Goal: Task Accomplishment & Management: Complete application form

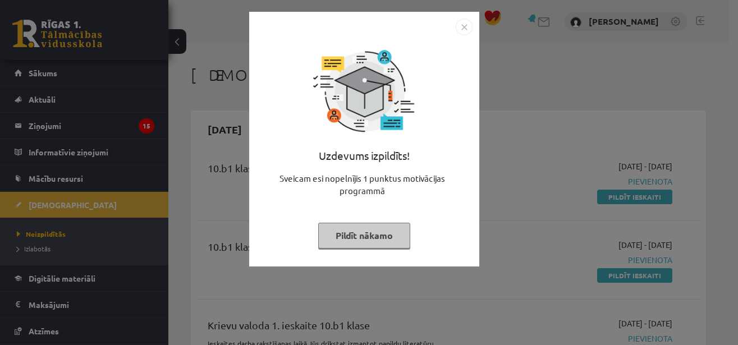
click at [465, 29] on img "Close" at bounding box center [464, 27] width 17 height 17
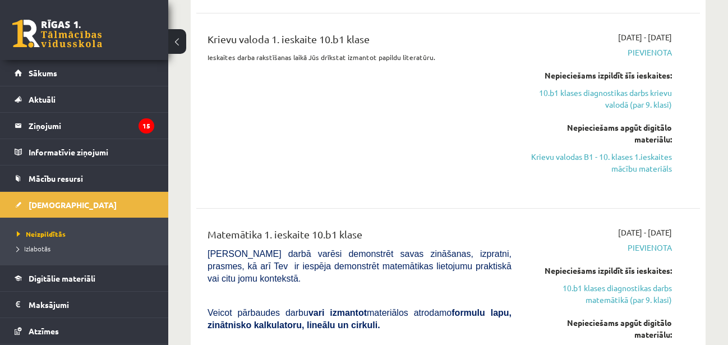
scroll to position [114, 0]
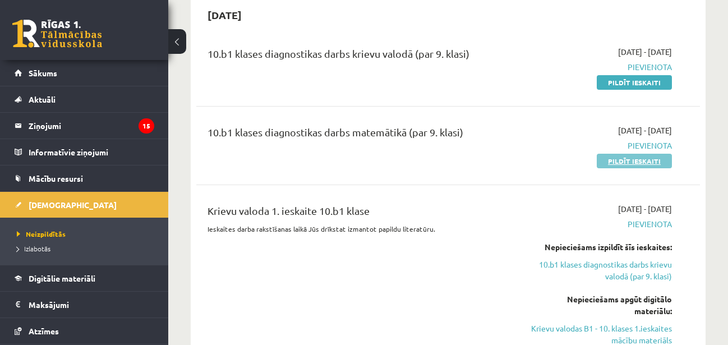
click at [605, 162] on link "Pildīt ieskaiti" at bounding box center [634, 161] width 75 height 15
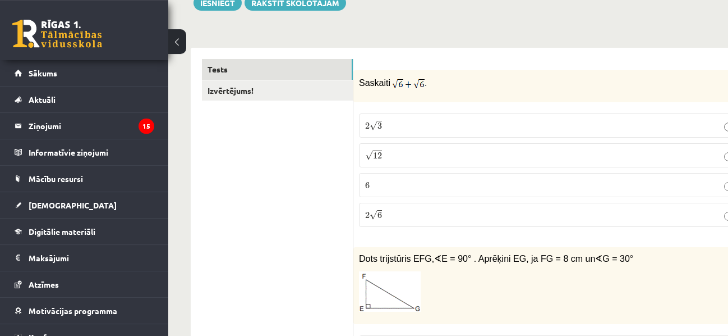
scroll to position [114, 0]
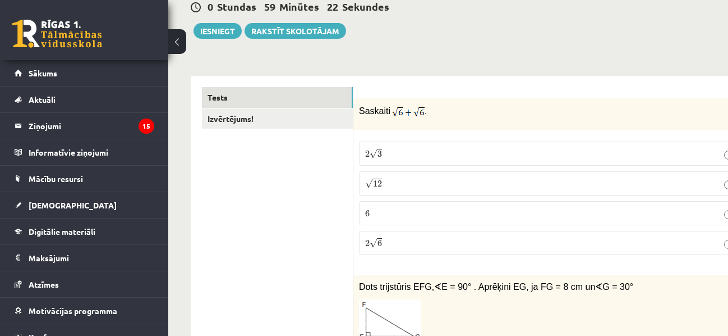
click at [429, 245] on p "2 √ 6 2 6" at bounding box center [552, 243] width 374 height 12
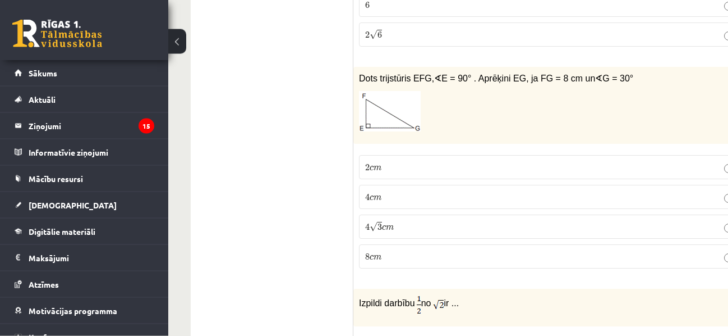
scroll to position [343, 0]
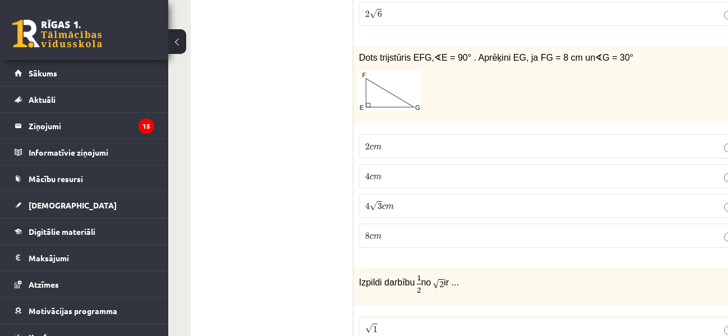
click at [440, 204] on p "4 √ 3 c m 4 3 c m" at bounding box center [552, 206] width 374 height 12
click at [407, 206] on p "4 √ 3 c m 4 3 c m" at bounding box center [552, 206] width 374 height 12
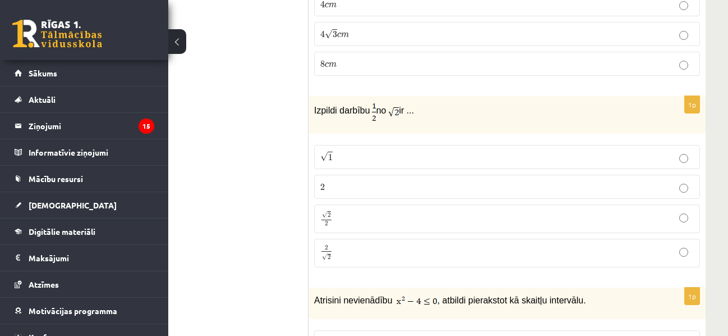
scroll to position [572, 45]
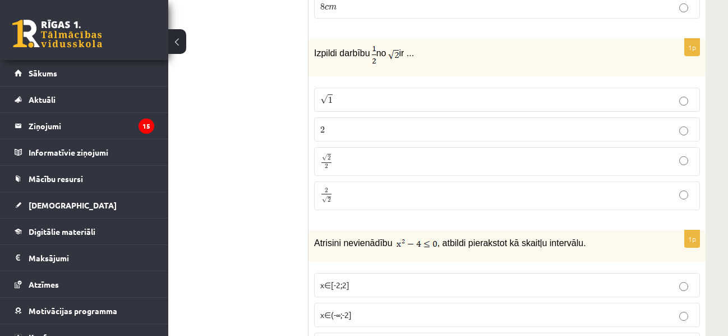
click at [447, 108] on label "√ 1 1" at bounding box center [507, 100] width 386 height 24
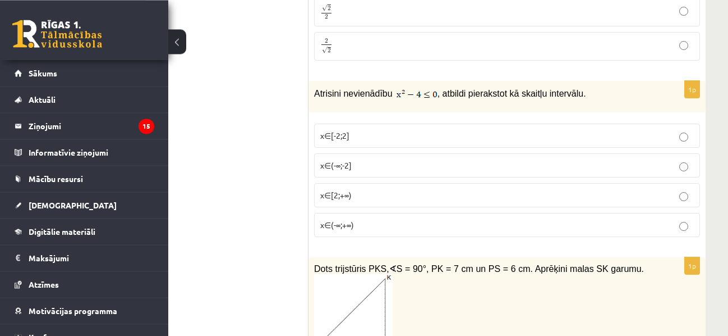
scroll to position [744, 45]
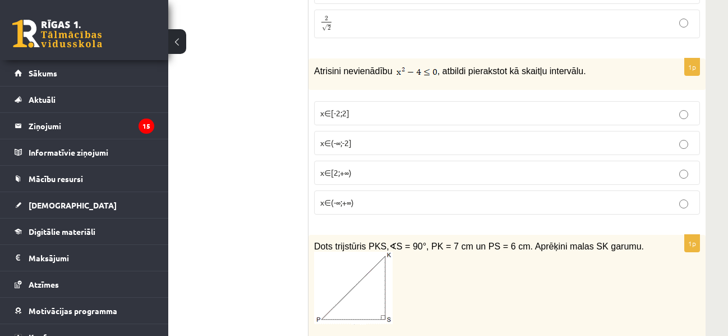
click at [420, 113] on p "x∈[-2;2]" at bounding box center [507, 113] width 374 height 12
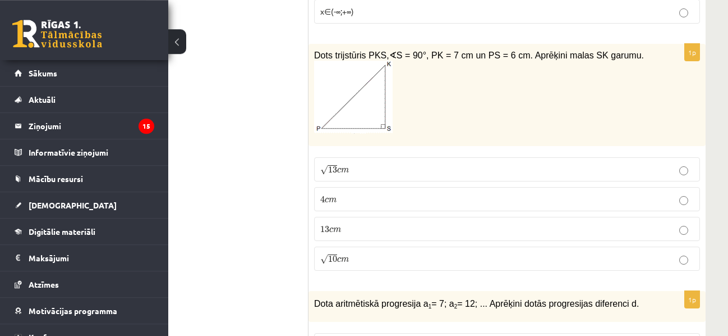
scroll to position [916, 45]
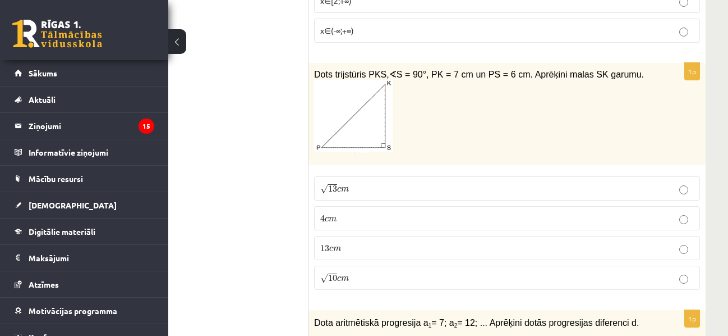
click at [394, 245] on label "13 c m 13 c m" at bounding box center [507, 248] width 386 height 24
click at [398, 186] on label "√ 13 c m 13 c m" at bounding box center [507, 188] width 386 height 24
click at [385, 251] on p "13 c m 13 c m" at bounding box center [507, 248] width 374 height 12
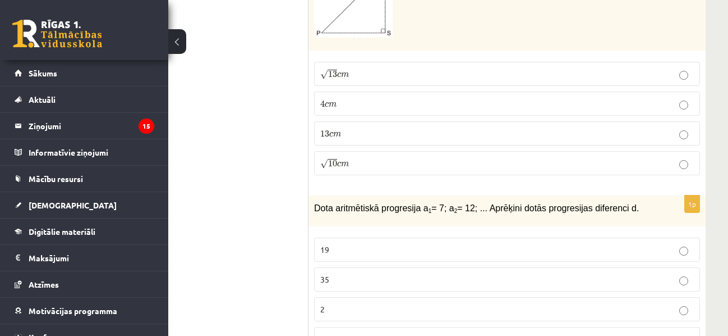
scroll to position [1087, 45]
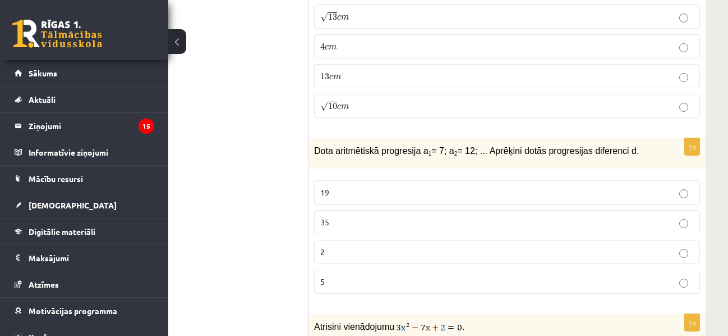
click at [385, 21] on p "√ 13 c m 13 c m" at bounding box center [507, 17] width 374 height 12
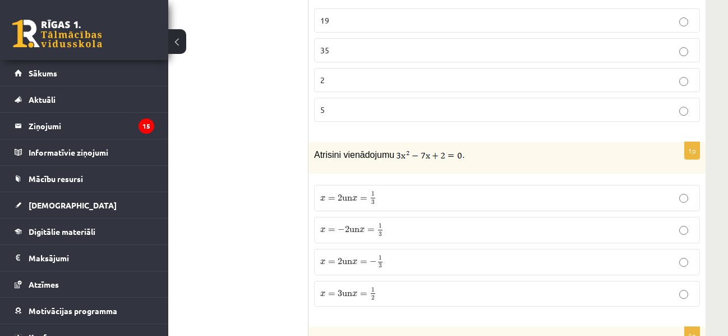
scroll to position [1316, 45]
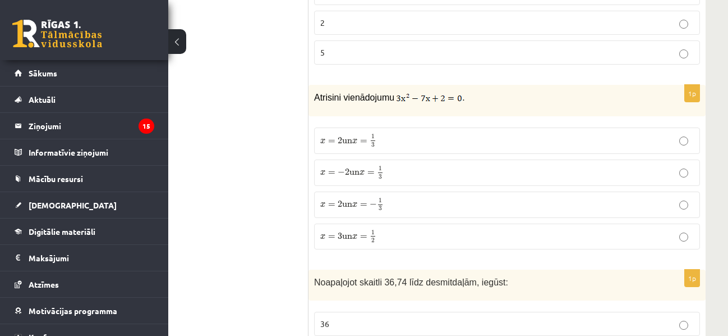
click at [371, 65] on label "5" at bounding box center [507, 52] width 386 height 24
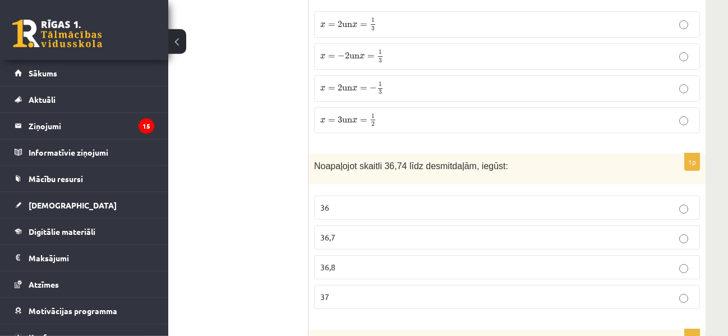
scroll to position [1488, 45]
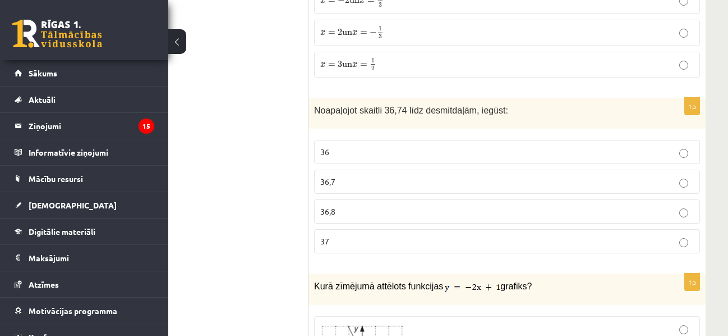
click at [385, 182] on p "36,7" at bounding box center [507, 182] width 374 height 12
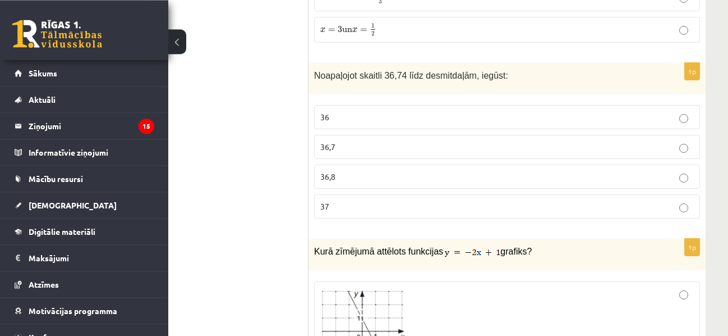
scroll to position [1545, 45]
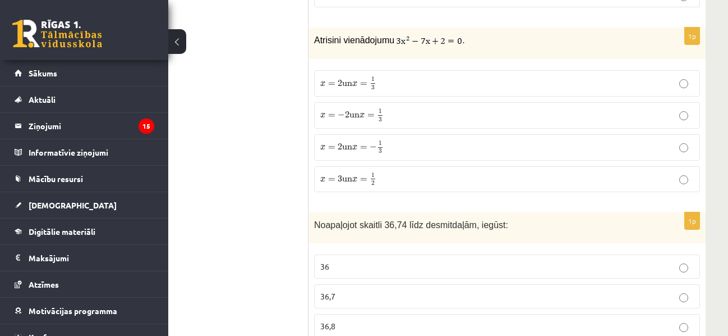
click at [394, 80] on p "x = 2 un x = 1 3 x = 2 un x = 1 3" at bounding box center [507, 83] width 374 height 14
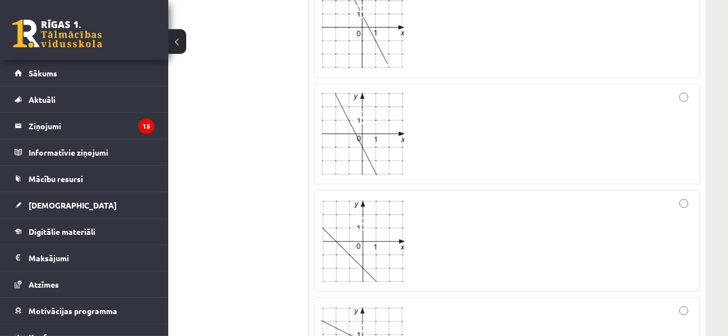
scroll to position [1889, 45]
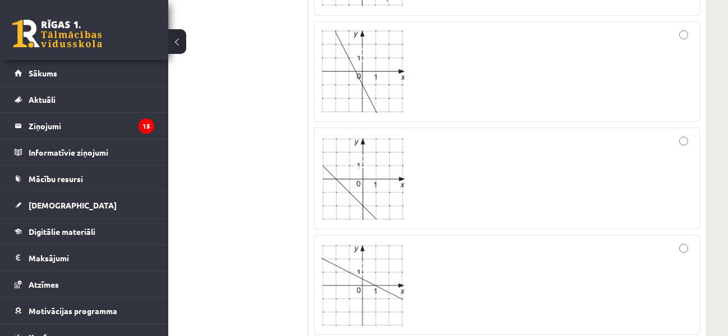
click at [348, 203] on img at bounding box center [362, 178] width 84 height 84
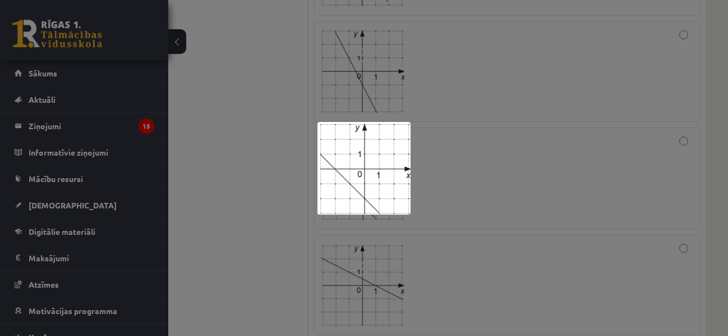
click at [582, 164] on div at bounding box center [364, 168] width 728 height 336
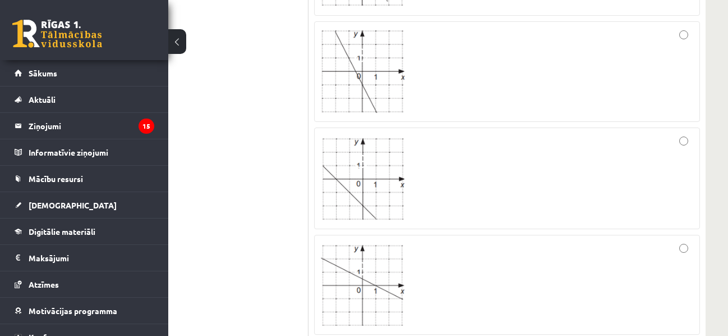
click at [650, 158] on div at bounding box center [507, 178] width 374 height 89
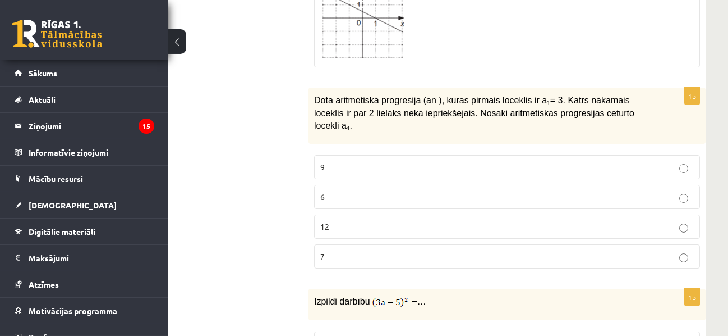
scroll to position [2175, 45]
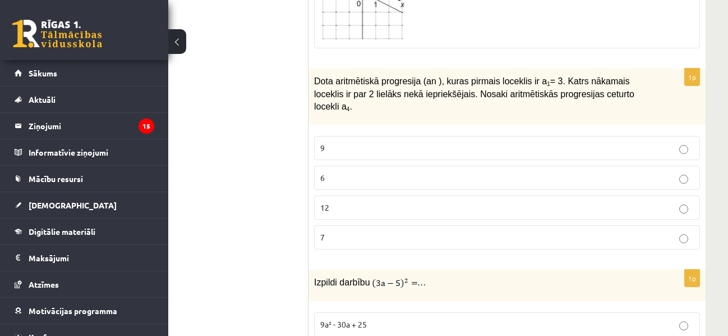
click at [490, 136] on label "9" at bounding box center [507, 148] width 386 height 24
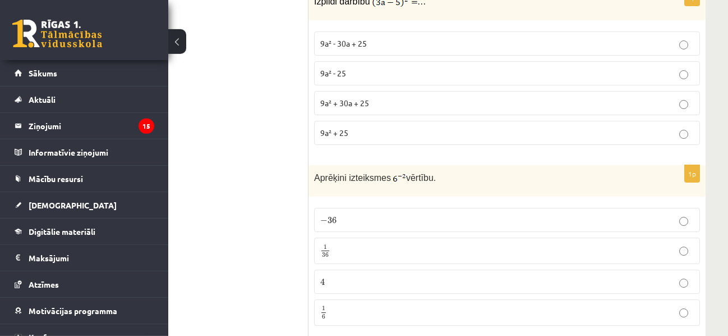
scroll to position [2404, 45]
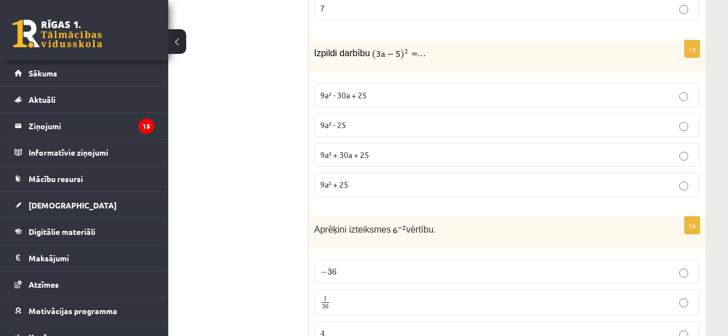
click at [388, 149] on p "9a² + 30a + 25" at bounding box center [507, 155] width 374 height 12
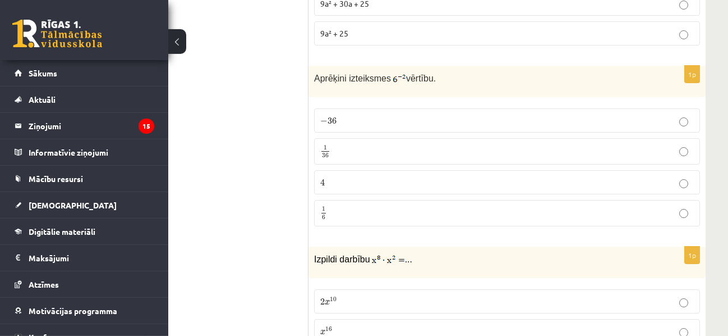
scroll to position [2575, 45]
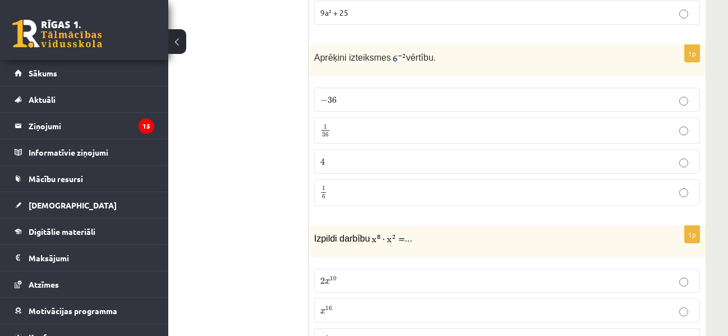
click at [416, 94] on p "− 36 − 36" at bounding box center [507, 100] width 374 height 12
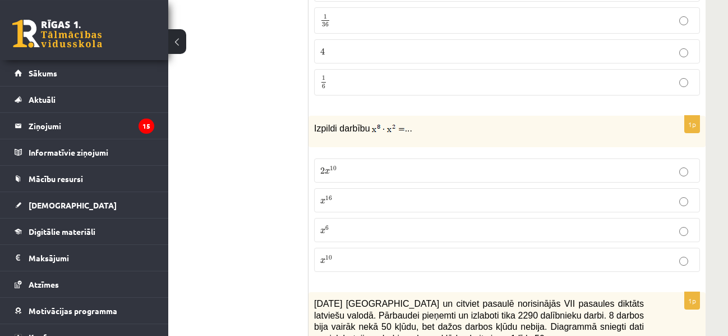
scroll to position [2747, 45]
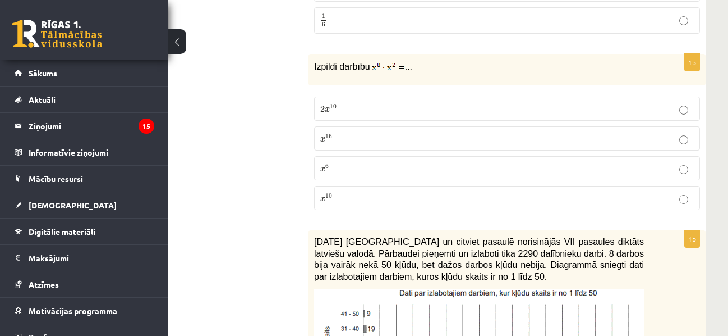
click at [371, 132] on p "x 16 x 16" at bounding box center [507, 138] width 374 height 12
click at [354, 192] on p "x 10 x 10" at bounding box center [507, 198] width 374 height 12
click at [361, 103] on p "2 x 10 2 x 10" at bounding box center [507, 109] width 374 height 12
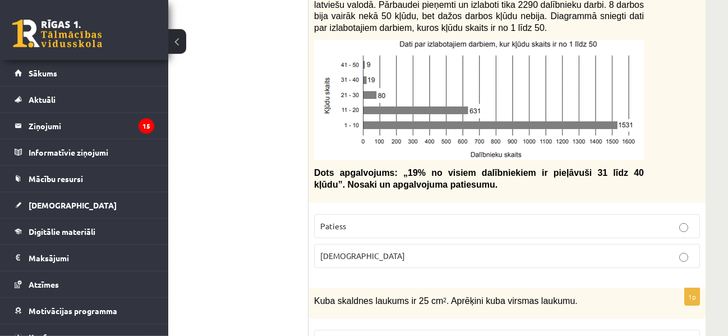
scroll to position [2976, 45]
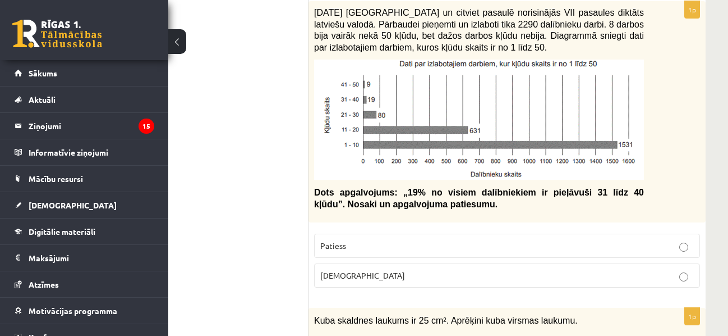
click at [328, 270] on span "Aplams" at bounding box center [362, 275] width 85 height 10
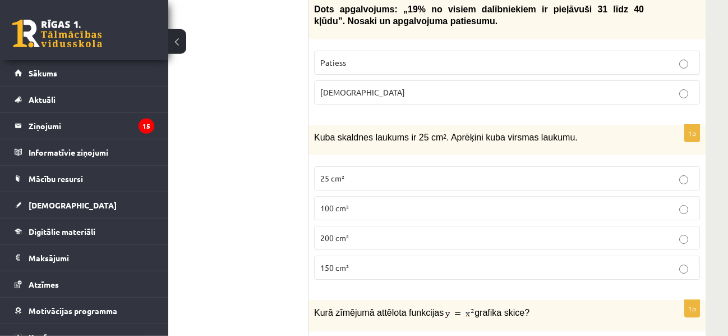
scroll to position [3262, 45]
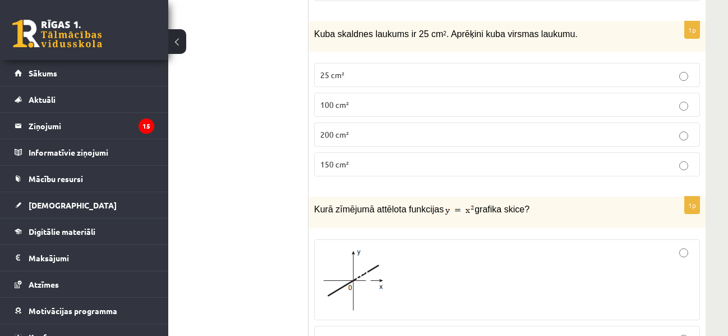
click at [415, 158] on p "150 cm²" at bounding box center [507, 164] width 374 height 12
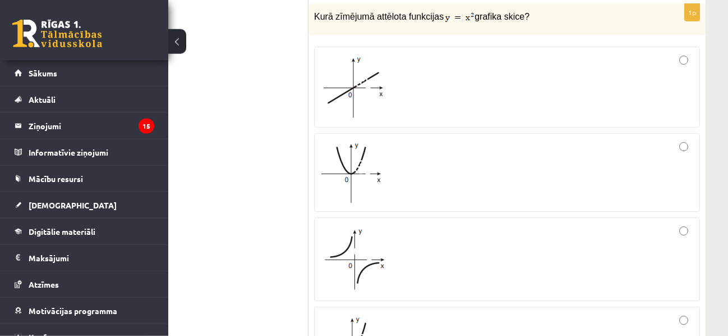
scroll to position [3434, 45]
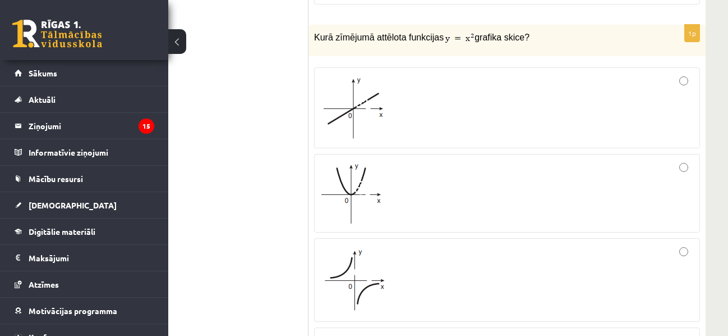
click at [431, 104] on div at bounding box center [507, 108] width 374 height 68
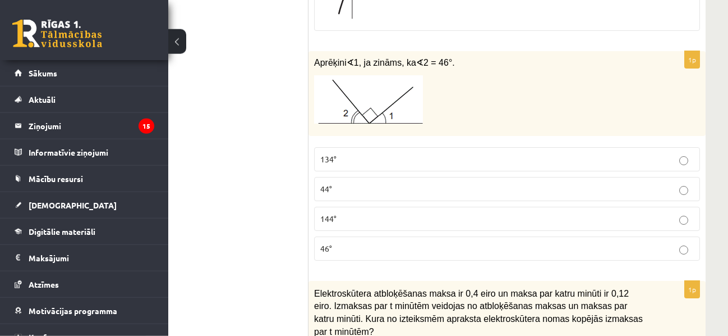
scroll to position [3835, 45]
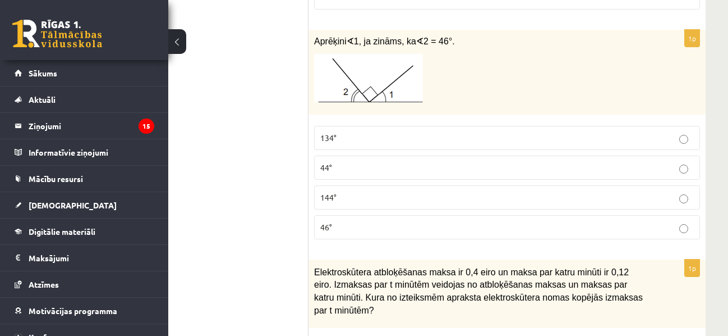
click at [348, 132] on p "134°" at bounding box center [507, 138] width 374 height 12
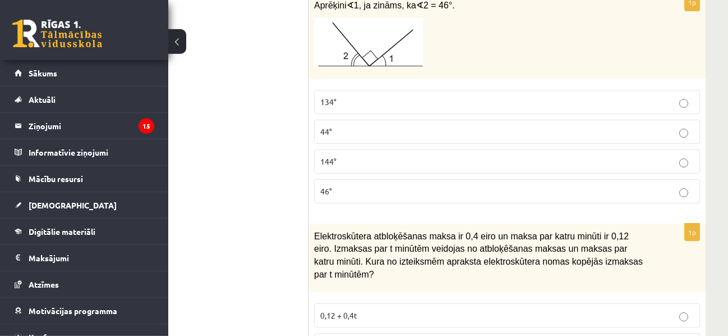
scroll to position [3892, 45]
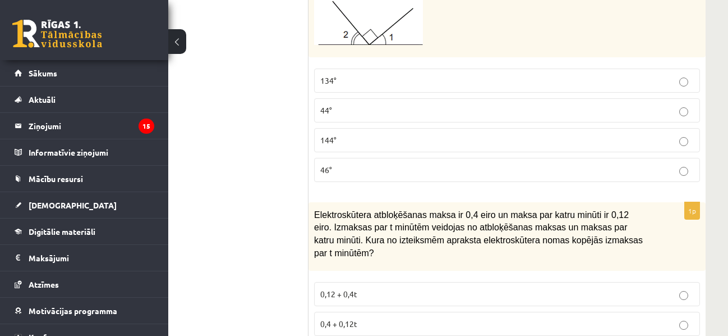
click at [360, 158] on label "46°" at bounding box center [507, 170] width 386 height 24
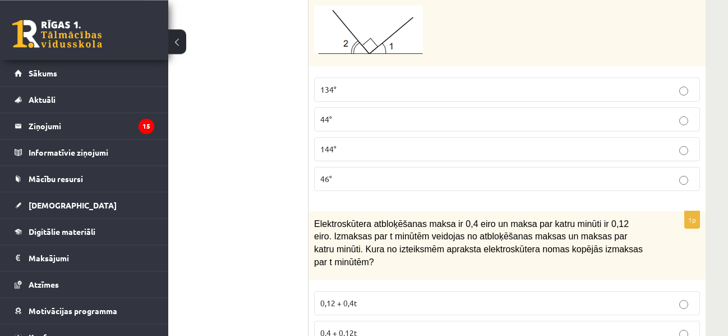
scroll to position [3826, 45]
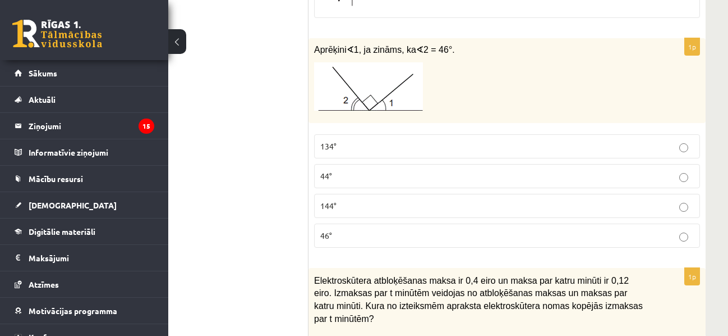
click at [378, 170] on p "44°" at bounding box center [507, 176] width 374 height 12
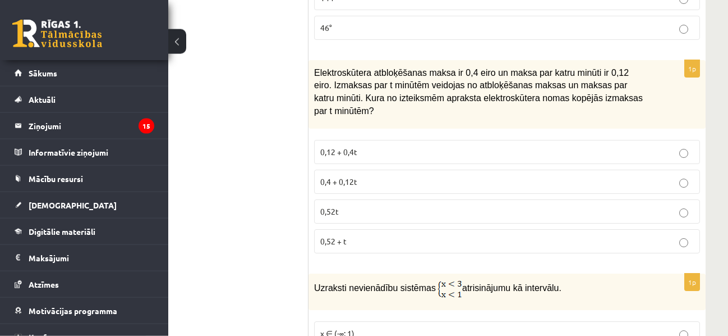
scroll to position [4055, 45]
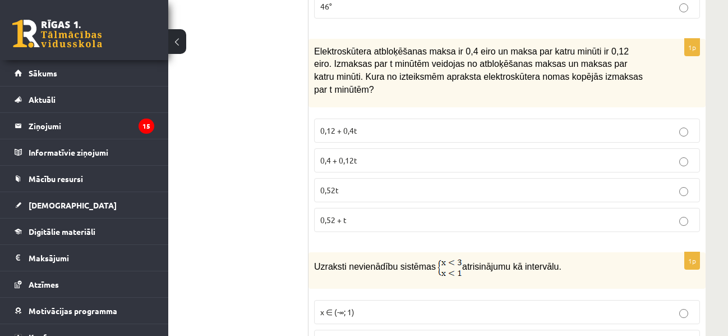
click at [419, 118] on label "0,12 + 0,4t" at bounding box center [507, 130] width 386 height 24
click at [373, 154] on p "0,4 + 0,12t" at bounding box center [507, 160] width 374 height 12
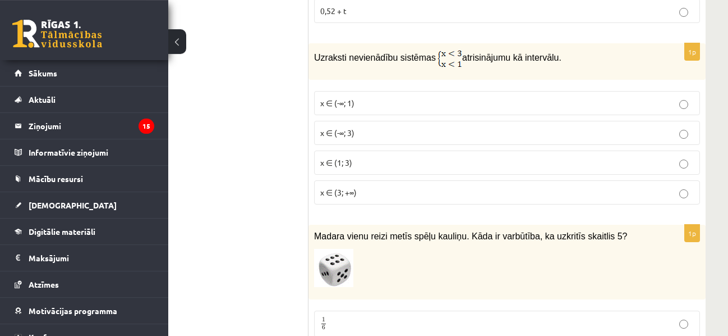
scroll to position [4284, 45]
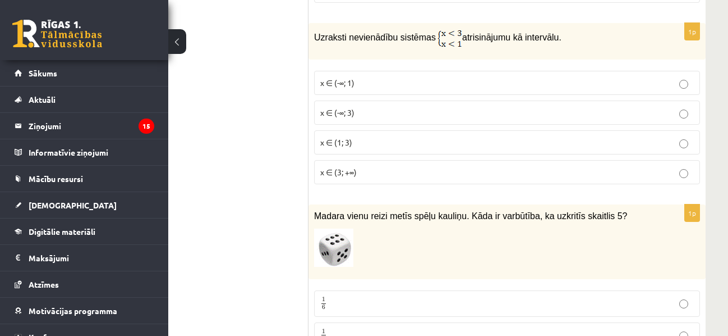
click at [423, 136] on p "x ∈ (1; 3)" at bounding box center [507, 142] width 374 height 12
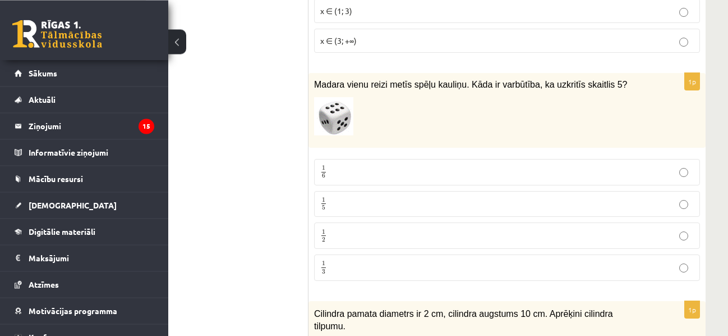
scroll to position [4456, 45]
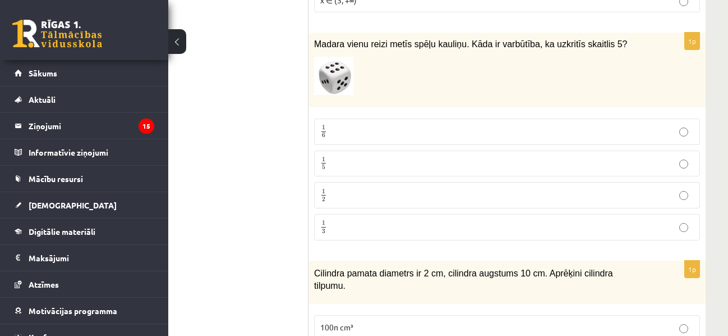
click at [408, 118] on label "1 6 1 6" at bounding box center [507, 131] width 386 height 26
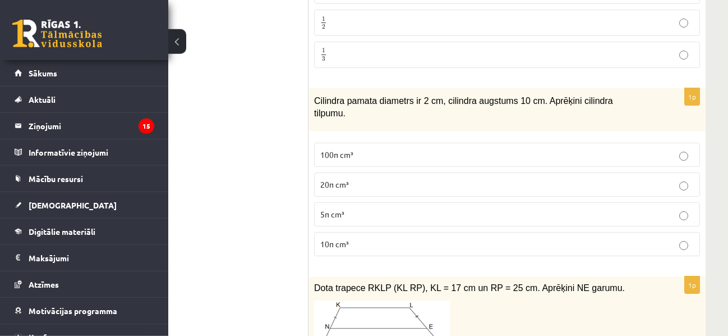
scroll to position [4627, 45]
click at [427, 238] on p "10π cm³" at bounding box center [507, 244] width 374 height 12
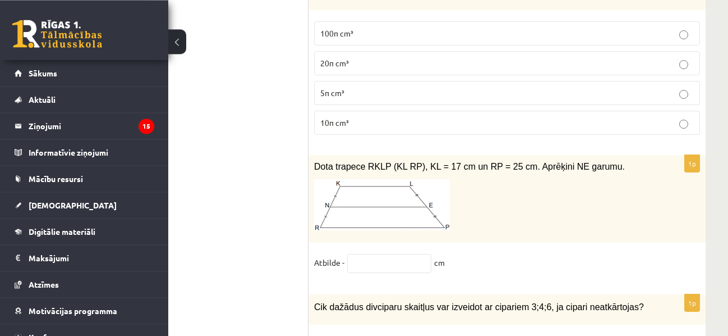
scroll to position [4799, 45]
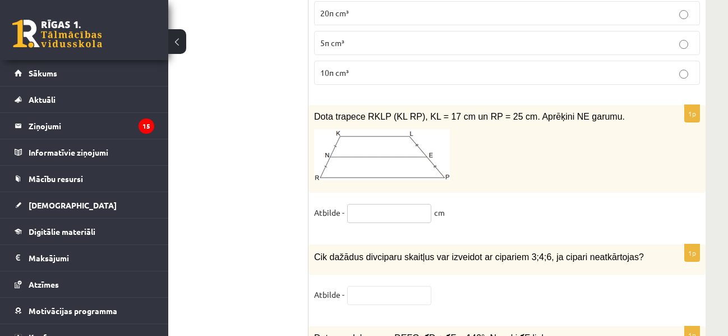
click at [386, 204] on input "text" at bounding box center [389, 213] width 84 height 19
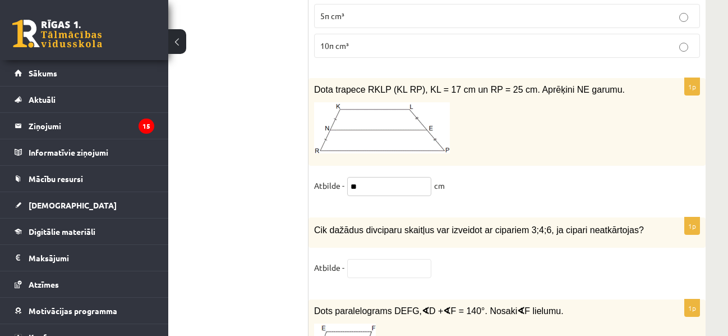
scroll to position [4914, 45]
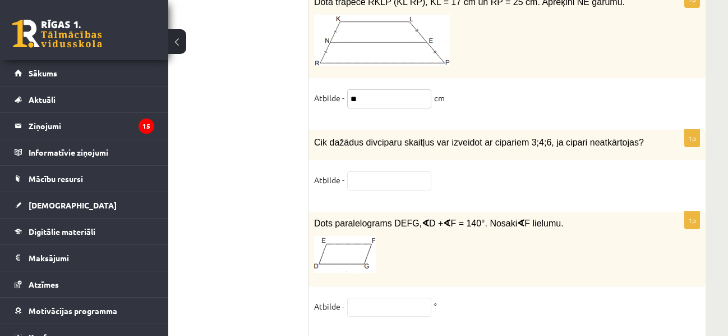
type input "**"
click at [376, 171] on input "text" at bounding box center [389, 180] width 84 height 19
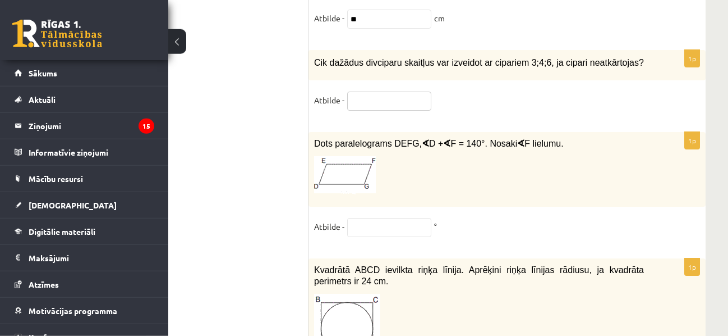
scroll to position [4971, 45]
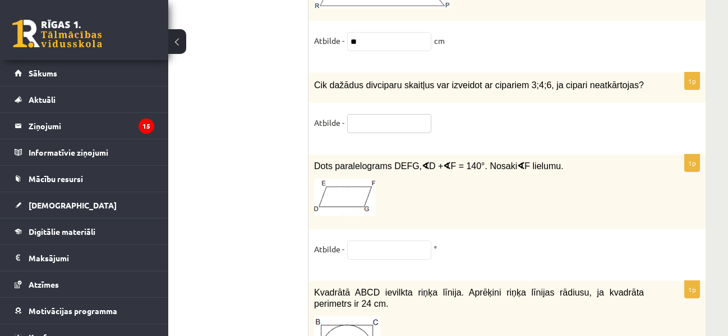
click at [379, 114] on input "text" at bounding box center [389, 123] width 84 height 19
type input "*"
click at [394, 240] on input "text" at bounding box center [389, 249] width 84 height 19
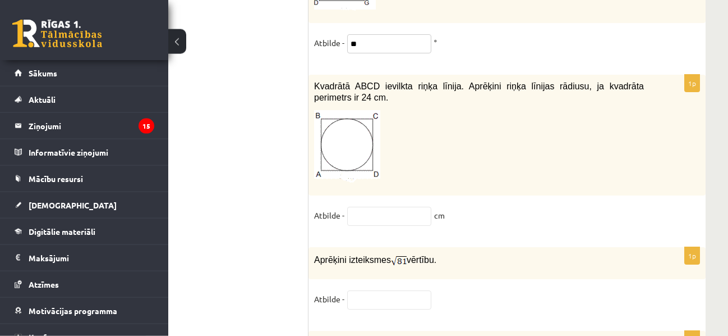
scroll to position [5200, 45]
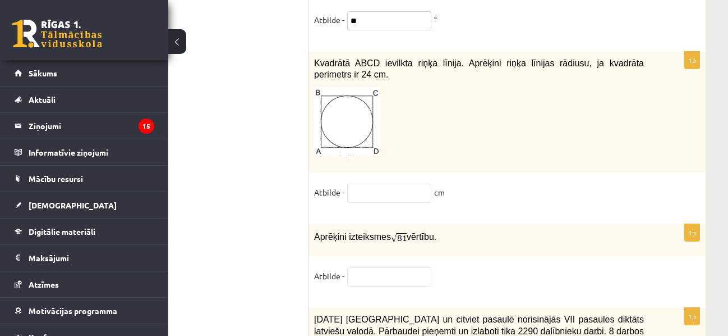
type input "**"
click at [408, 267] on input "text" at bounding box center [389, 276] width 84 height 19
type input "*"
click at [368, 183] on input "text" at bounding box center [389, 192] width 84 height 19
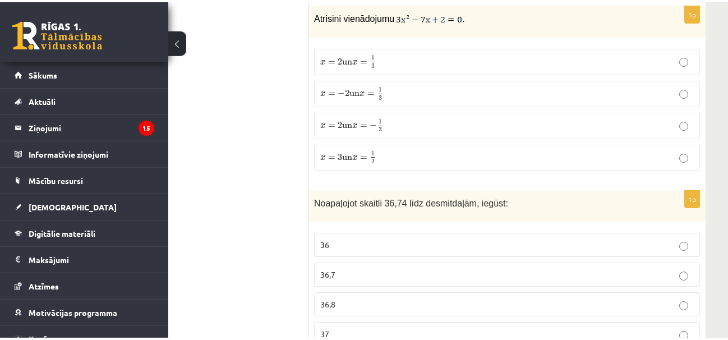
scroll to position [0, 45]
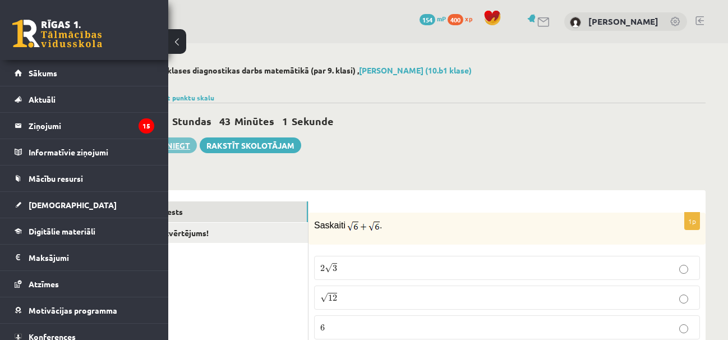
type input "*"
click at [182, 148] on button "Iesniegt" at bounding box center [173, 145] width 48 height 16
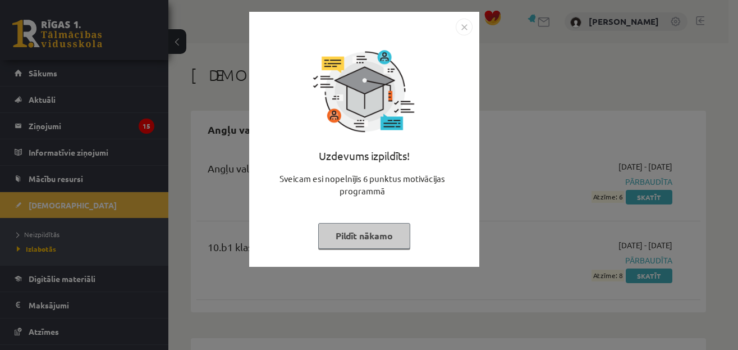
click at [463, 29] on img "Close" at bounding box center [464, 27] width 17 height 17
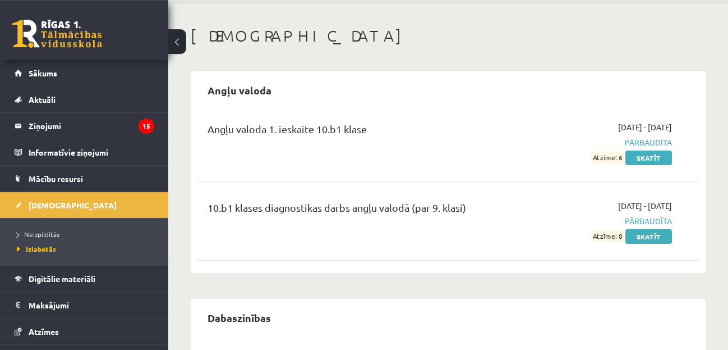
scroll to position [57, 0]
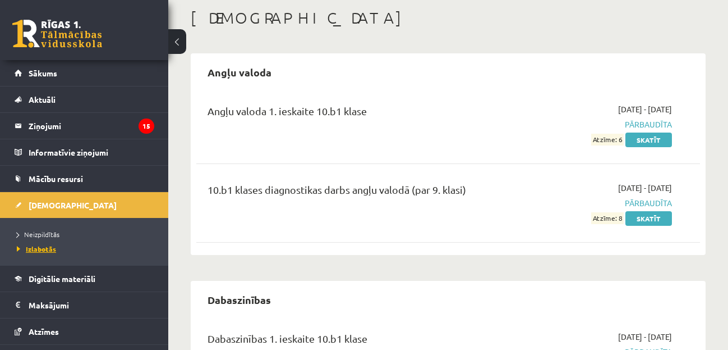
click at [46, 250] on span "Izlabotās" at bounding box center [36, 248] width 39 height 9
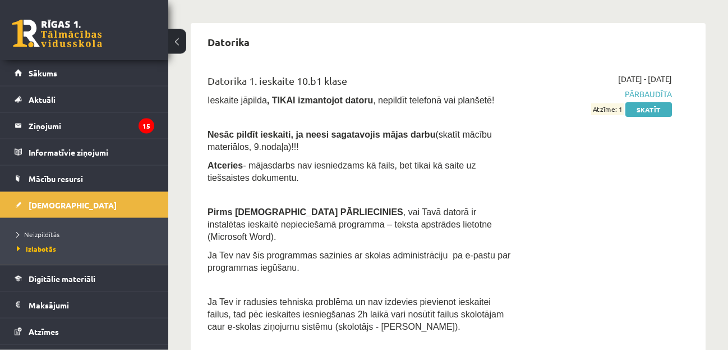
scroll to position [572, 0]
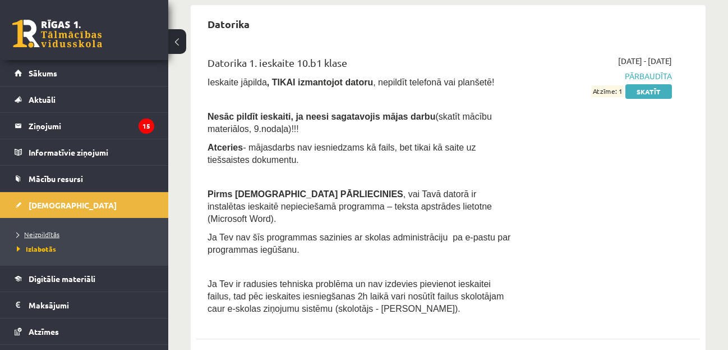
click at [44, 231] on span "Neizpildītās" at bounding box center [38, 233] width 43 height 9
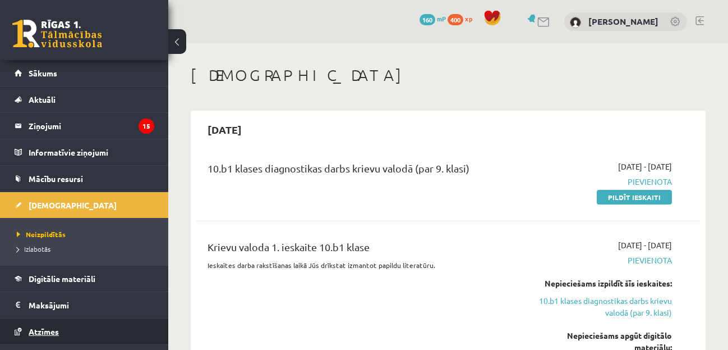
click at [68, 329] on link "Atzīmes" at bounding box center [85, 331] width 140 height 26
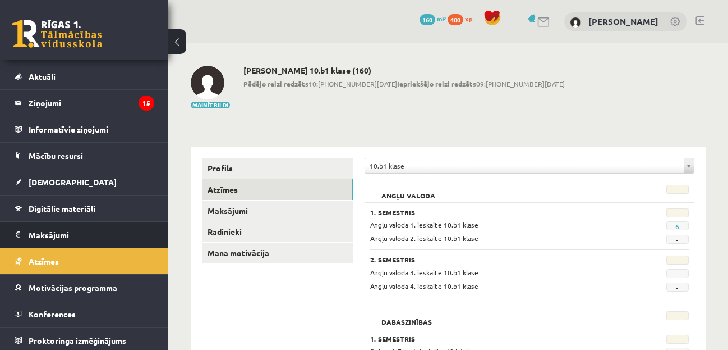
scroll to position [26, 0]
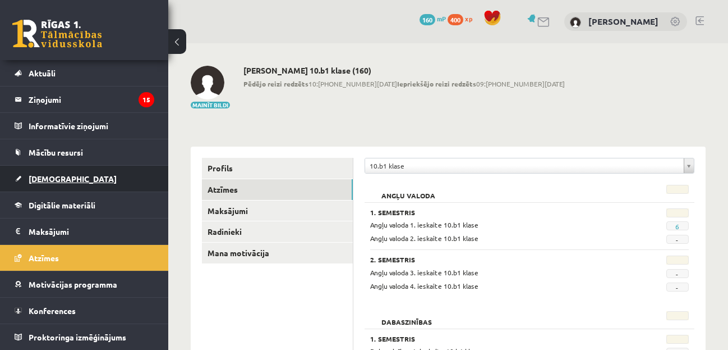
click at [61, 181] on span "[DEMOGRAPHIC_DATA]" at bounding box center [73, 178] width 88 height 10
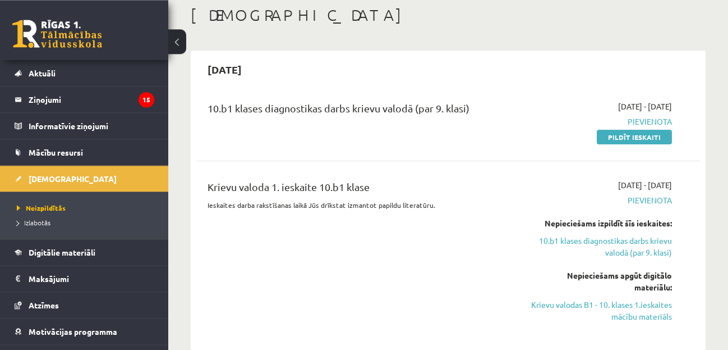
scroll to position [114, 0]
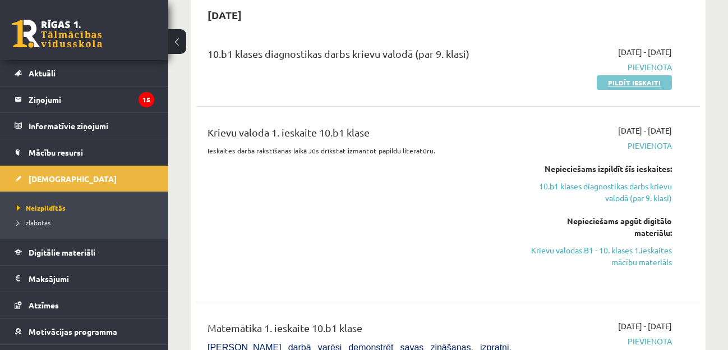
click at [622, 85] on link "Pildīt ieskaiti" at bounding box center [634, 82] width 75 height 15
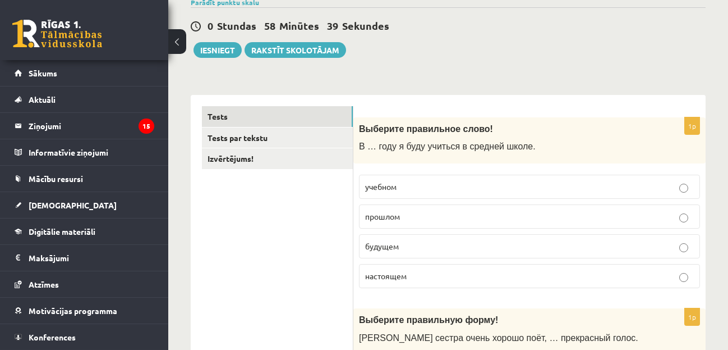
scroll to position [229, 0]
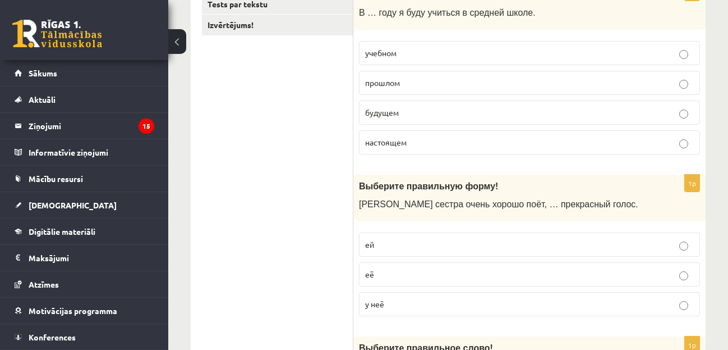
click at [456, 112] on p "будущем" at bounding box center [529, 113] width 329 height 12
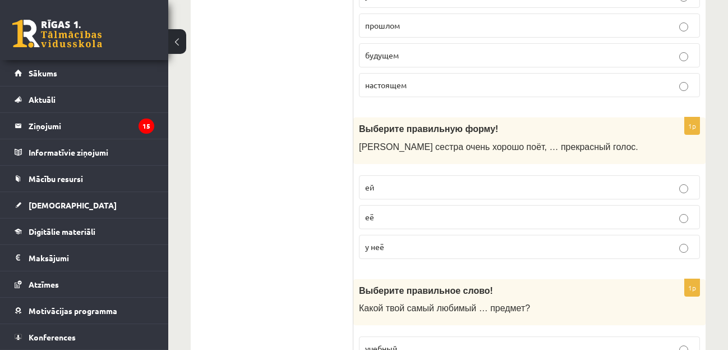
scroll to position [343, 0]
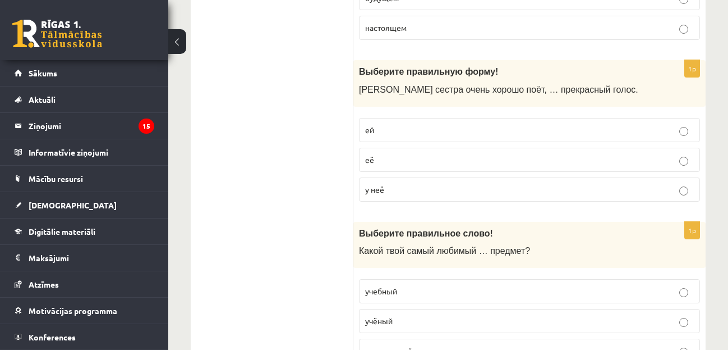
click at [437, 177] on fieldset "ей её у неё" at bounding box center [529, 158] width 341 height 93
click at [434, 184] on p "у неё" at bounding box center [529, 189] width 329 height 12
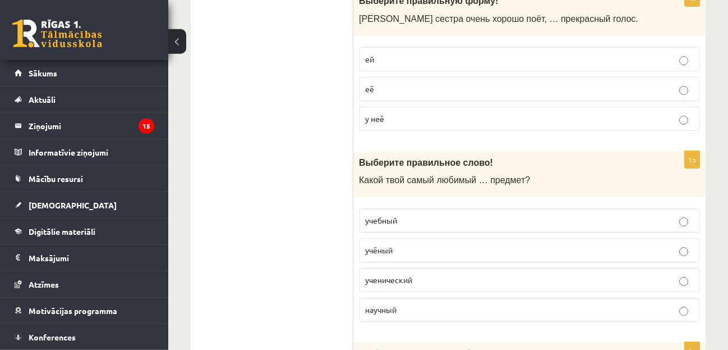
scroll to position [515, 0]
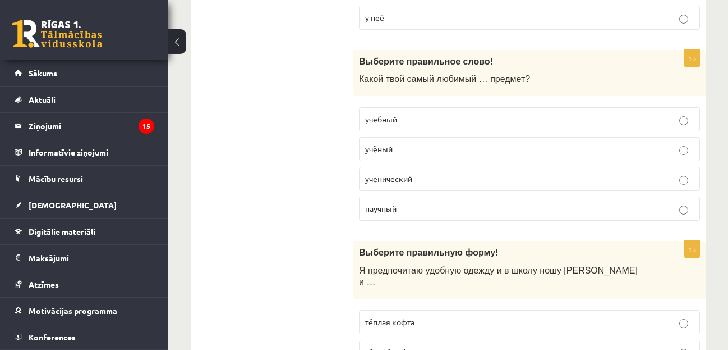
click at [447, 120] on p "учебный" at bounding box center [529, 119] width 329 height 12
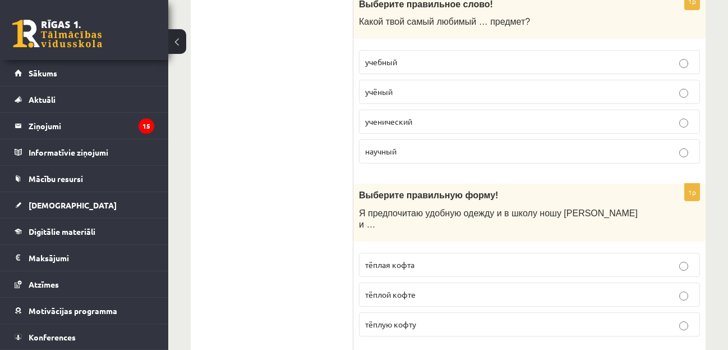
scroll to position [687, 0]
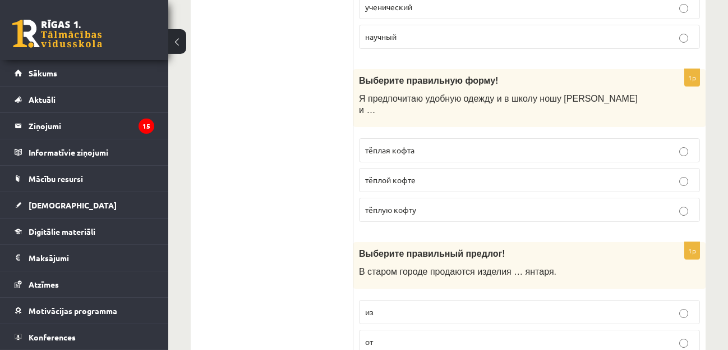
click at [497, 204] on p "тёплую кофту" at bounding box center [529, 210] width 329 height 12
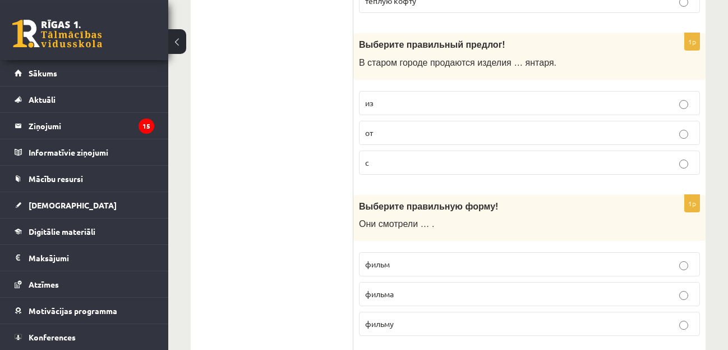
scroll to position [916, 0]
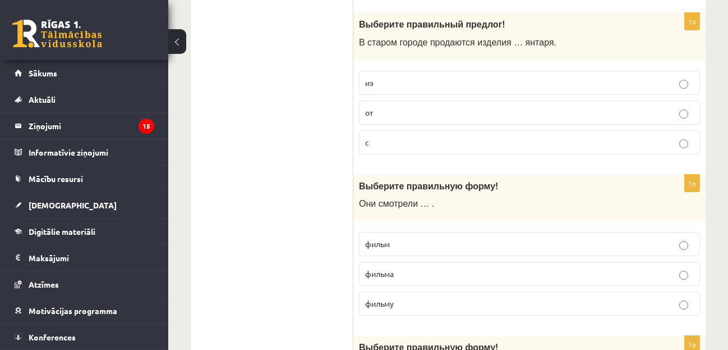
click at [425, 80] on label "из" at bounding box center [529, 83] width 341 height 24
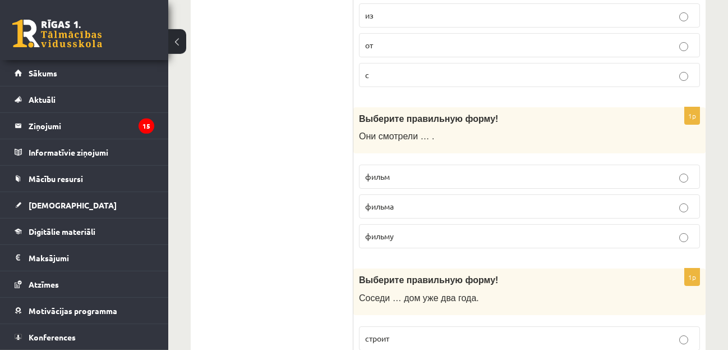
scroll to position [1030, 0]
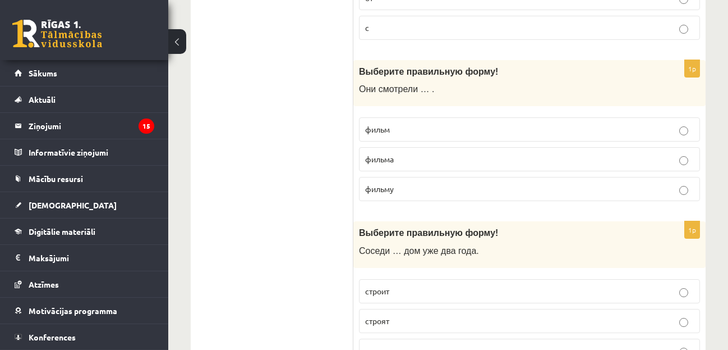
click at [485, 183] on p "фильму" at bounding box center [529, 189] width 329 height 12
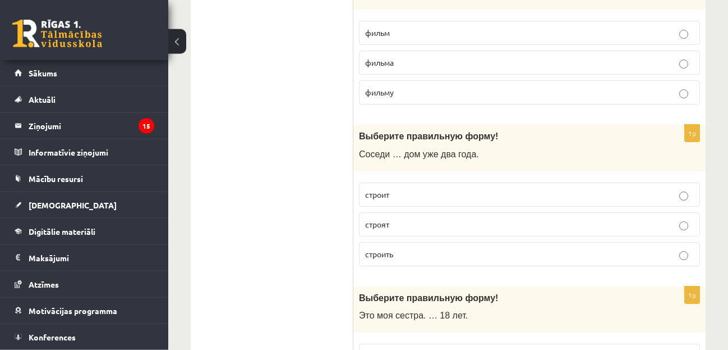
scroll to position [1145, 0]
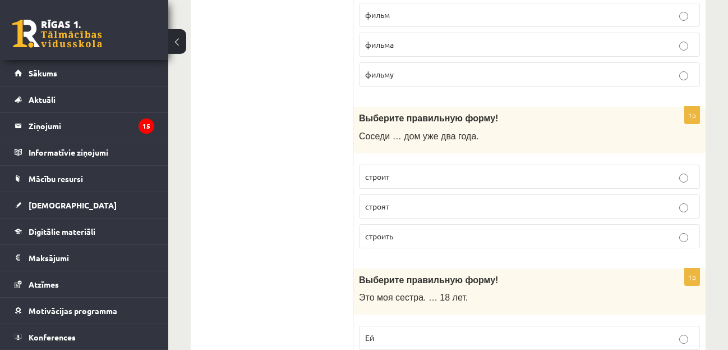
click at [410, 171] on p "строит" at bounding box center [529, 177] width 329 height 12
click at [428, 200] on p "строят" at bounding box center [529, 206] width 329 height 12
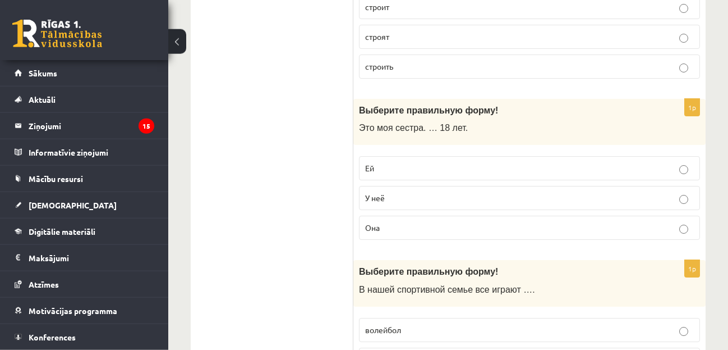
scroll to position [1374, 0]
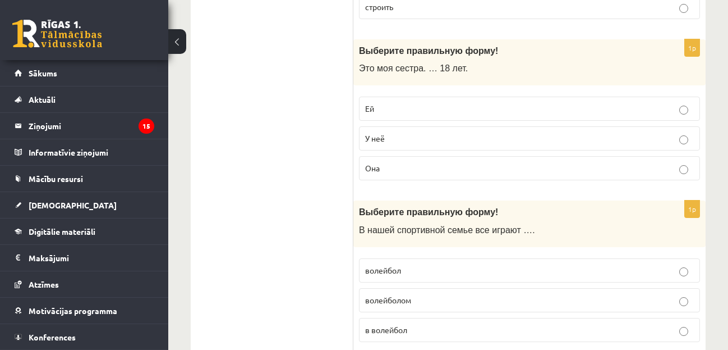
click at [441, 132] on p "У неё" at bounding box center [529, 138] width 329 height 12
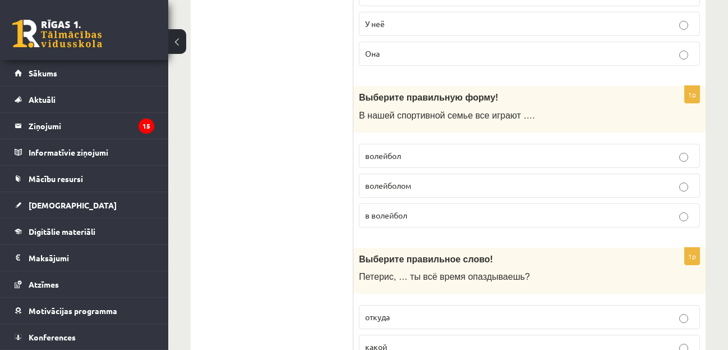
click at [456, 150] on label "волейбол" at bounding box center [529, 156] width 341 height 24
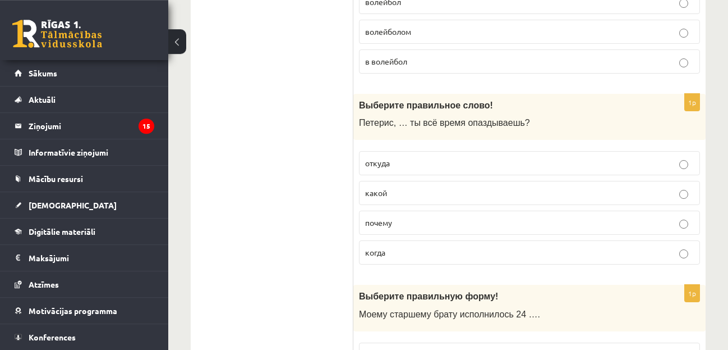
scroll to position [1660, 0]
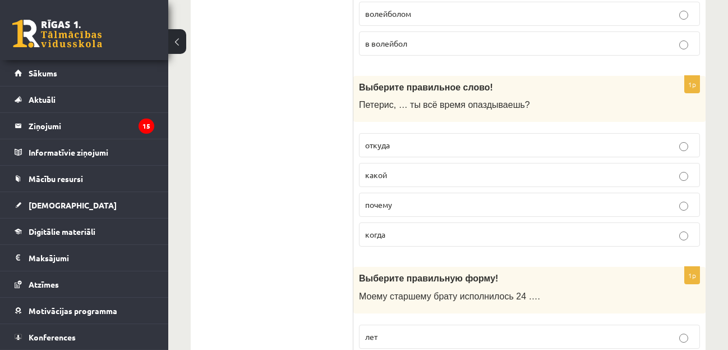
click at [446, 199] on p "почему" at bounding box center [529, 205] width 329 height 12
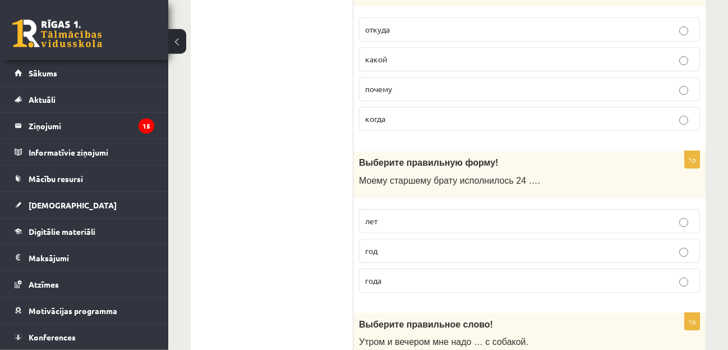
scroll to position [1831, 0]
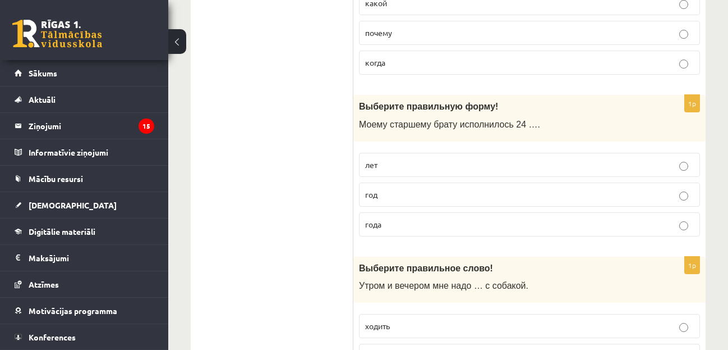
click at [434, 159] on p "лет" at bounding box center [529, 165] width 329 height 12
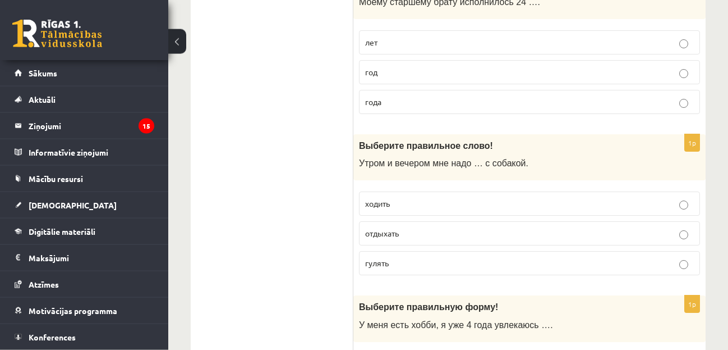
scroll to position [2003, 0]
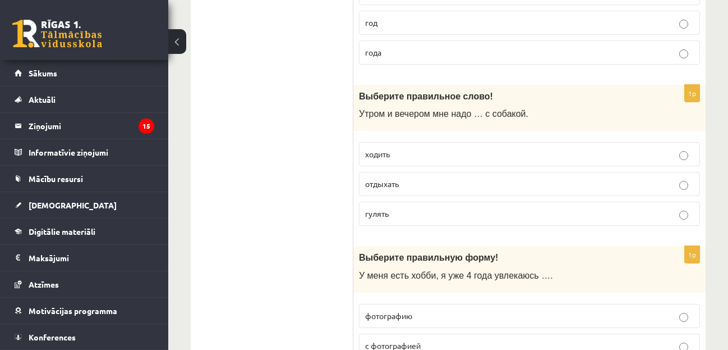
click at [431, 208] on p "гулять" at bounding box center [529, 214] width 329 height 12
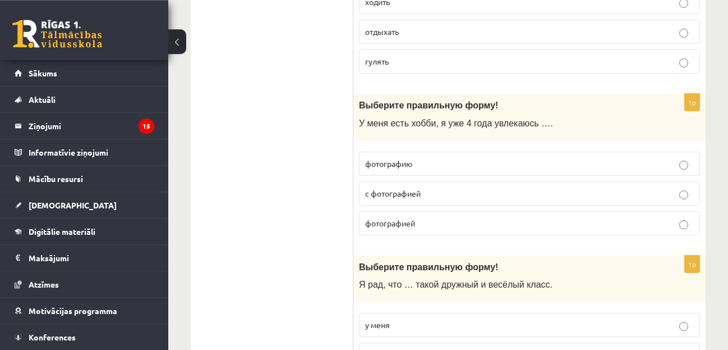
scroll to position [2175, 0]
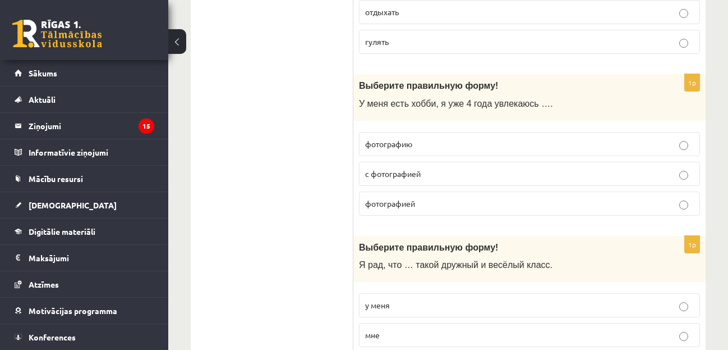
click at [412, 168] on span "с фотографией" at bounding box center [393, 173] width 56 height 10
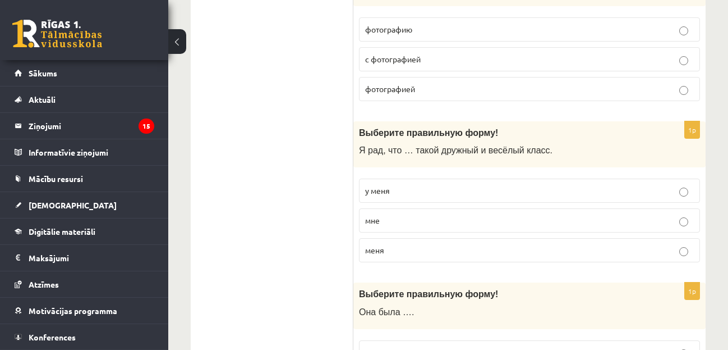
scroll to position [2347, 0]
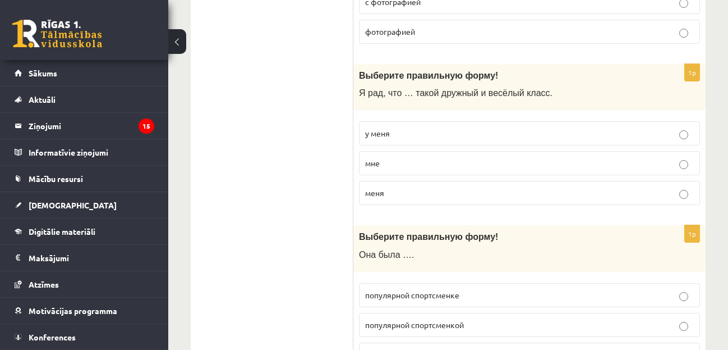
click at [516, 88] on span "Я рад, что … такой дружный и весёлый класс." at bounding box center [456, 93] width 194 height 10
click at [489, 127] on p "у меня" at bounding box center [529, 133] width 329 height 12
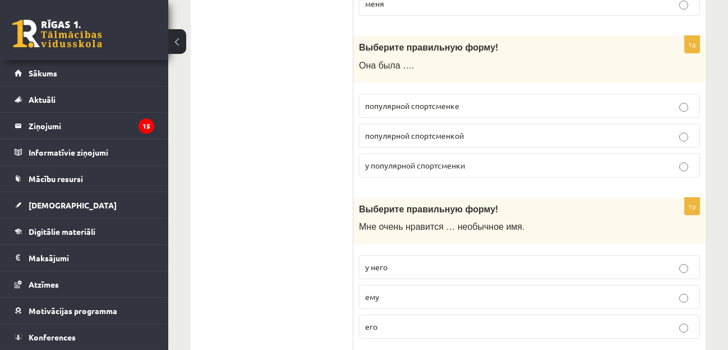
scroll to position [2563, 0]
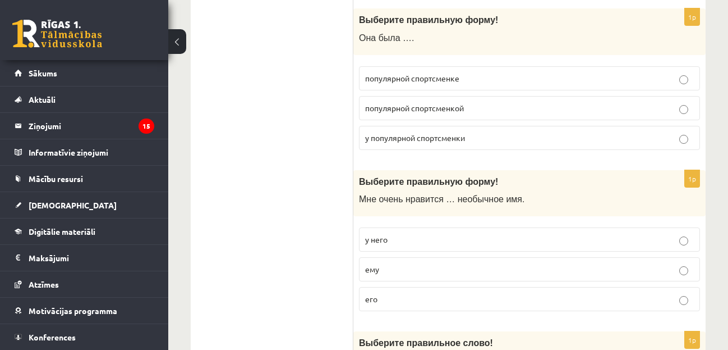
click at [474, 102] on p "популярной спортсменкой" at bounding box center [529, 108] width 329 height 12
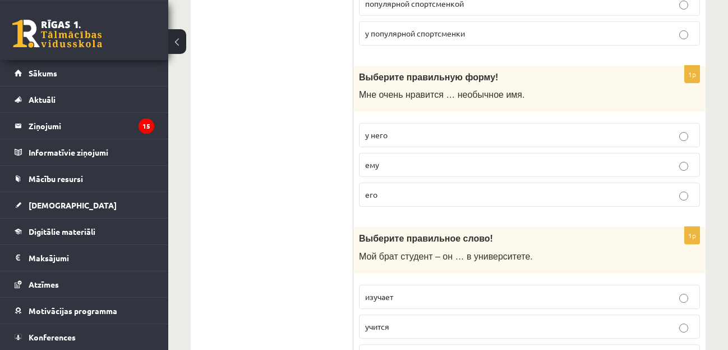
scroll to position [2735, 0]
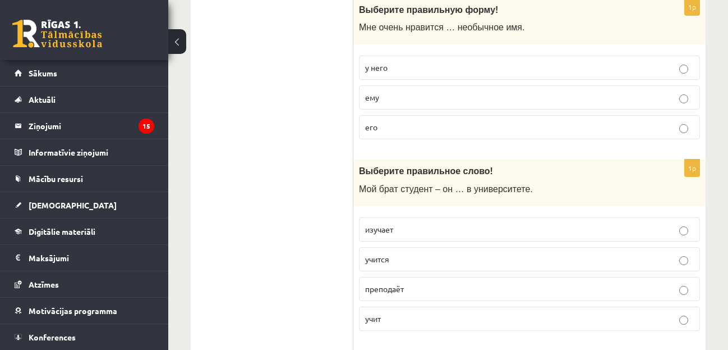
click at [422, 121] on p "его" at bounding box center [529, 127] width 329 height 12
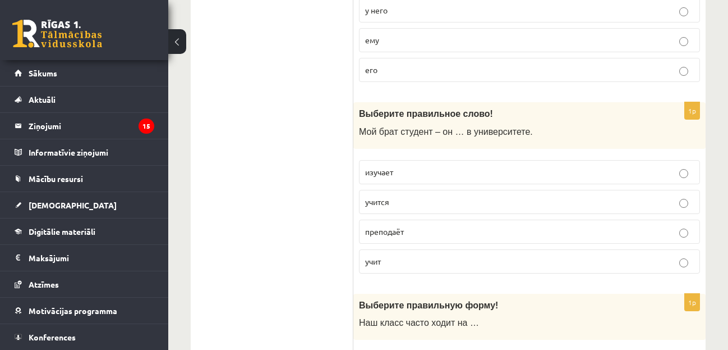
scroll to position [2849, 0]
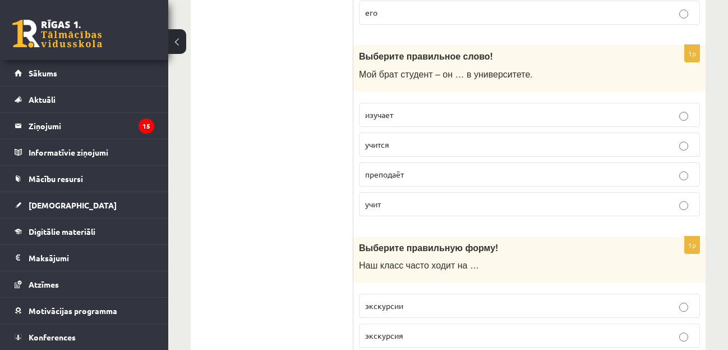
click at [411, 109] on p "изучает" at bounding box center [529, 115] width 329 height 12
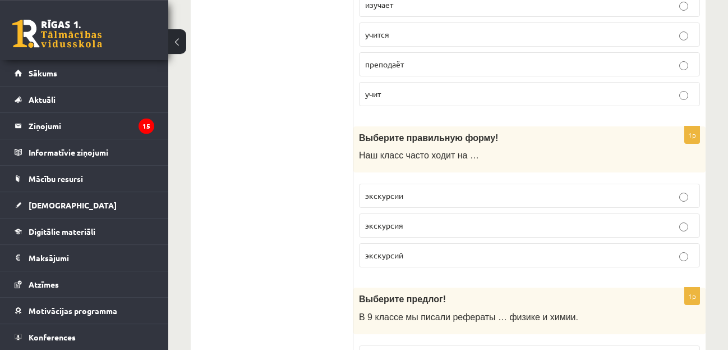
scroll to position [3021, 0]
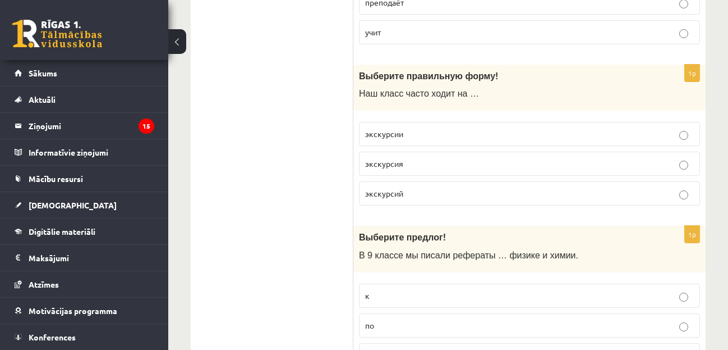
click at [465, 187] on p "экскурсий" at bounding box center [529, 193] width 329 height 12
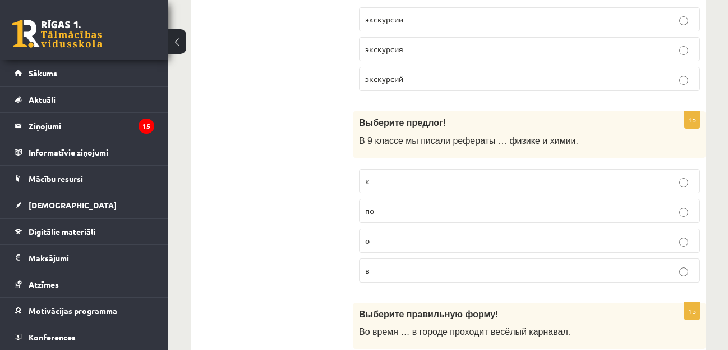
scroll to position [3193, 0]
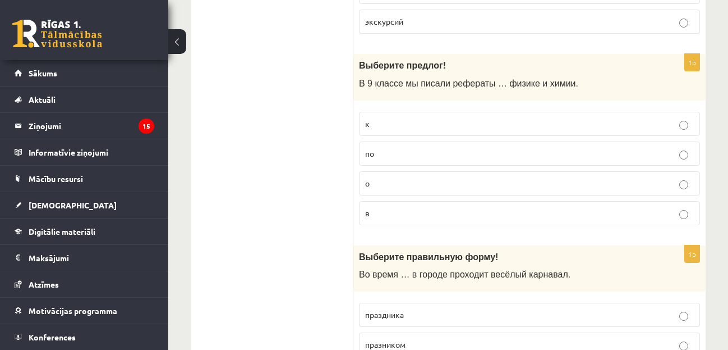
click at [417, 208] on label "в" at bounding box center [529, 213] width 341 height 24
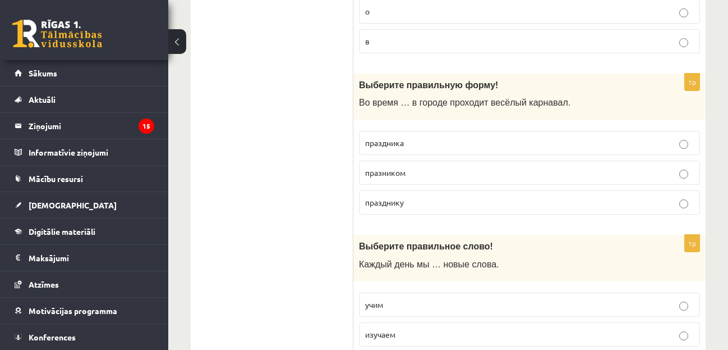
scroll to position [3422, 0]
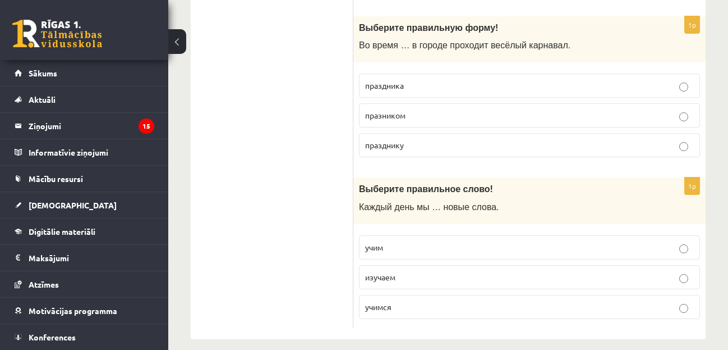
click at [411, 80] on p "праздника" at bounding box center [529, 86] width 329 height 12
click at [442, 271] on p "изучаем" at bounding box center [529, 277] width 329 height 12
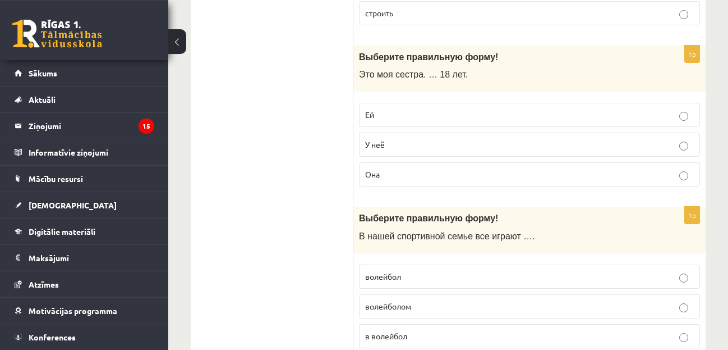
scroll to position [0, 0]
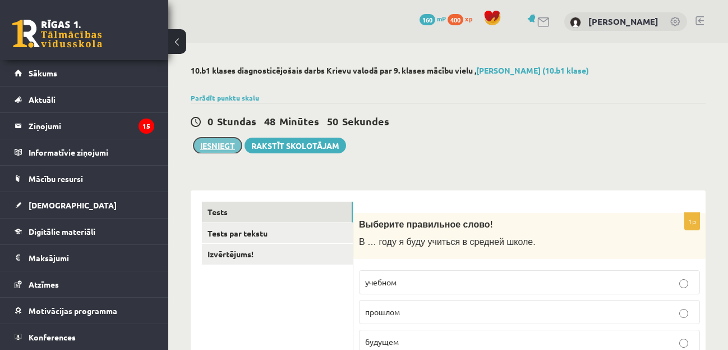
click at [226, 142] on button "Iesniegt" at bounding box center [218, 145] width 48 height 16
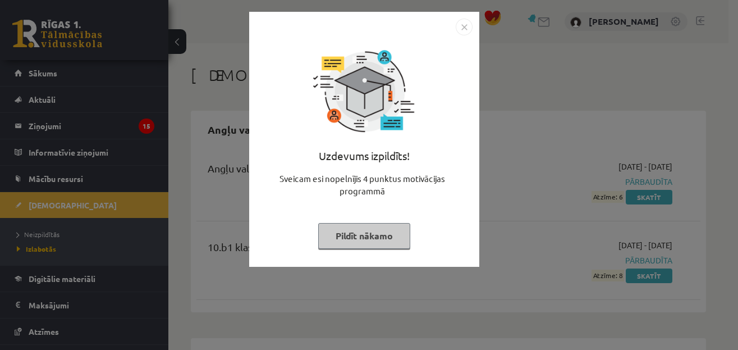
click at [460, 26] on img "Close" at bounding box center [464, 27] width 17 height 17
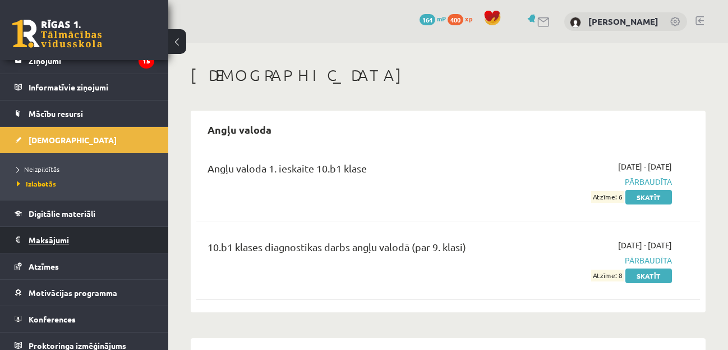
scroll to position [74, 0]
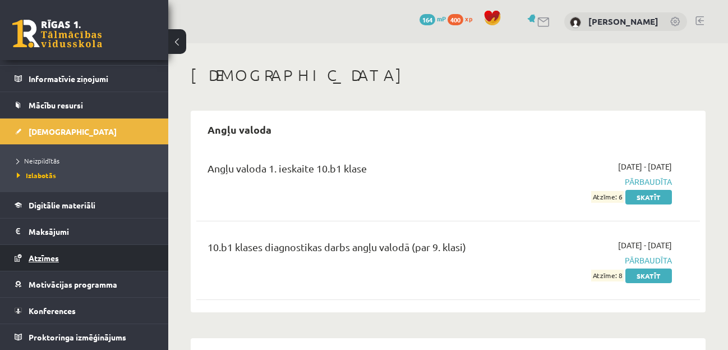
click at [44, 260] on span "Atzīmes" at bounding box center [44, 257] width 30 height 10
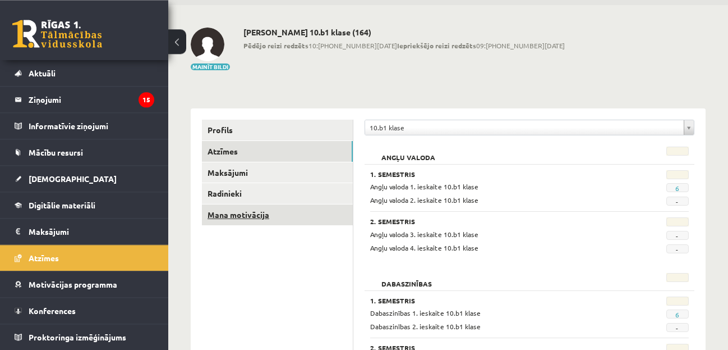
scroll to position [57, 0]
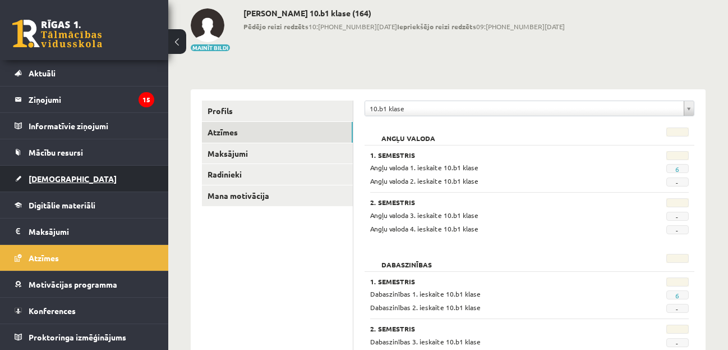
click at [65, 182] on link "[DEMOGRAPHIC_DATA]" at bounding box center [85, 179] width 140 height 26
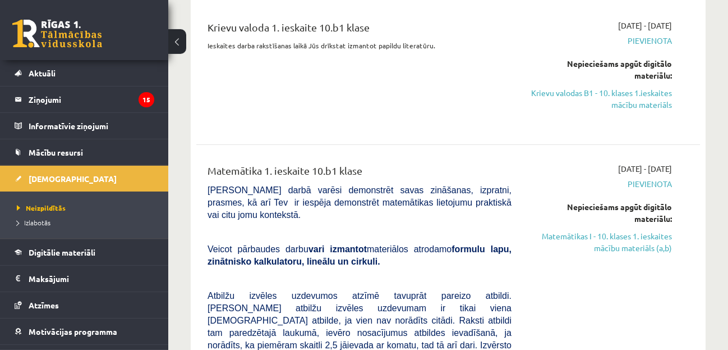
scroll to position [172, 0]
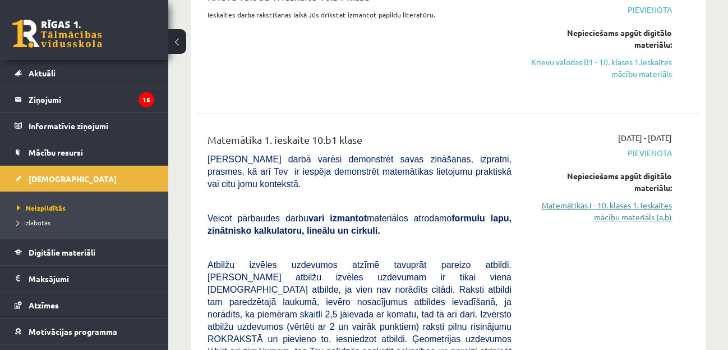
click at [598, 209] on link "Matemātikas I - 10. klases 1. ieskaites mācību materiāls (a,b)" at bounding box center [601, 211] width 144 height 24
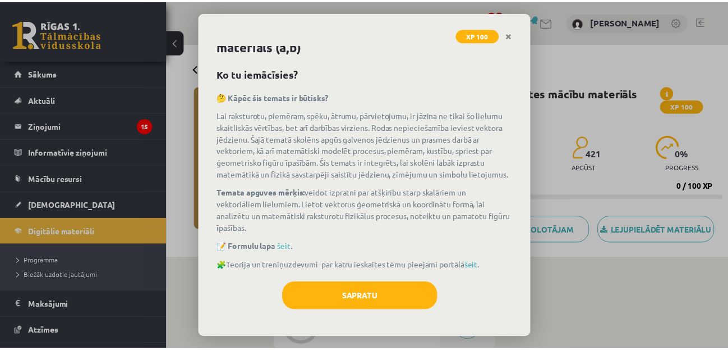
scroll to position [39, 0]
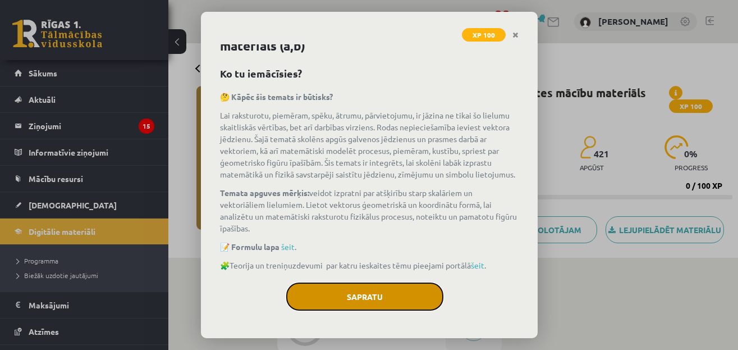
click at [341, 304] on button "Sapratu" at bounding box center [364, 296] width 157 height 28
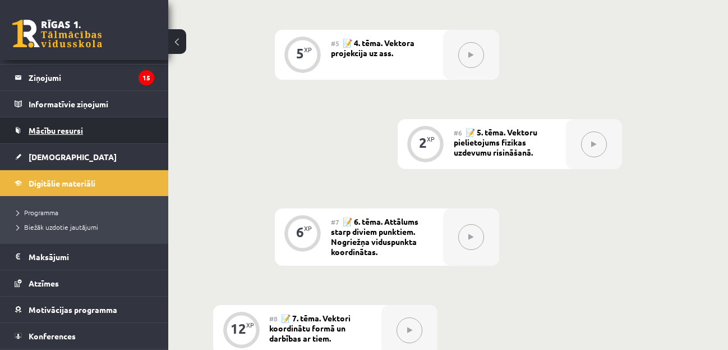
scroll to position [74, 0]
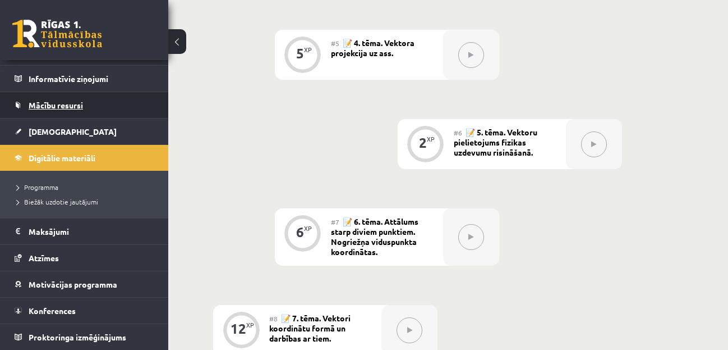
click at [62, 106] on span "Mācību resursi" at bounding box center [56, 105] width 54 height 10
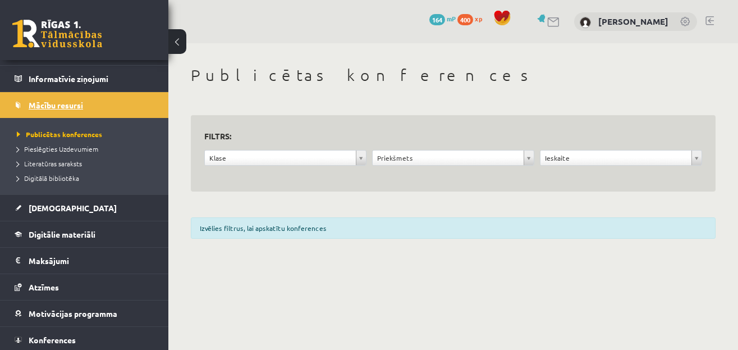
scroll to position [74, 0]
click at [363, 153] on body "0 Dāvanas 164 mP 400 xp [PERSON_NAME] Sākums Aktuāli Kā mācīties eSKOLĀ Kontakt…" at bounding box center [369, 175] width 738 height 350
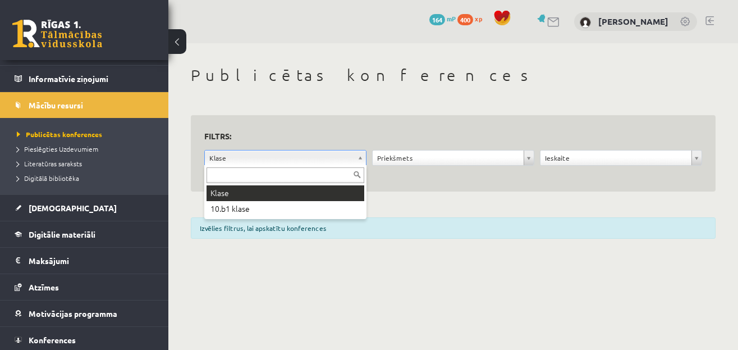
click at [359, 154] on body "0 Dāvanas 164 mP 400 xp [PERSON_NAME] Sākums Aktuāli Kā mācīties eSKOLĀ Kontakt…" at bounding box center [369, 175] width 738 height 350
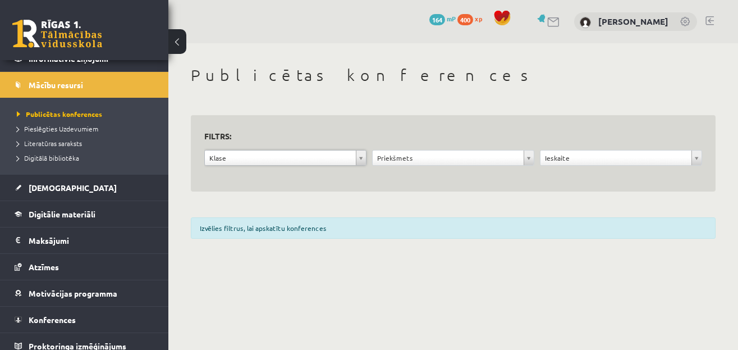
scroll to position [103, 0]
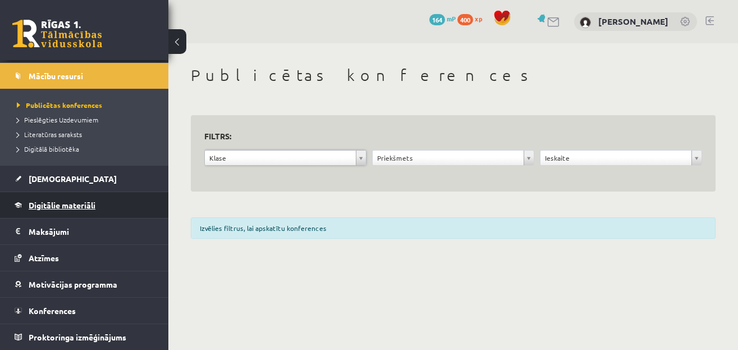
click at [100, 203] on link "Digitālie materiāli" at bounding box center [85, 205] width 140 height 26
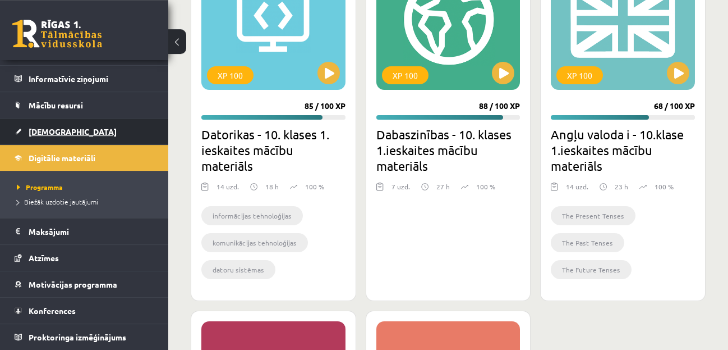
scroll to position [744, 0]
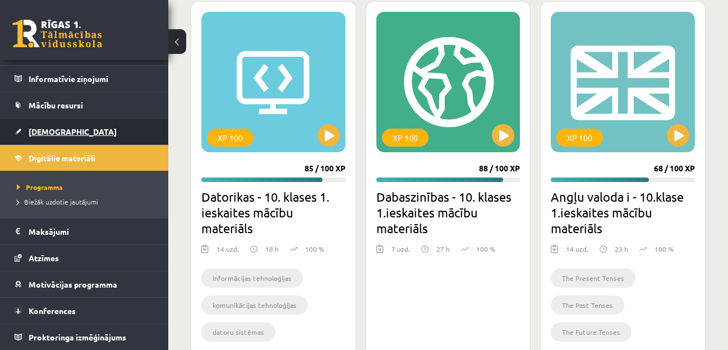
click at [58, 132] on span "[DEMOGRAPHIC_DATA]" at bounding box center [73, 131] width 88 height 10
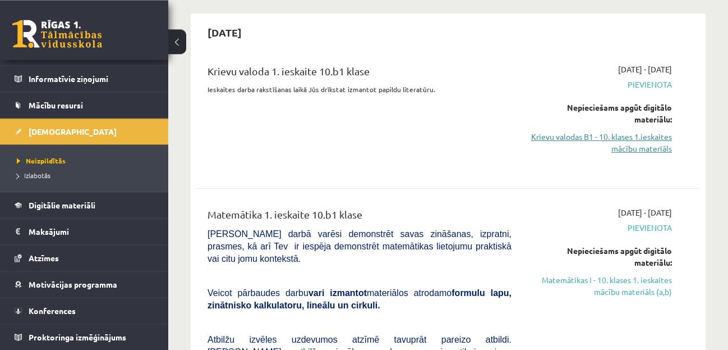
scroll to position [172, 0]
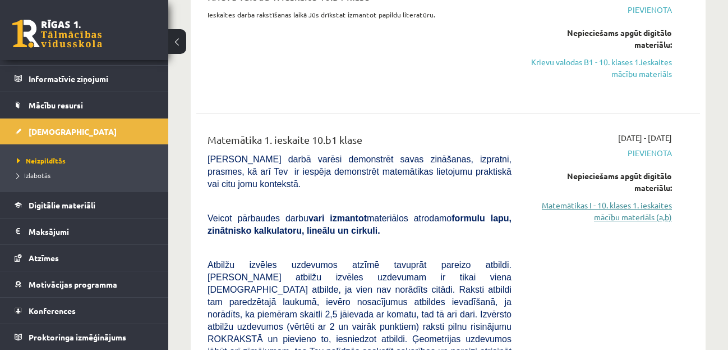
click at [596, 200] on link "Matemātikas I - 10. klases 1. ieskaites mācību materiāls (a,b)" at bounding box center [601, 211] width 144 height 24
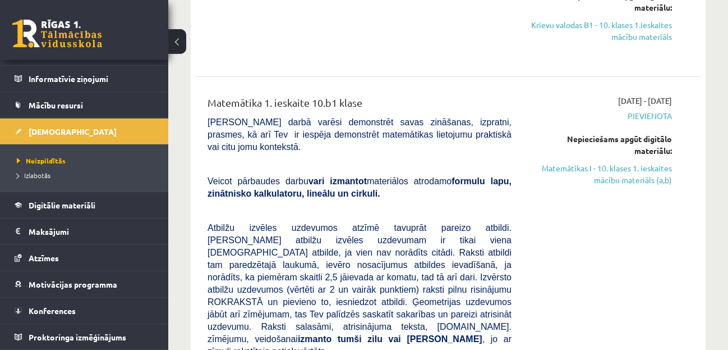
scroll to position [229, 0]
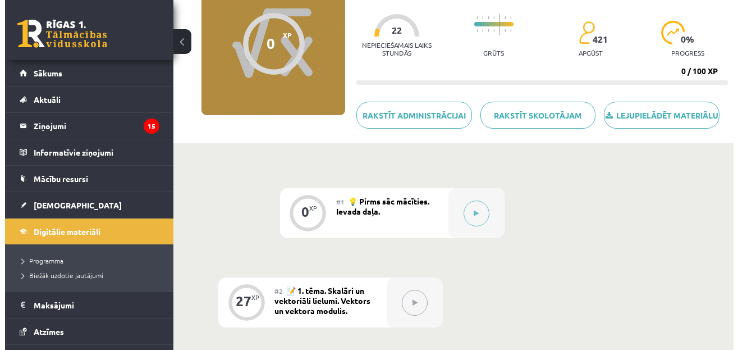
scroll to position [172, 0]
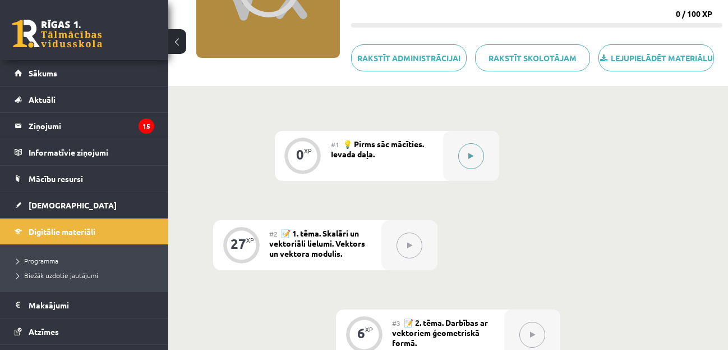
click at [469, 169] on button at bounding box center [471, 156] width 26 height 26
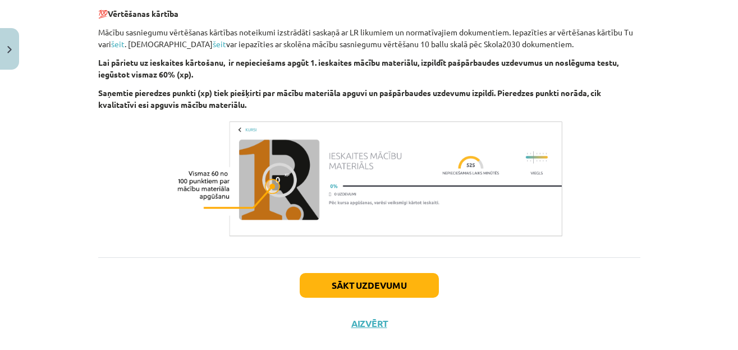
scroll to position [651, 0]
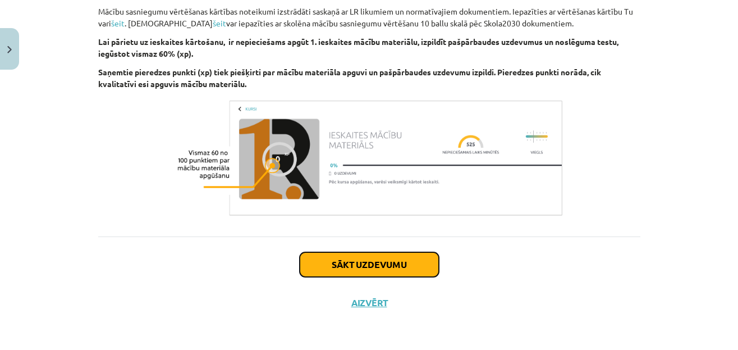
click at [350, 266] on button "Sākt uzdevumu" at bounding box center [369, 264] width 139 height 25
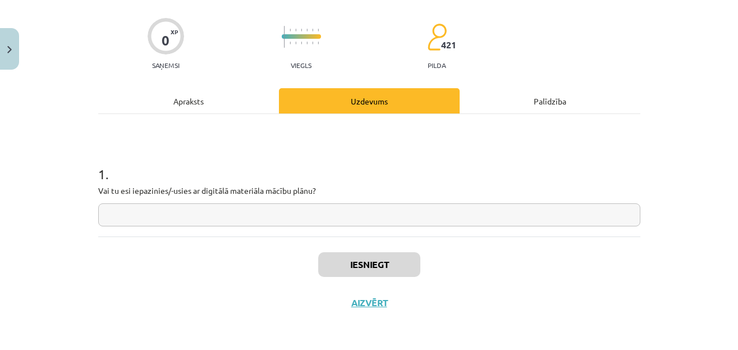
scroll to position [77, 0]
click at [350, 210] on input "text" at bounding box center [369, 214] width 542 height 23
type input "**"
click at [367, 265] on button "Iesniegt" at bounding box center [369, 264] width 102 height 25
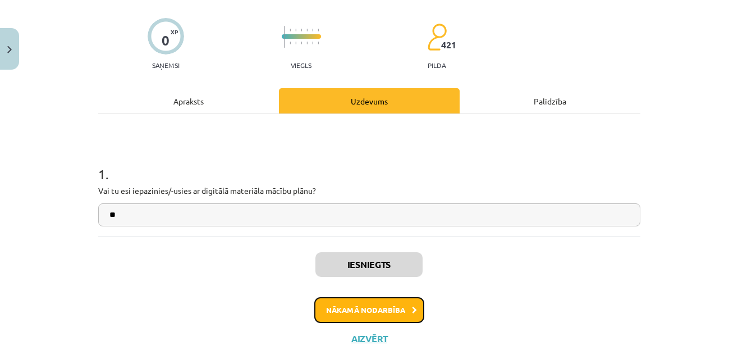
click at [376, 311] on button "Nākamā nodarbība" at bounding box center [369, 310] width 110 height 26
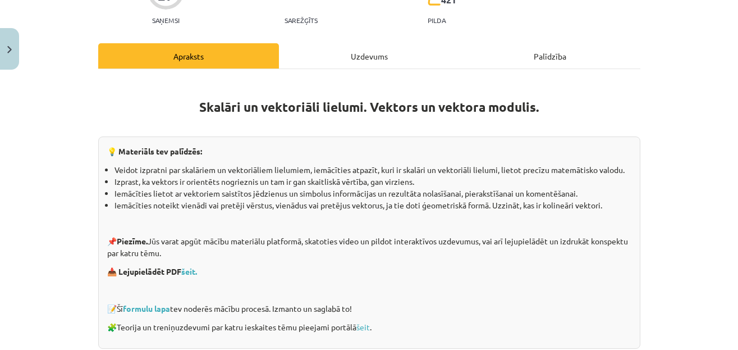
scroll to position [190, 0]
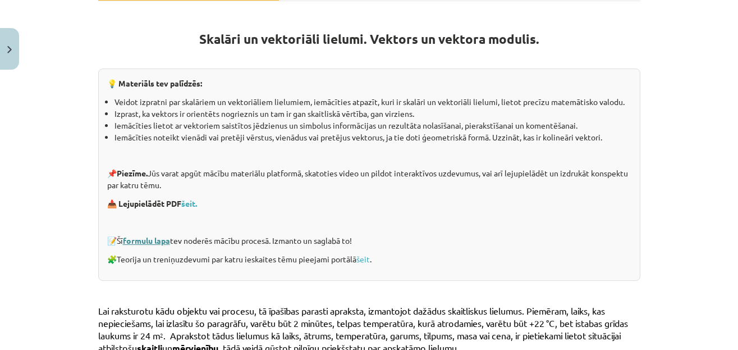
click at [136, 240] on link "formulu lapa" at bounding box center [146, 240] width 47 height 10
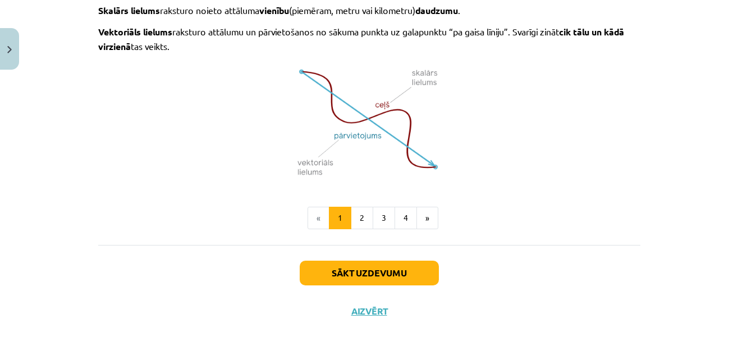
scroll to position [804, 0]
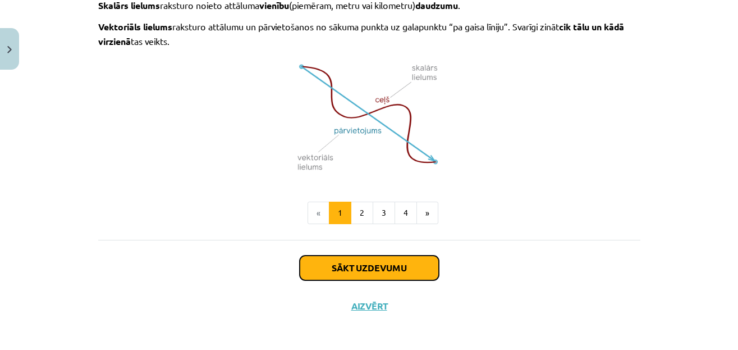
click at [383, 263] on button "Sākt uzdevumu" at bounding box center [369, 267] width 139 height 25
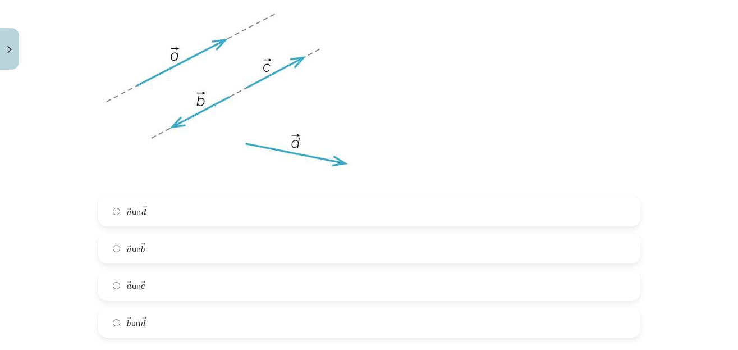
scroll to position [297, 0]
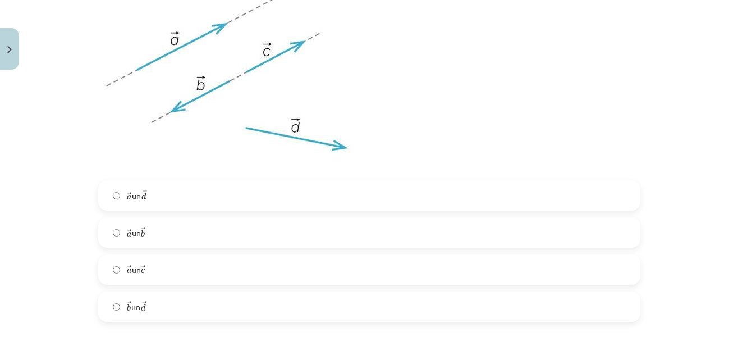
click at [180, 302] on label "→ b b → un → d d →" at bounding box center [369, 306] width 540 height 28
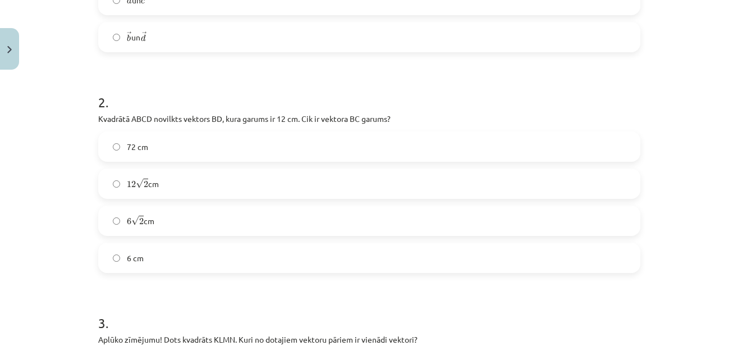
scroll to position [621, 0]
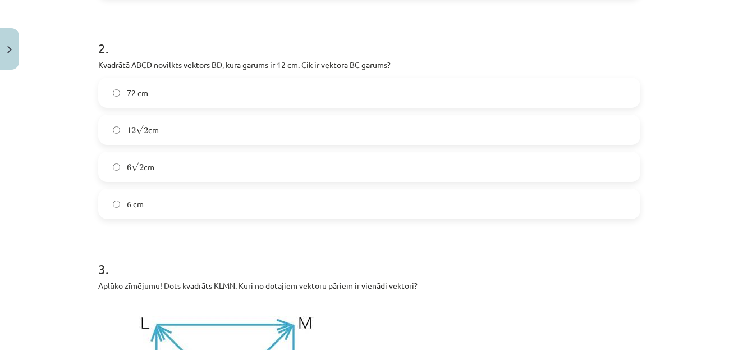
click at [139, 168] on span "2" at bounding box center [141, 166] width 4 height 7
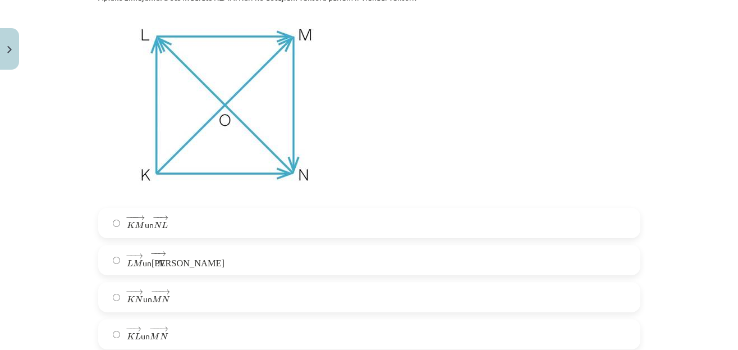
scroll to position [901, 0]
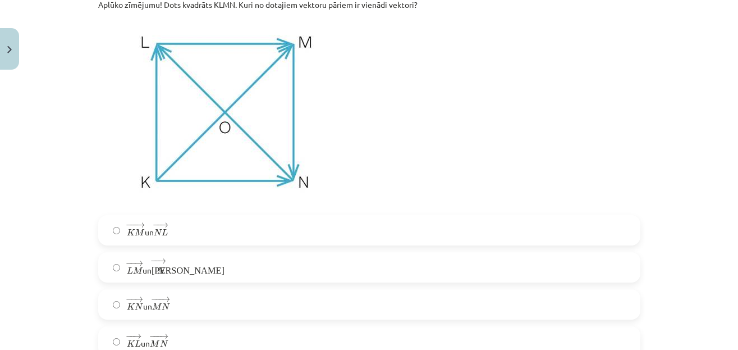
click at [219, 267] on label "− − → L M L M → un − − → К N К N →" at bounding box center [369, 267] width 540 height 28
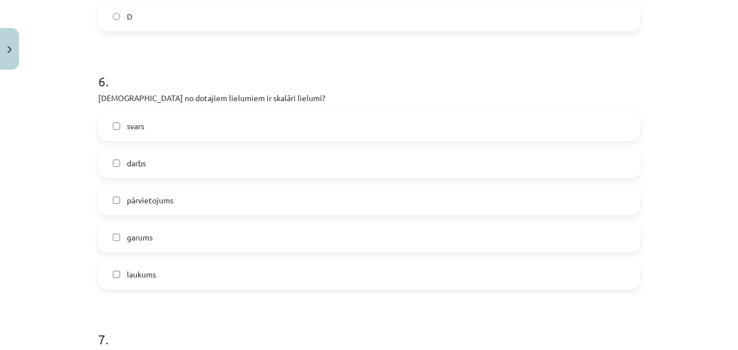
scroll to position [2148, 0]
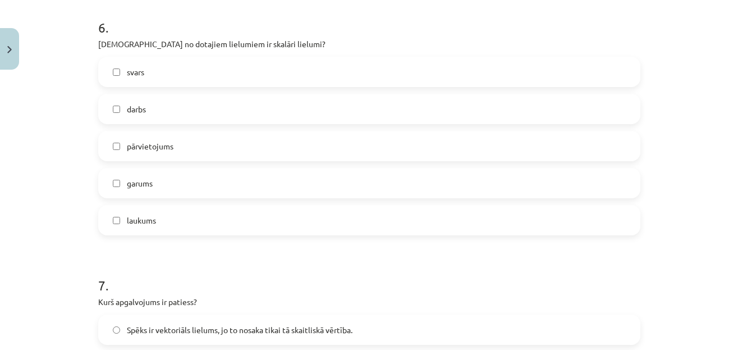
click at [185, 110] on label "darbs" at bounding box center [369, 109] width 540 height 28
click at [165, 191] on label "garums" at bounding box center [369, 183] width 540 height 28
click at [169, 228] on label "laukums" at bounding box center [369, 220] width 540 height 28
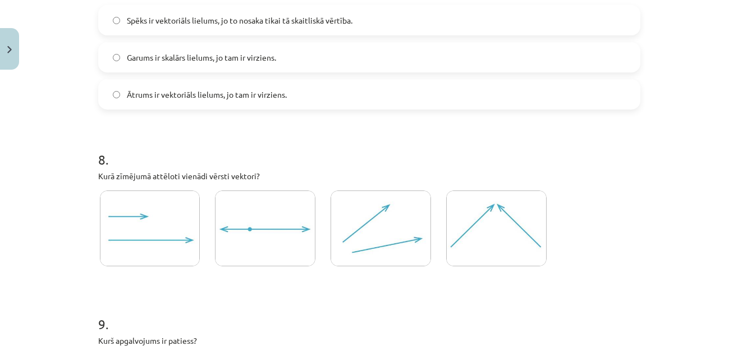
scroll to position [2472, 0]
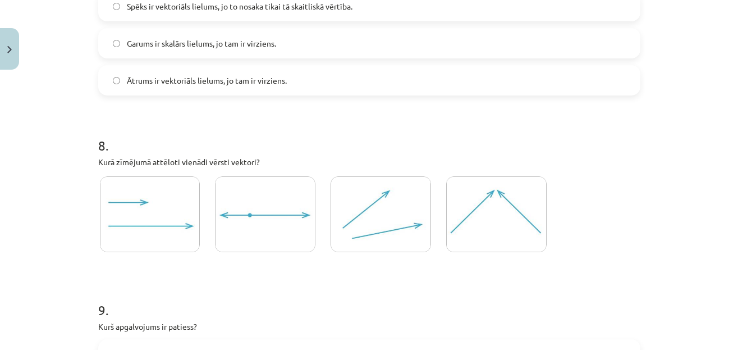
click at [193, 91] on label "Ātrums ir vektoriāls lielums, jo tam ir virziens." at bounding box center [369, 80] width 540 height 28
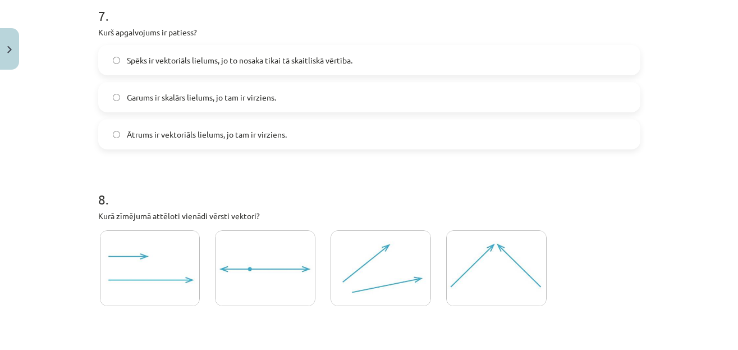
scroll to position [2526, 0]
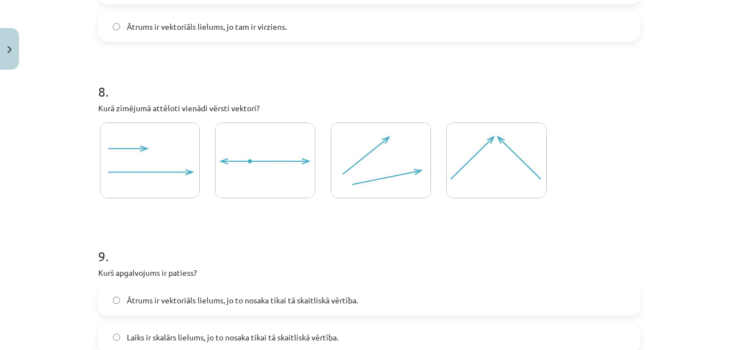
click at [181, 167] on img at bounding box center [150, 160] width 100 height 76
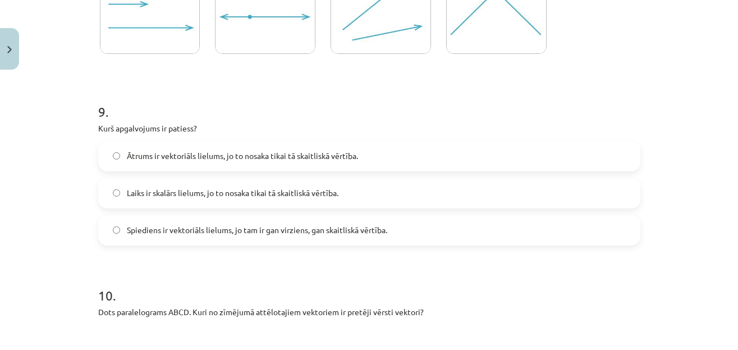
scroll to position [2687, 0]
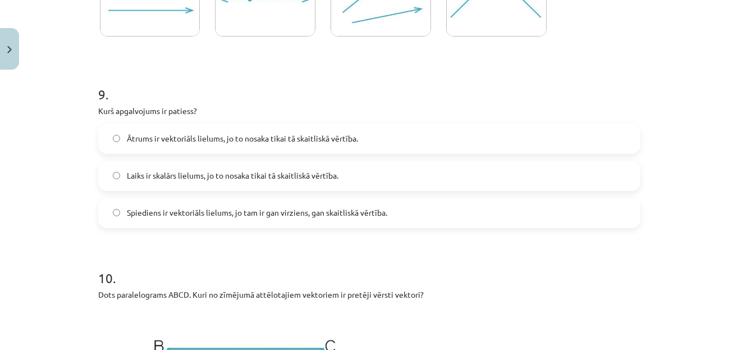
click at [257, 177] on span "Laiks ir skalārs lielums, jo to nosaka tikai tā skaitliskā vērtība." at bounding box center [233, 175] width 212 height 12
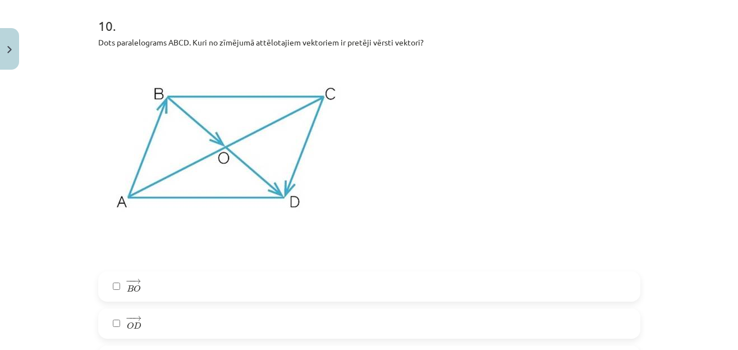
scroll to position [2956, 0]
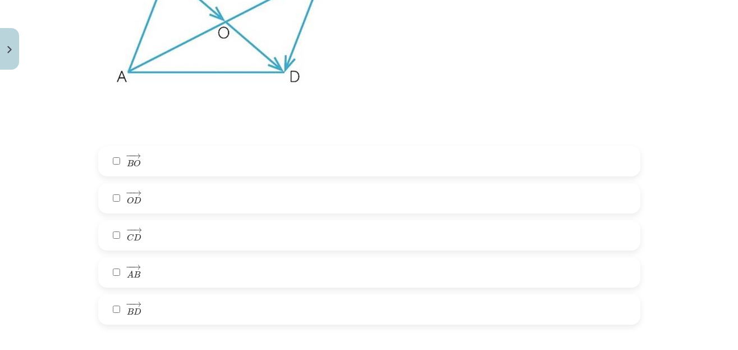
click at [180, 160] on label "− − → B O B O →" at bounding box center [369, 161] width 540 height 28
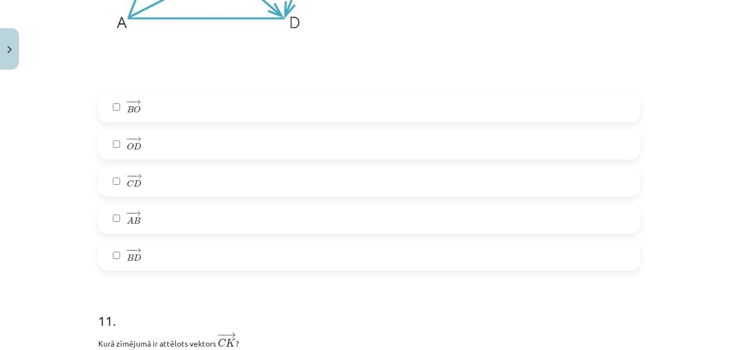
click at [163, 141] on label "− − → O D O D →" at bounding box center [369, 144] width 540 height 28
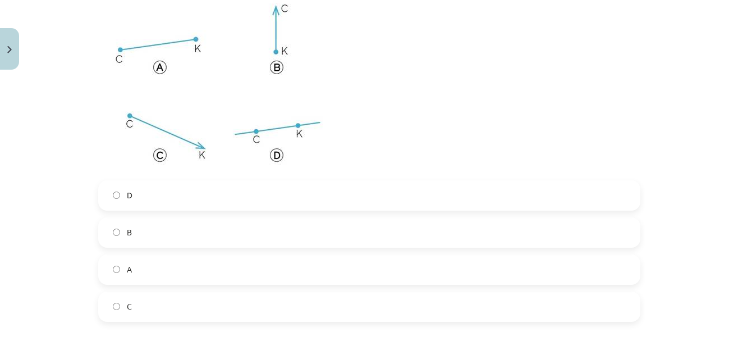
scroll to position [3514, 0]
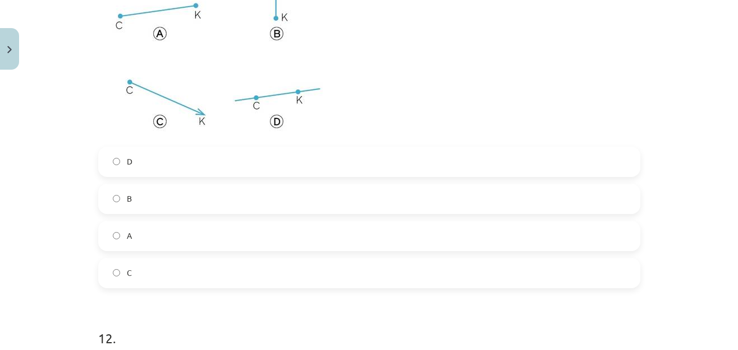
click at [112, 265] on label "C" at bounding box center [369, 273] width 540 height 28
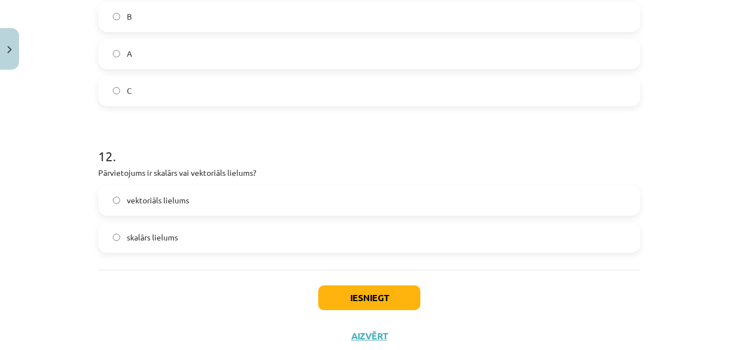
scroll to position [3729, 0]
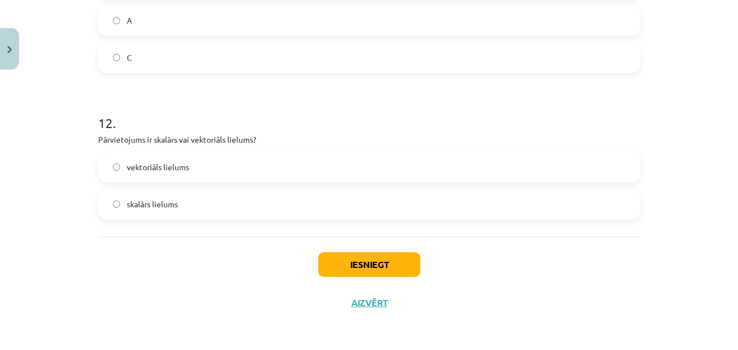
click at [149, 166] on span "vektoriāls lielums" at bounding box center [158, 167] width 62 height 12
click at [351, 265] on button "Iesniegt" at bounding box center [369, 264] width 102 height 25
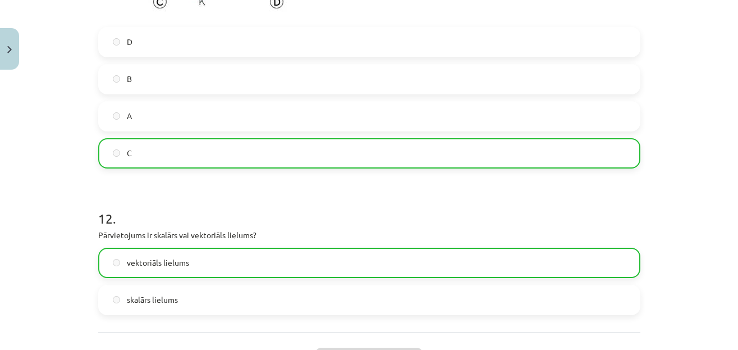
scroll to position [3765, 0]
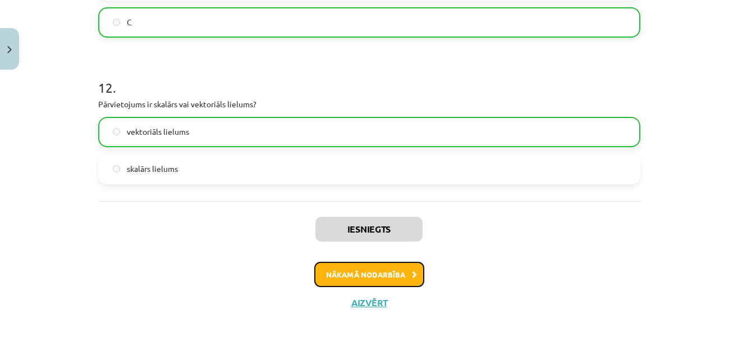
click at [400, 284] on button "Nākamā nodarbība" at bounding box center [369, 274] width 110 height 26
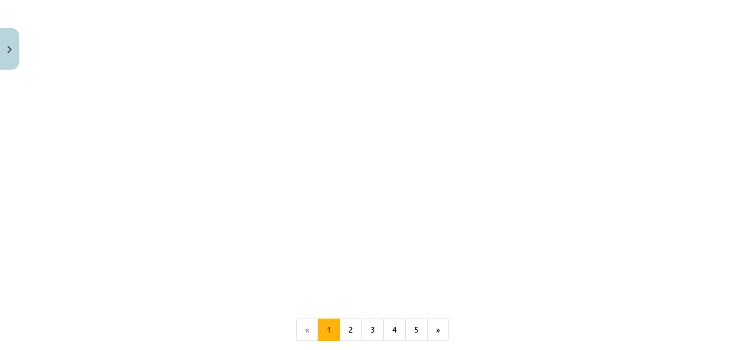
scroll to position [1718, 0]
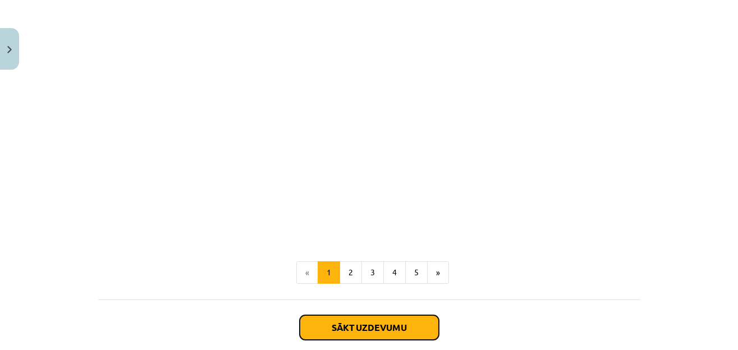
click at [384, 324] on button "Sākt uzdevumu" at bounding box center [369, 327] width 139 height 25
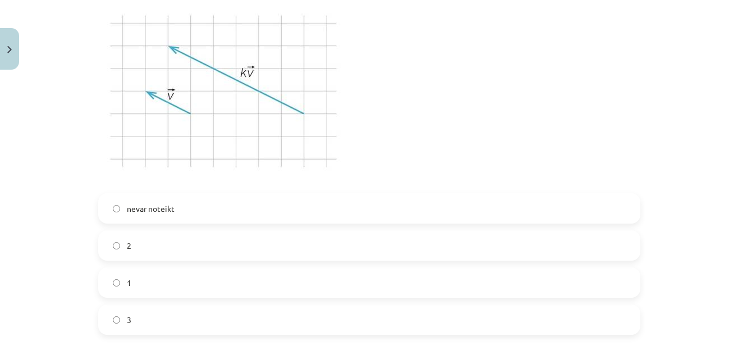
scroll to position [322, 0]
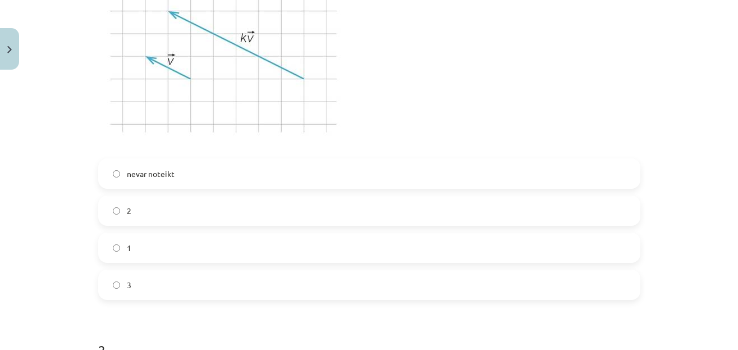
click at [279, 281] on label "3" at bounding box center [369, 284] width 540 height 28
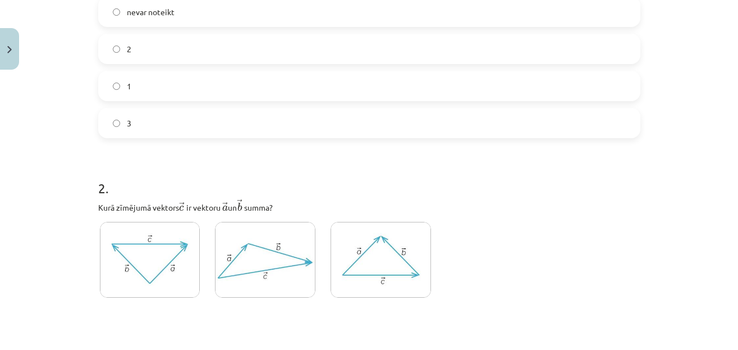
scroll to position [591, 0]
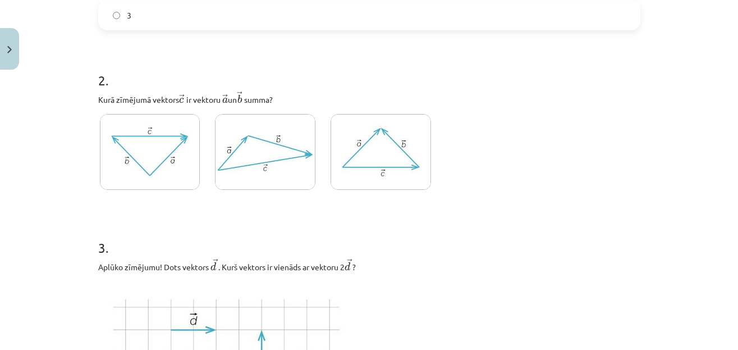
click at [48, 63] on div "Mācību tēma: Matemātikas i - 10. klases 1. ieskaites mācību materiāls (a,b) #3 …" at bounding box center [369, 175] width 738 height 350
click at [226, 142] on img at bounding box center [265, 152] width 100 height 76
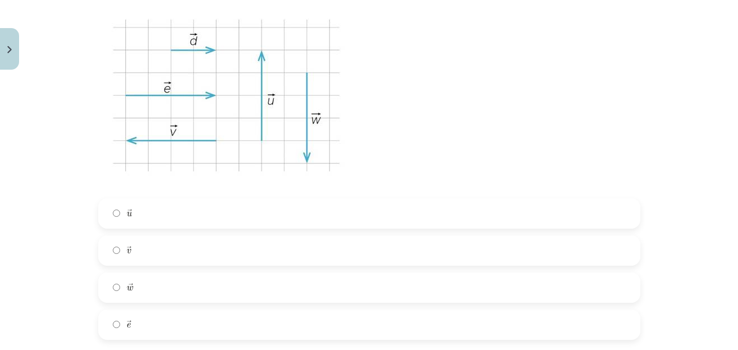
scroll to position [914, 0]
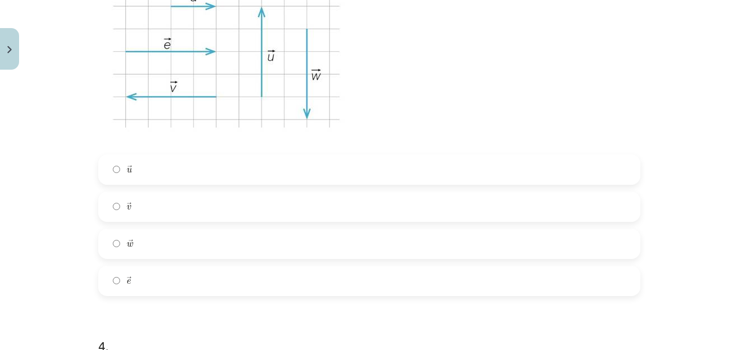
click at [163, 289] on label "→ e e →" at bounding box center [369, 281] width 540 height 28
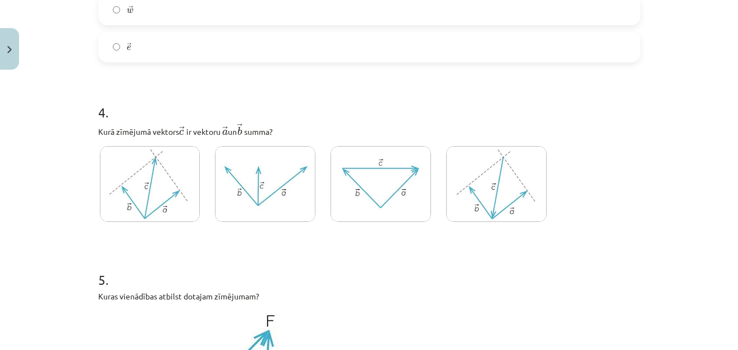
scroll to position [1183, 0]
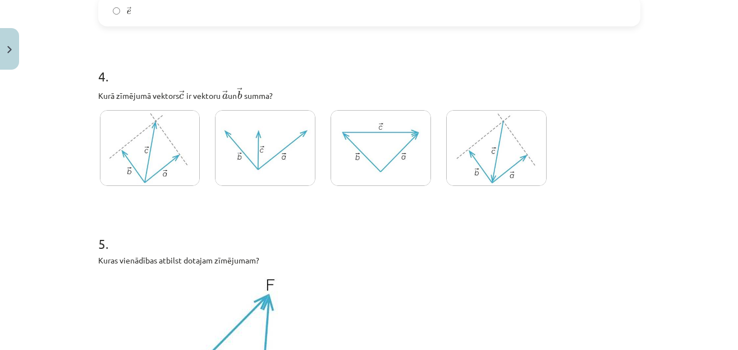
click at [167, 168] on img at bounding box center [150, 148] width 100 height 76
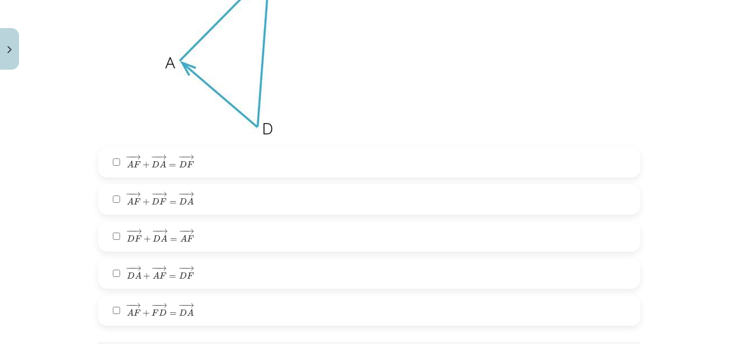
scroll to position [1560, 0]
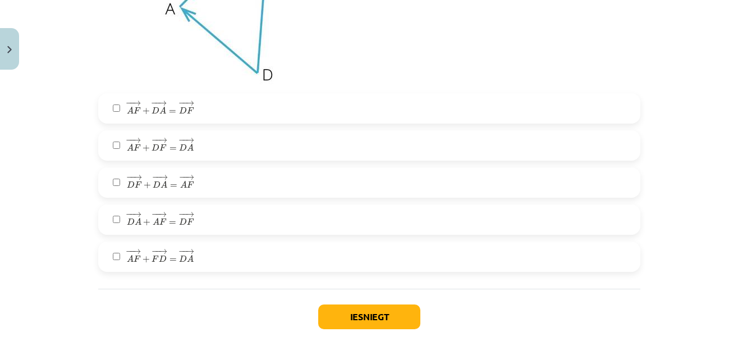
click at [194, 191] on label "− − → D F + − − → D A = − − → A F D F → + D A → = A F →" at bounding box center [369, 182] width 540 height 28
drag, startPoint x: 177, startPoint y: 221, endPoint x: 186, endPoint y: 209, distance: 15.2
click at [179, 221] on span "D" at bounding box center [183, 221] width 8 height 7
click at [180, 188] on span "A" at bounding box center [183, 184] width 7 height 7
click at [332, 312] on button "Iesniegt" at bounding box center [369, 316] width 102 height 25
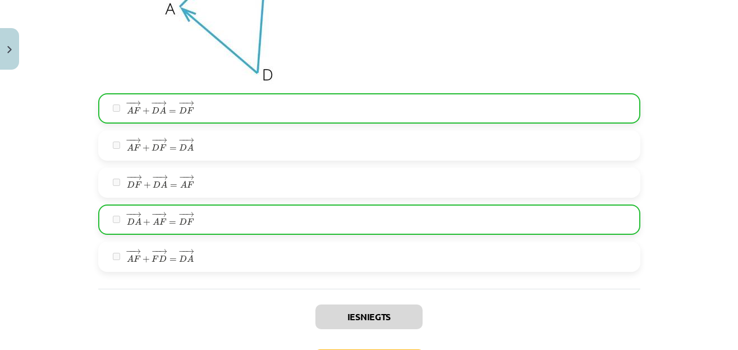
scroll to position [1650, 0]
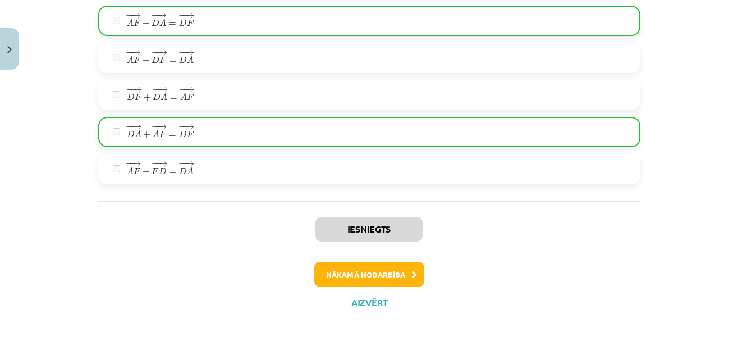
click at [385, 276] on button "Nākamā nodarbība" at bounding box center [369, 274] width 110 height 26
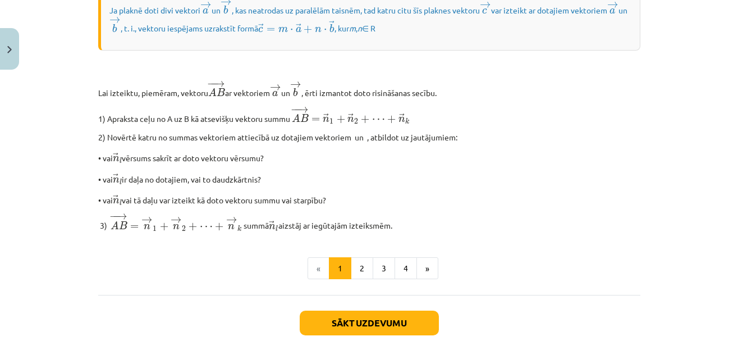
scroll to position [995, 0]
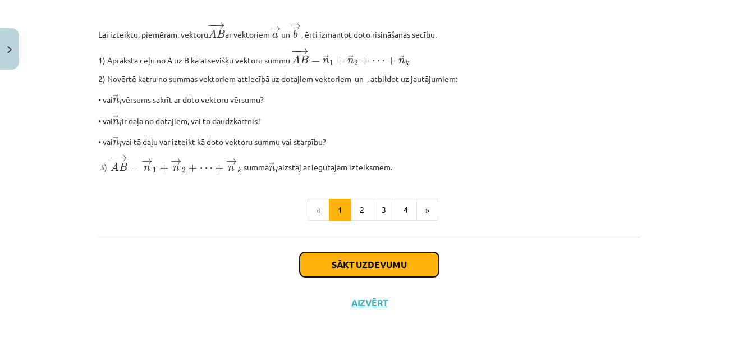
click at [332, 264] on button "Sākt uzdevumu" at bounding box center [369, 264] width 139 height 25
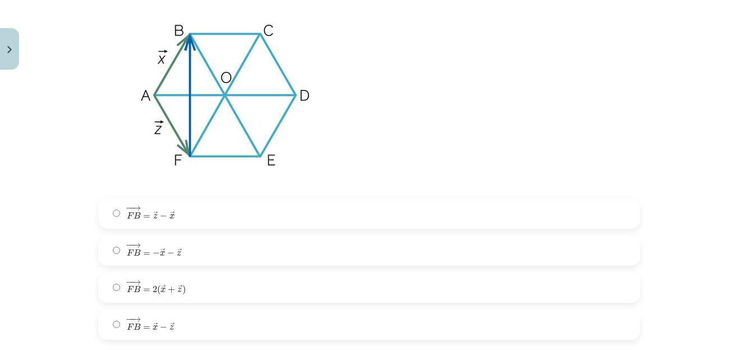
scroll to position [394, 0]
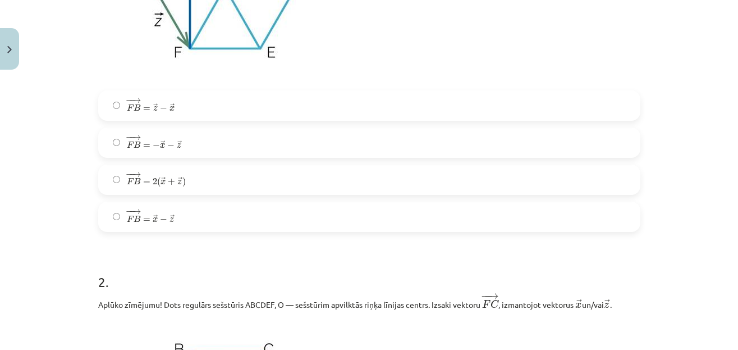
click at [183, 221] on label "− − → F B = → x − → z F B → = x → − z →" at bounding box center [369, 217] width 540 height 28
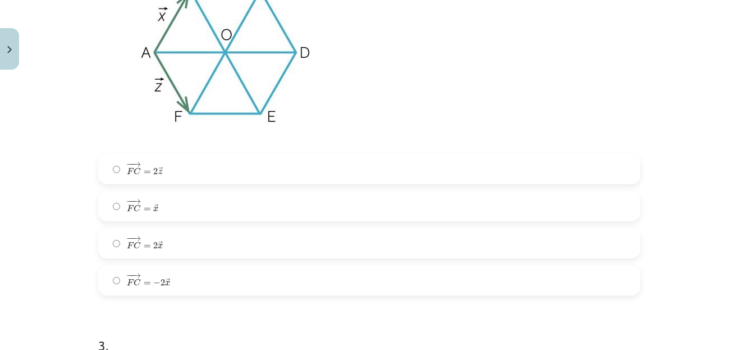
scroll to position [771, 0]
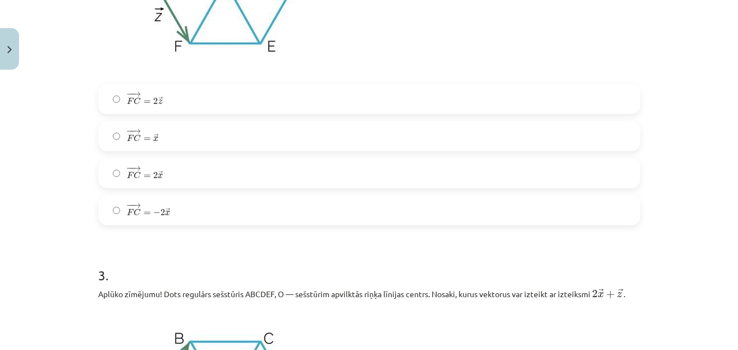
click at [182, 149] on label "− − → F C = → x F C → = x →" at bounding box center [369, 136] width 540 height 28
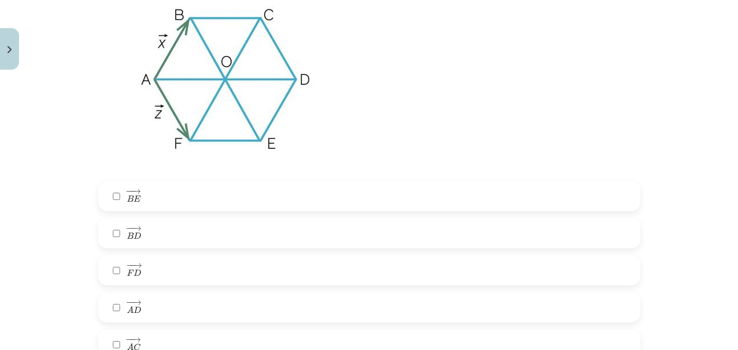
scroll to position [1202, 0]
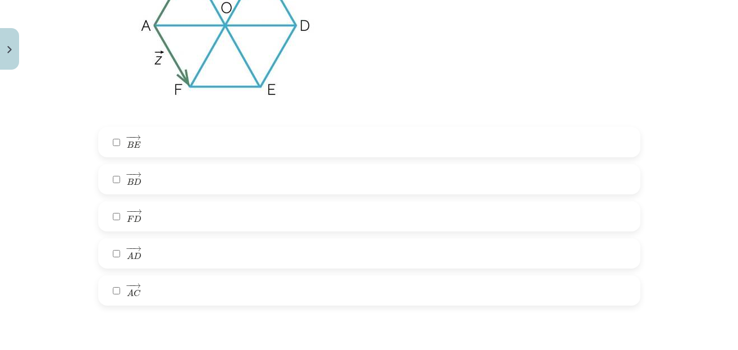
click at [113, 287] on label "− − → A C A C →" at bounding box center [369, 290] width 540 height 28
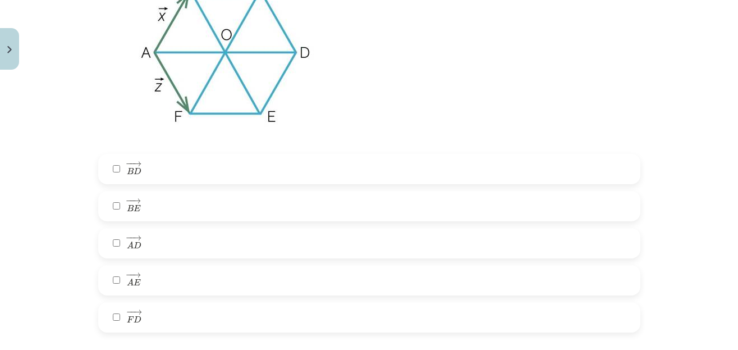
scroll to position [1687, 0]
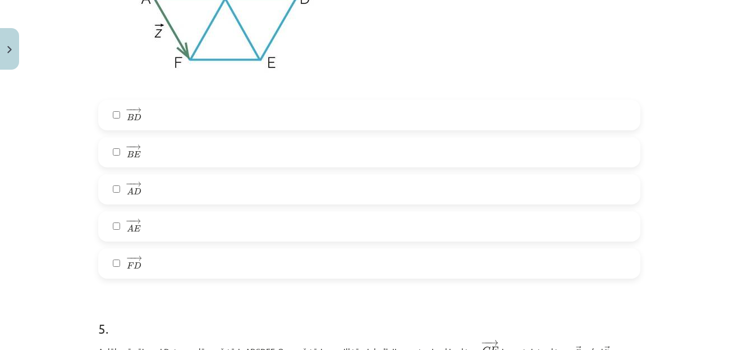
click at [187, 186] on label "− − → A D A D →" at bounding box center [369, 189] width 540 height 28
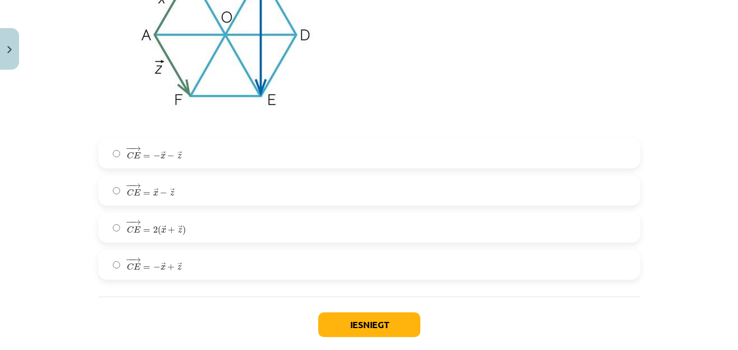
scroll to position [2118, 0]
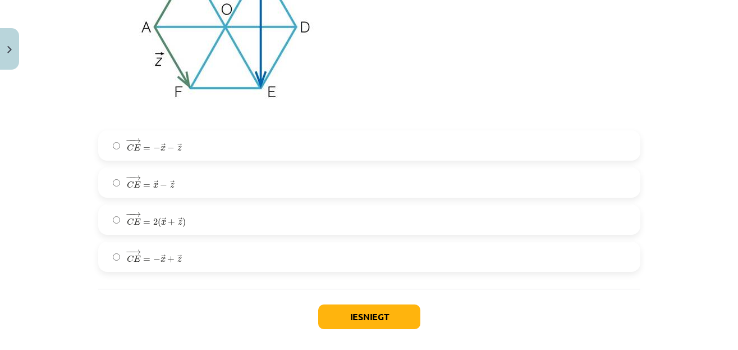
click at [183, 175] on label "− − → C E = → x − → z C E → = x → − z →" at bounding box center [369, 182] width 540 height 28
click at [350, 317] on button "Iesniegt" at bounding box center [369, 316] width 102 height 25
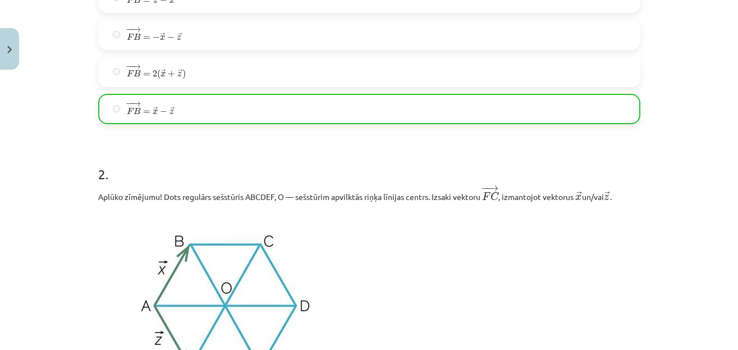
scroll to position [825, 0]
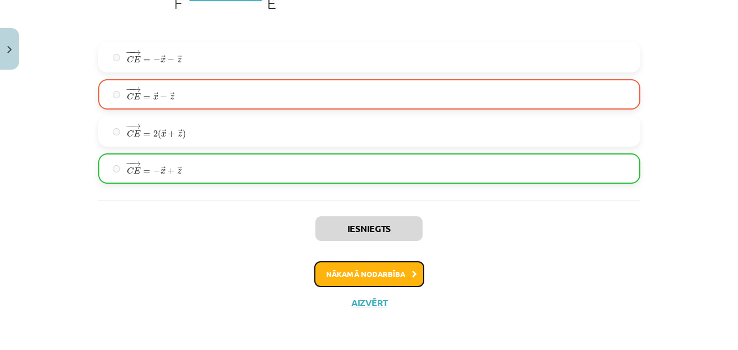
click at [355, 268] on button "Nākamā nodarbība" at bounding box center [369, 274] width 110 height 26
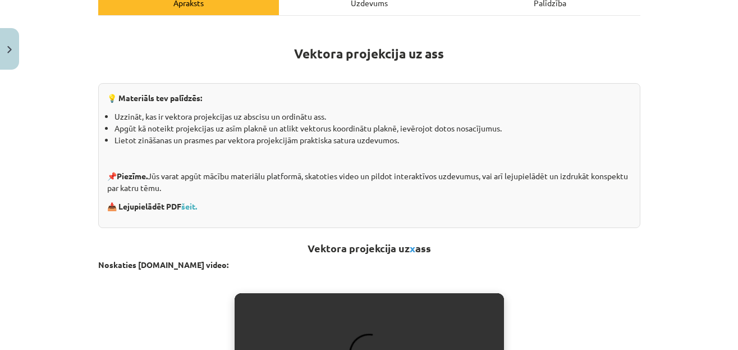
scroll to position [121, 0]
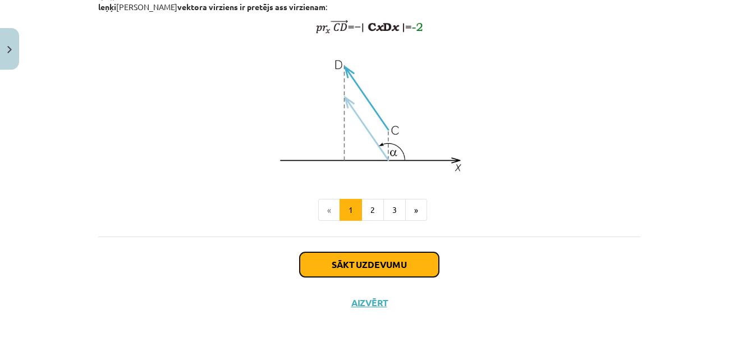
click at [341, 256] on button "Sākt uzdevumu" at bounding box center [369, 264] width 139 height 25
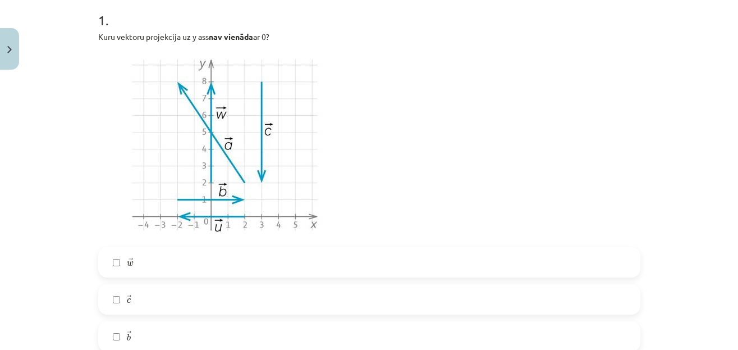
scroll to position [244, 0]
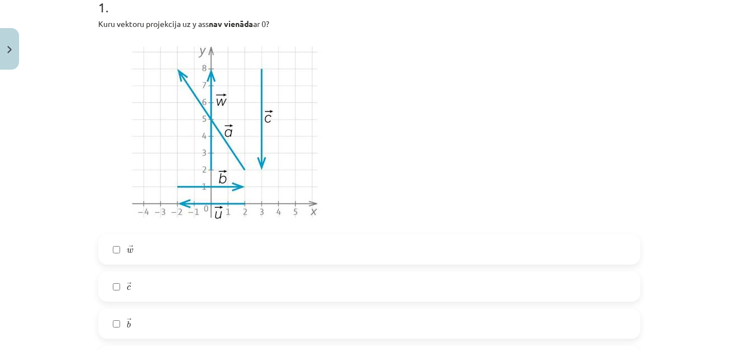
click at [269, 235] on label "→ w w →" at bounding box center [369, 249] width 540 height 28
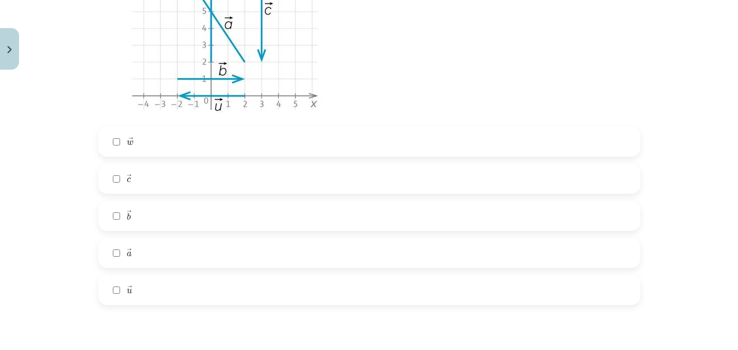
click at [229, 189] on label "→ c c →" at bounding box center [369, 178] width 540 height 28
click at [206, 247] on label "→ a a →" at bounding box center [369, 252] width 540 height 28
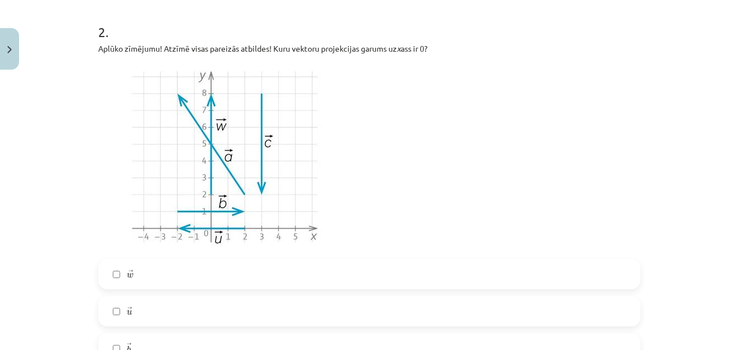
scroll to position [674, 0]
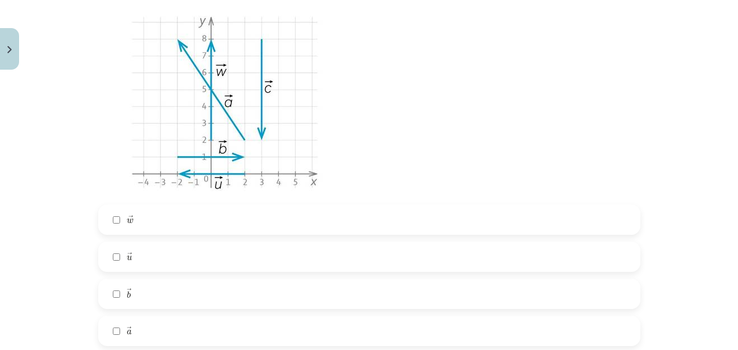
click at [214, 217] on label "→ w w →" at bounding box center [369, 219] width 540 height 28
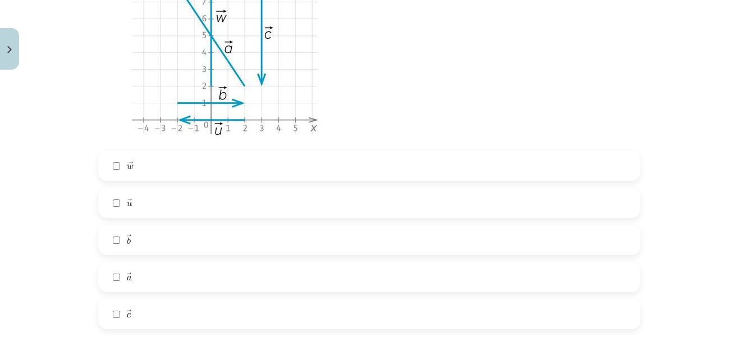
click at [181, 312] on label "→ c c →" at bounding box center [369, 314] width 540 height 28
click at [152, 311] on label "→ c c →" at bounding box center [369, 314] width 540 height 28
click at [154, 246] on label "→ b b →" at bounding box center [369, 240] width 540 height 28
click at [169, 169] on label "→ w w →" at bounding box center [369, 165] width 540 height 28
click at [154, 235] on label "→ b b →" at bounding box center [369, 240] width 540 height 28
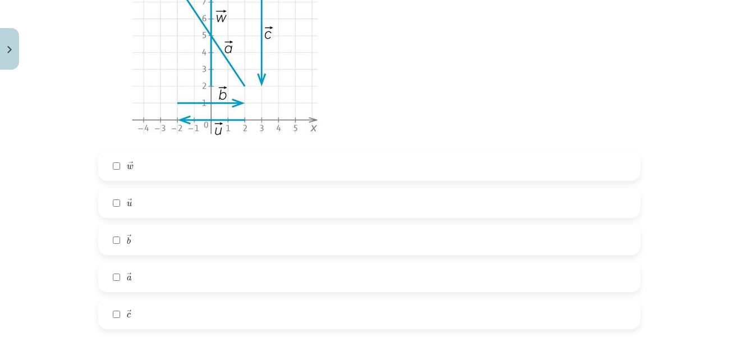
click at [155, 210] on label "→ u u →" at bounding box center [369, 203] width 540 height 28
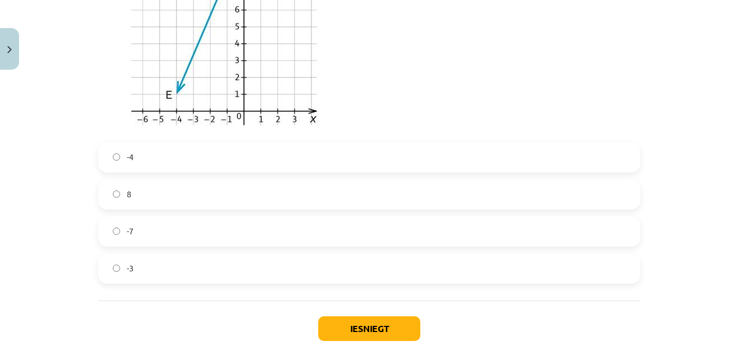
scroll to position [1267, 0]
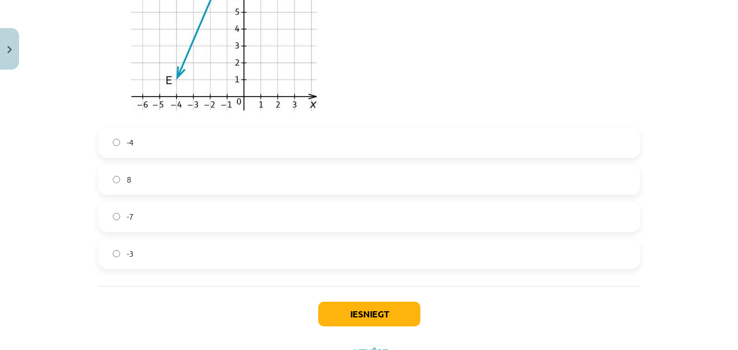
click at [131, 250] on label "-3" at bounding box center [369, 254] width 540 height 28
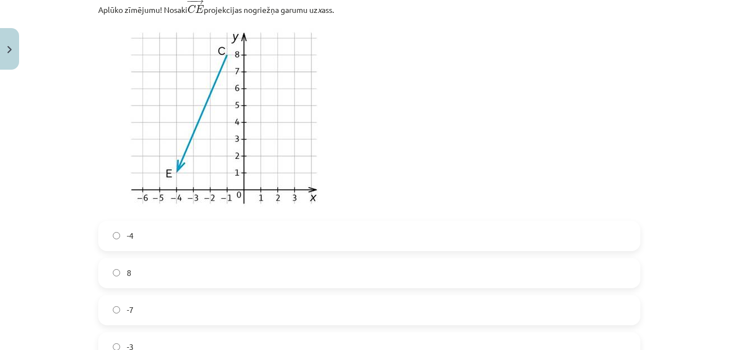
scroll to position [1159, 0]
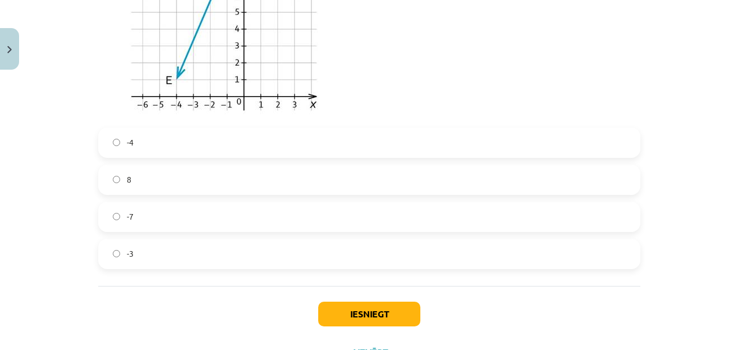
click at [256, 215] on label "-7" at bounding box center [369, 217] width 540 height 28
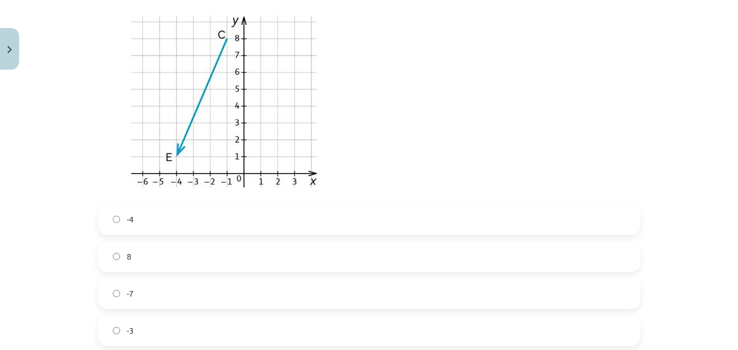
scroll to position [1209, 0]
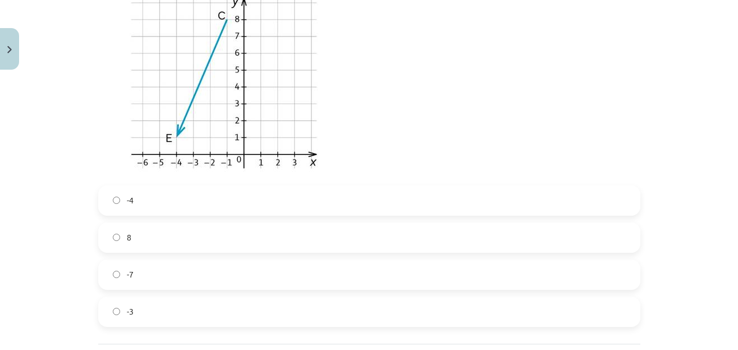
click at [259, 308] on label "-3" at bounding box center [369, 311] width 540 height 28
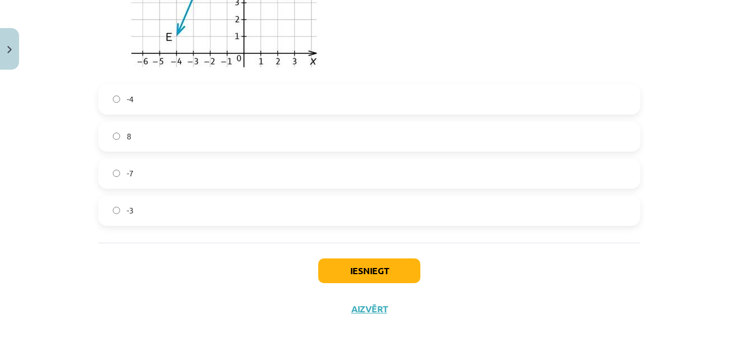
scroll to position [1317, 0]
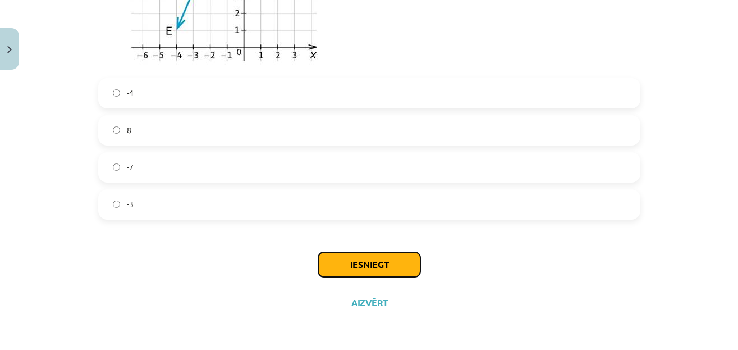
click at [348, 269] on button "Iesniegt" at bounding box center [369, 264] width 102 height 25
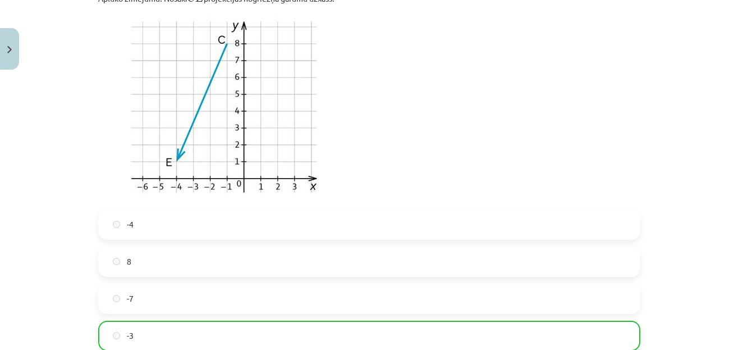
scroll to position [1352, 0]
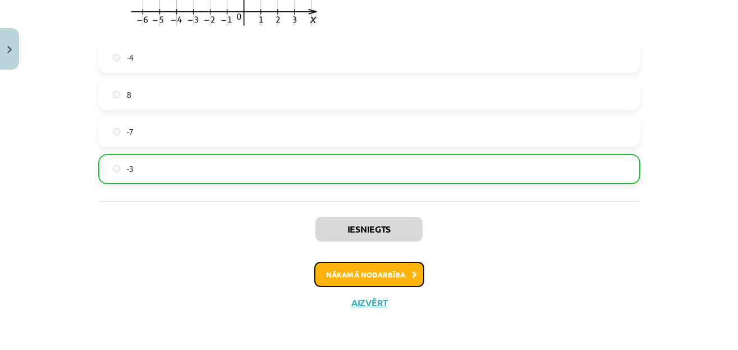
click at [345, 262] on button "Nākamā nodarbība" at bounding box center [369, 274] width 110 height 26
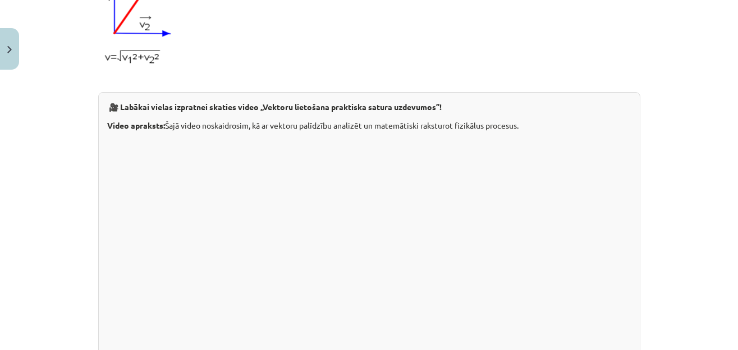
scroll to position [1233, 0]
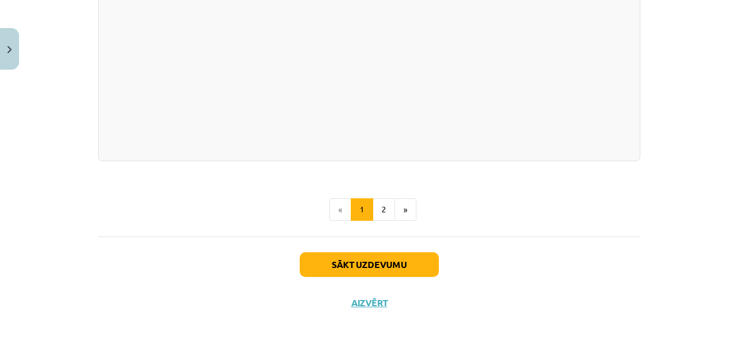
click at [346, 250] on div "Sākt uzdevumu Aizvērt" at bounding box center [369, 275] width 542 height 79
click at [342, 256] on button "Sākt uzdevumu" at bounding box center [369, 264] width 139 height 25
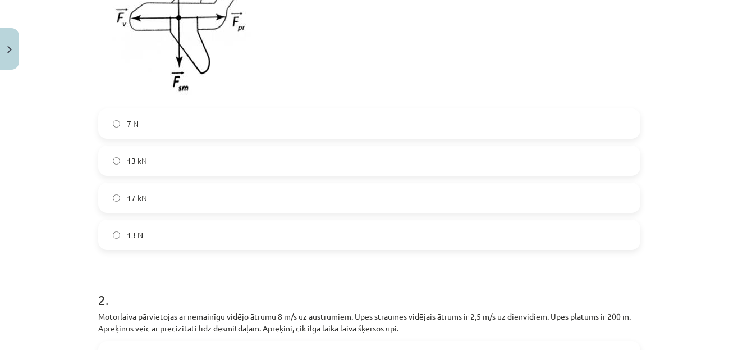
scroll to position [415, 0]
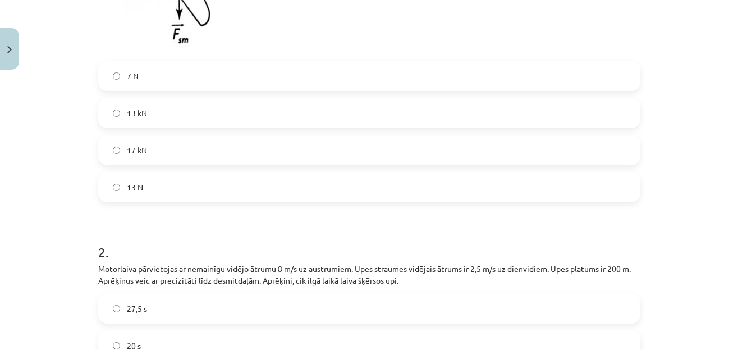
click at [246, 116] on label "13 kN" at bounding box center [369, 113] width 540 height 28
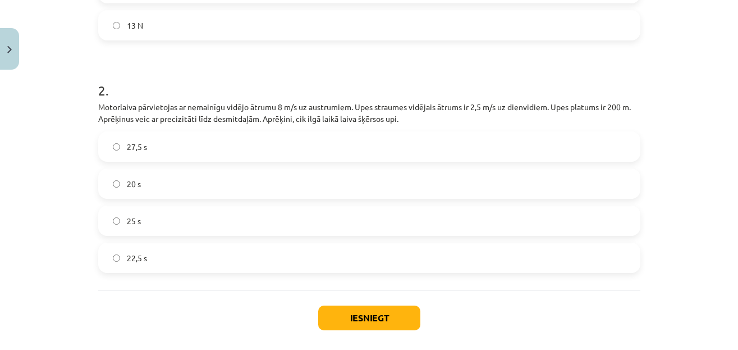
click at [162, 213] on label "25 s" at bounding box center [369, 220] width 540 height 28
click at [327, 319] on button "Iesniegt" at bounding box center [369, 317] width 102 height 25
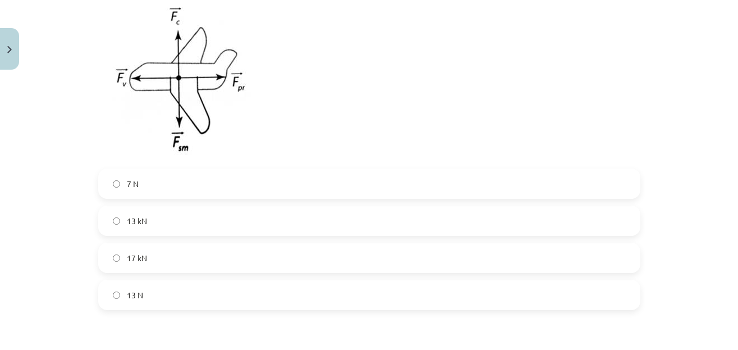
scroll to position [200, 0]
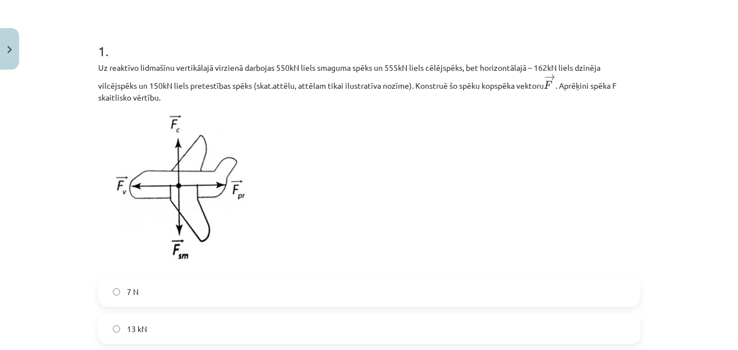
click at [218, 40] on h1 "1 ." at bounding box center [369, 41] width 542 height 35
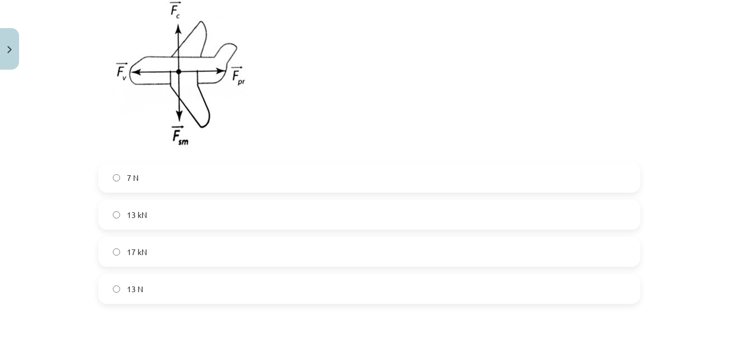
scroll to position [361, 0]
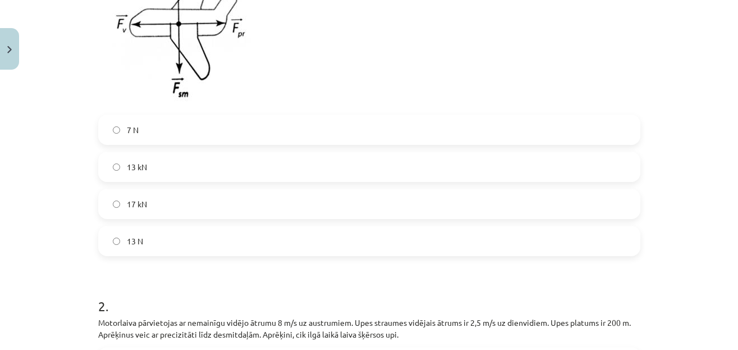
click at [269, 61] on p at bounding box center [369, 27] width 542 height 159
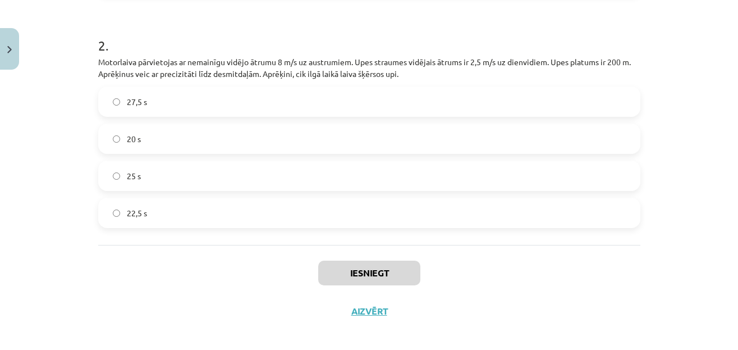
scroll to position [631, 0]
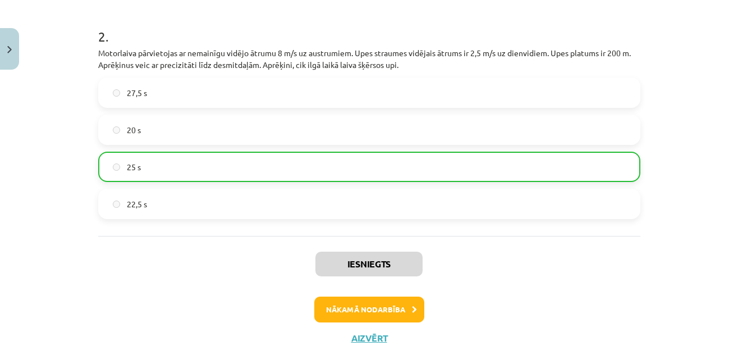
click at [512, 30] on h1 "2 ." at bounding box center [369, 26] width 542 height 35
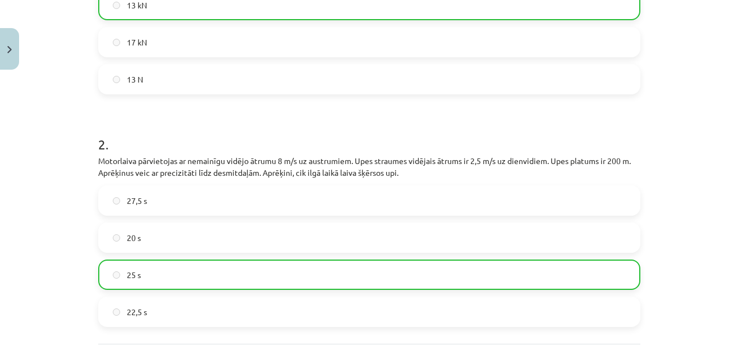
scroll to position [667, 0]
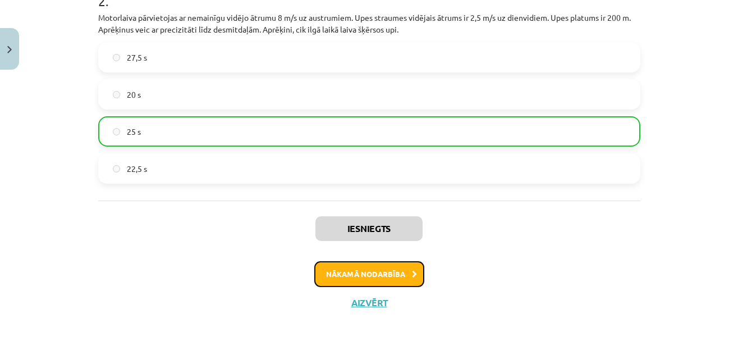
click at [395, 277] on button "Nākamā nodarbība" at bounding box center [369, 274] width 110 height 26
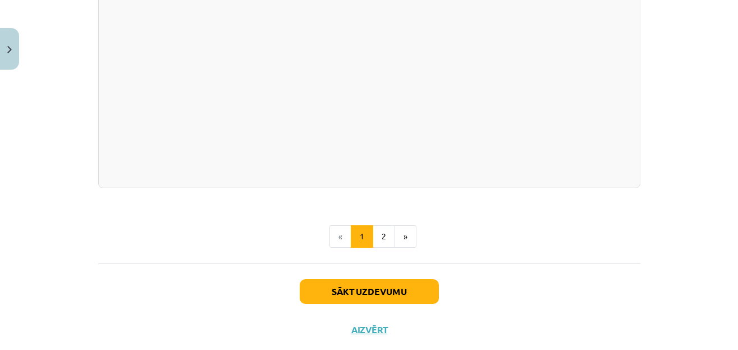
scroll to position [2042, 0]
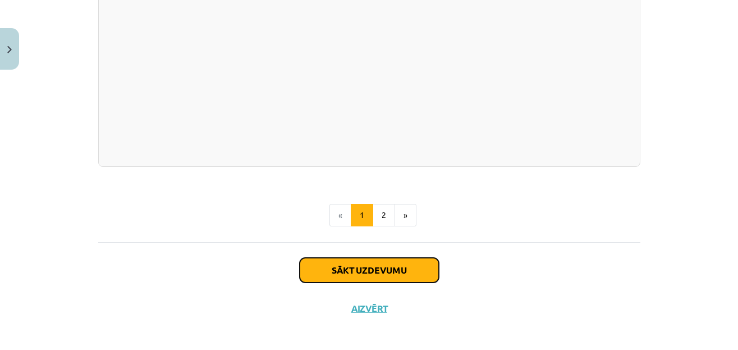
click at [374, 263] on button "Sākt uzdevumu" at bounding box center [369, 270] width 139 height 25
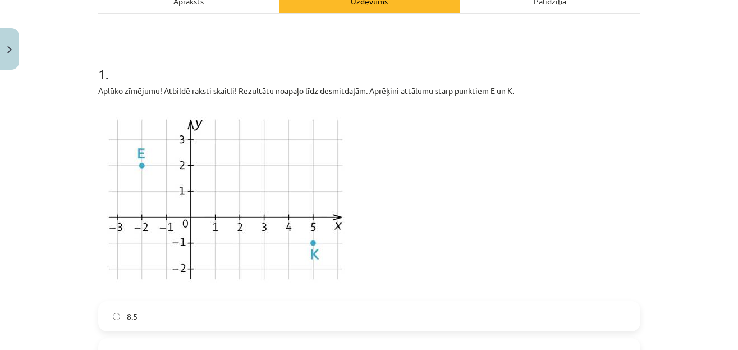
scroll to position [209, 0]
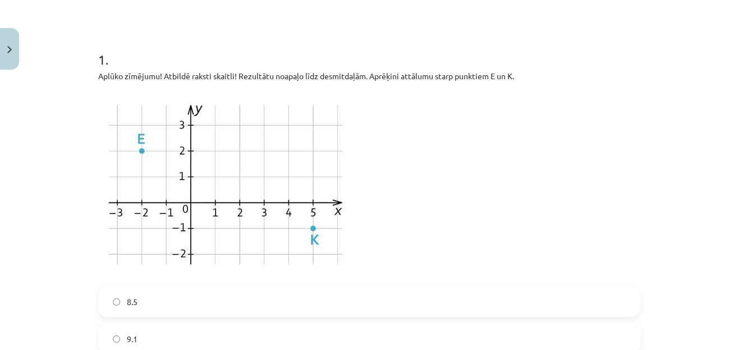
click at [463, 160] on p at bounding box center [369, 184] width 542 height 191
click at [518, 154] on p at bounding box center [369, 184] width 542 height 191
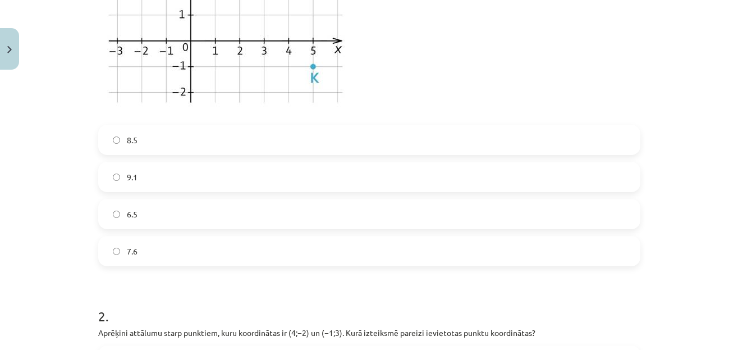
scroll to position [155, 0]
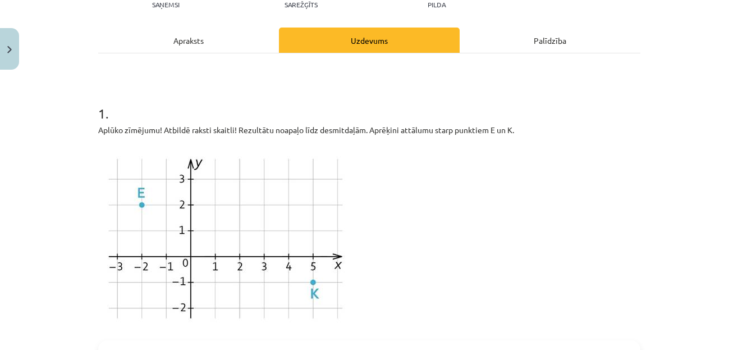
click at [545, 172] on p at bounding box center [369, 238] width 542 height 191
click at [277, 175] on img at bounding box center [225, 238] width 255 height 191
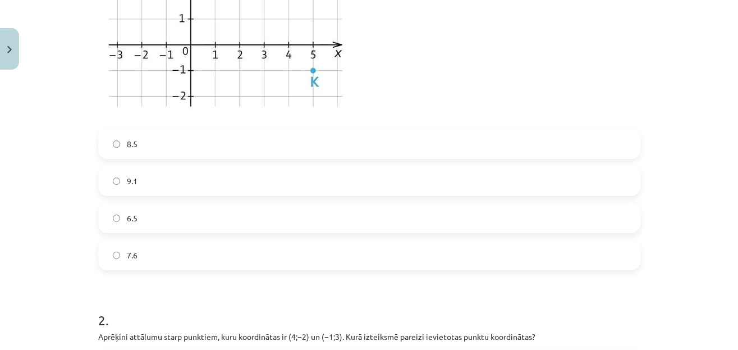
scroll to position [425, 0]
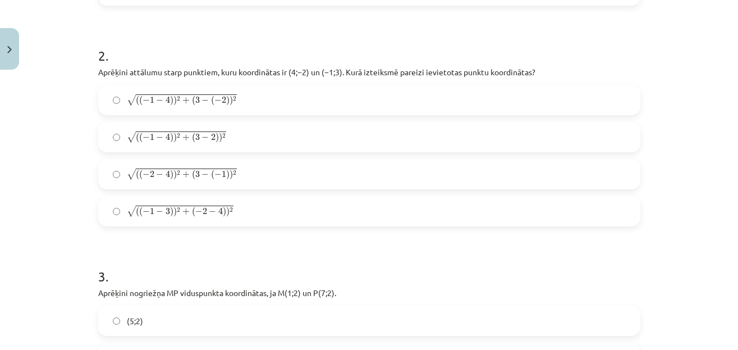
scroll to position [646, 0]
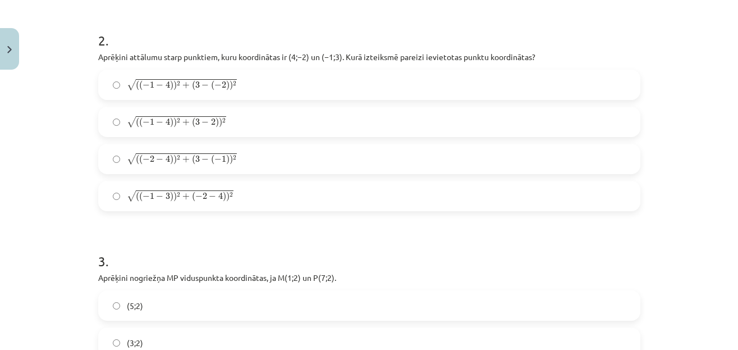
click at [286, 91] on label "√ ( ( − 1 − 4 ) ) 2 + ( 3 − ( − 2 ) ) 2 ( ( − 1 − 4 ) ) 2 + ( 3 − ( − 2 ) ) 2" at bounding box center [369, 85] width 540 height 28
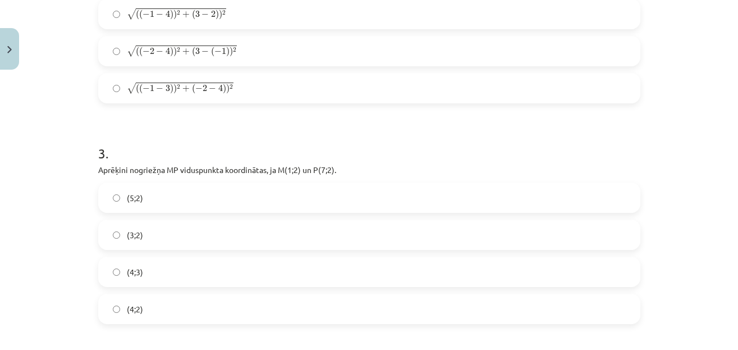
scroll to position [862, 0]
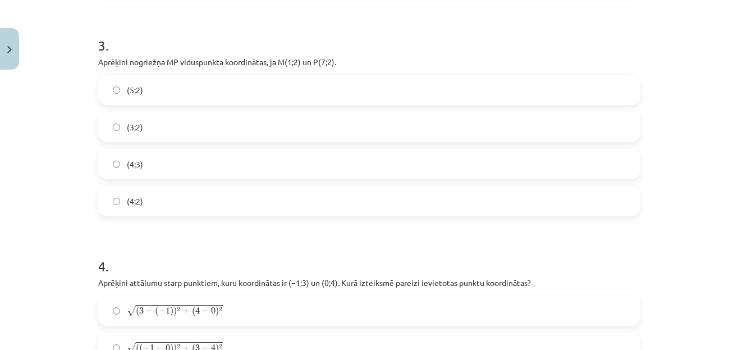
click at [270, 160] on label "(4;3)" at bounding box center [369, 164] width 540 height 28
click at [288, 189] on label "(4;2)" at bounding box center [369, 201] width 540 height 28
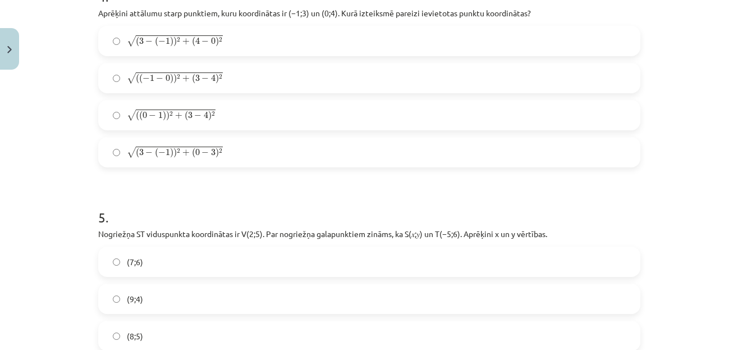
scroll to position [1077, 0]
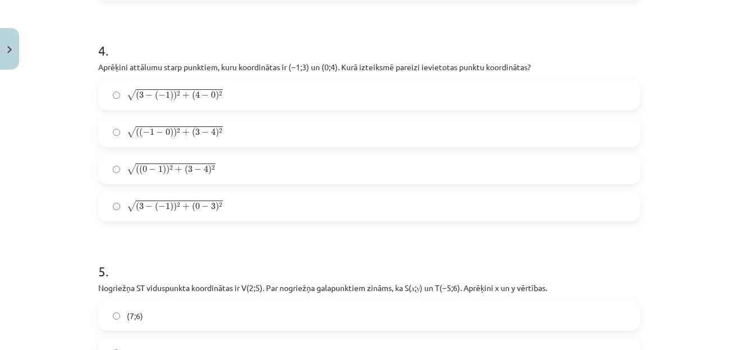
click at [290, 164] on label "√ ( ( 0 − 1 ) ) 2 + ( 3 − 4 ) 2 ( ( 0 − 1 ) ) 2 + ( 3 − 4 ) 2" at bounding box center [369, 169] width 540 height 28
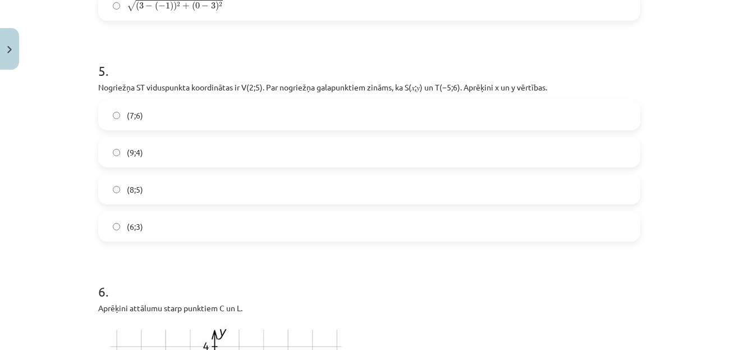
scroll to position [1293, 0]
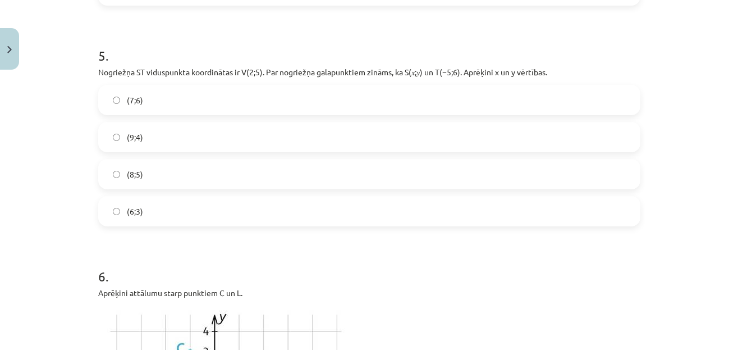
click at [301, 142] on label "(9;4)" at bounding box center [369, 137] width 540 height 28
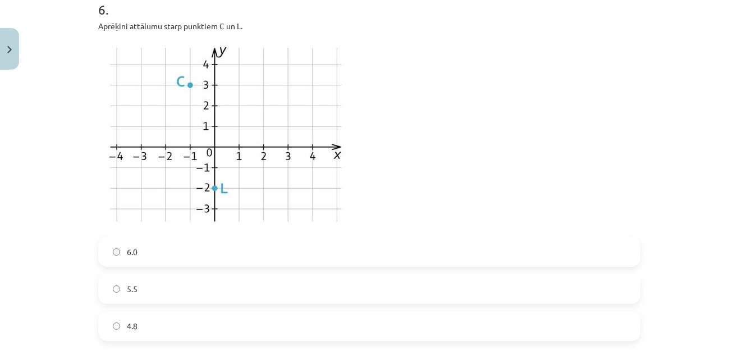
scroll to position [1502, 0]
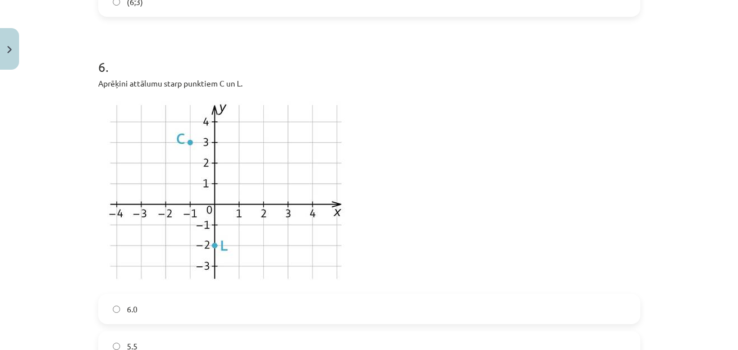
click at [304, 158] on img at bounding box center [225, 191] width 255 height 191
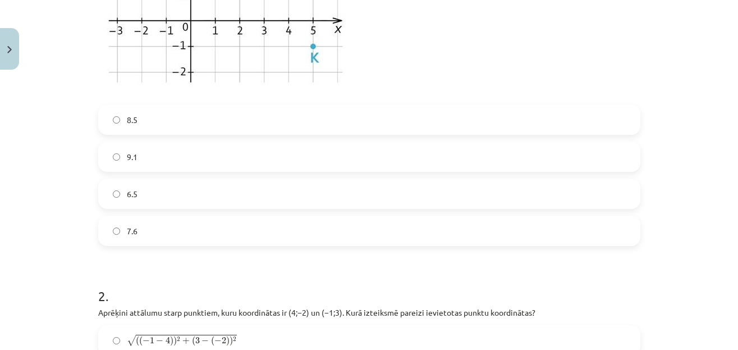
scroll to position [371, 0]
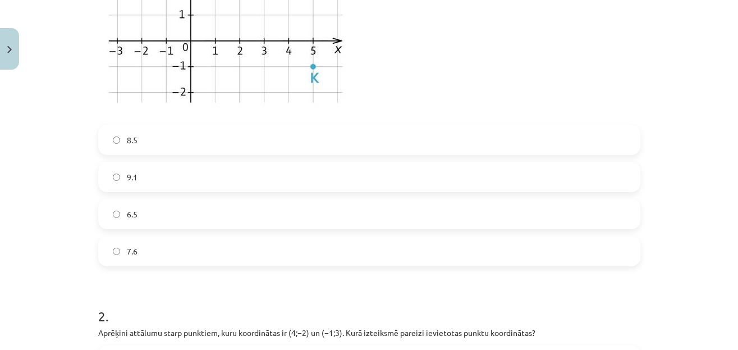
click at [251, 166] on label "9.1" at bounding box center [369, 177] width 540 height 28
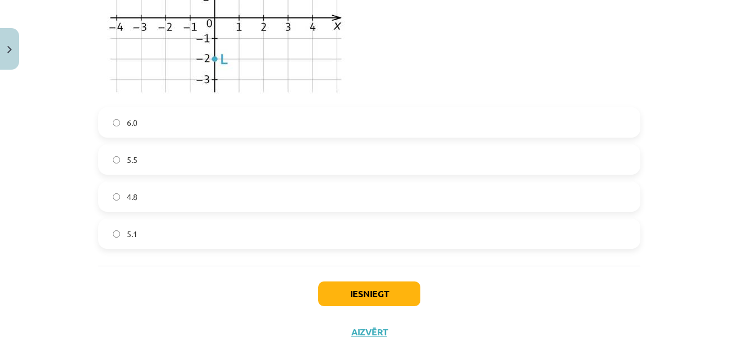
scroll to position [1718, 0]
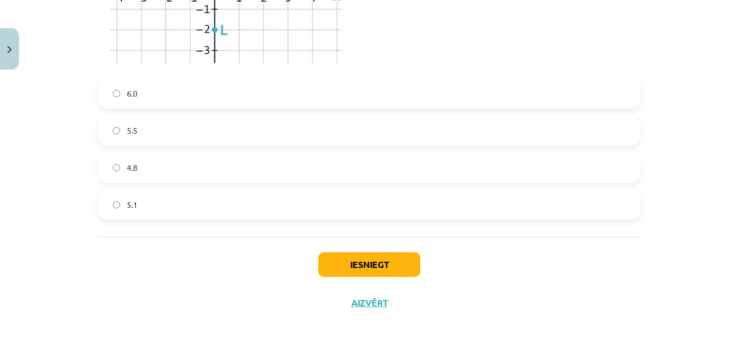
click at [254, 171] on label "4.8" at bounding box center [369, 167] width 540 height 28
click at [294, 138] on label "5.5" at bounding box center [369, 130] width 540 height 28
click at [311, 168] on label "4.8" at bounding box center [369, 167] width 540 height 28
click at [332, 264] on button "Iesniegt" at bounding box center [369, 264] width 102 height 25
click at [330, 264] on button "Iesniegt" at bounding box center [369, 264] width 102 height 25
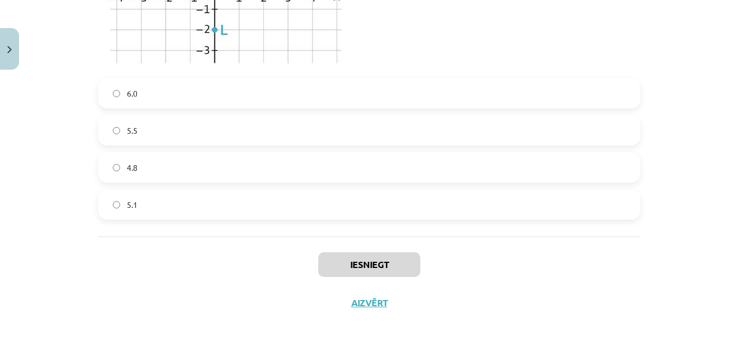
click at [678, 277] on div "Mācību tēma: Matemātikas i - 10. klases 1. ieskaites mācību materiāls (a,b) #7 …" at bounding box center [369, 175] width 738 height 350
click at [674, 295] on div "Mācību tēma: Matemātikas i - 10. klases 1. ieskaites mācību materiāls (a,b) #7 …" at bounding box center [369, 175] width 738 height 350
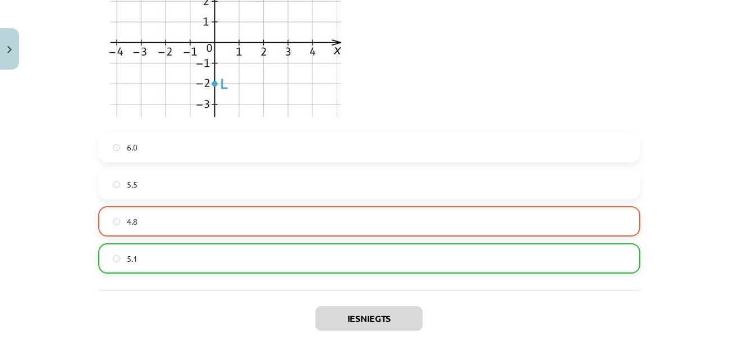
scroll to position [1753, 0]
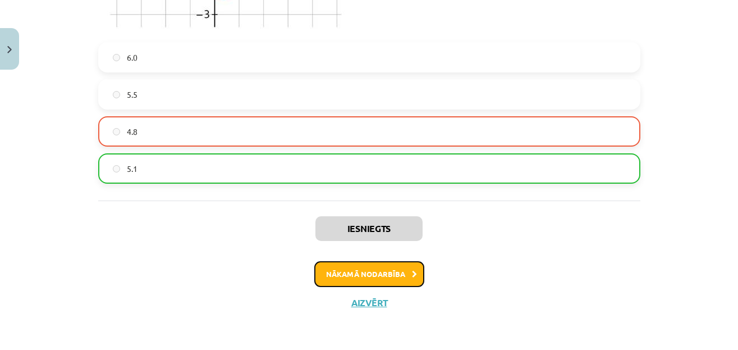
click at [415, 280] on button "Nākamā nodarbība" at bounding box center [369, 274] width 110 height 26
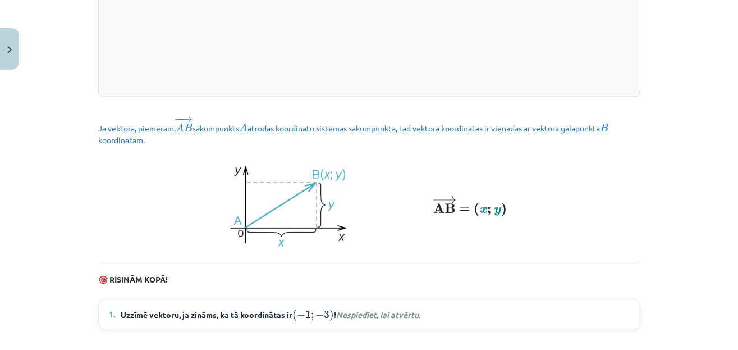
scroll to position [1621, 0]
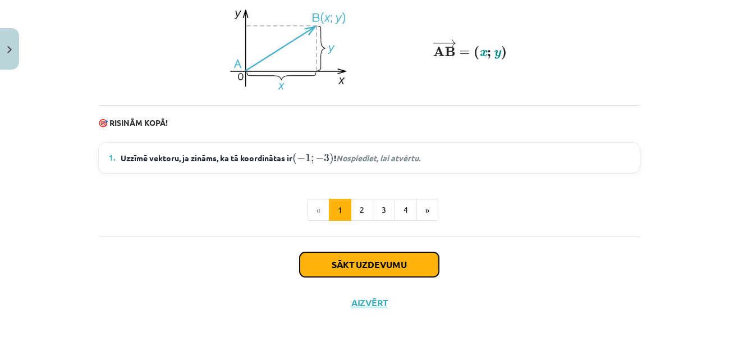
click at [391, 256] on button "Sākt uzdevumu" at bounding box center [369, 264] width 139 height 25
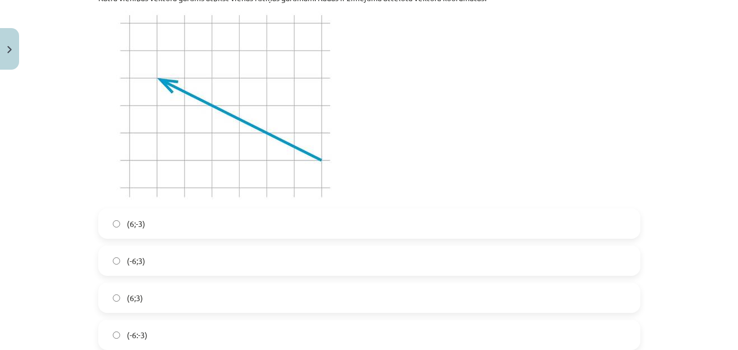
scroll to position [103, 0]
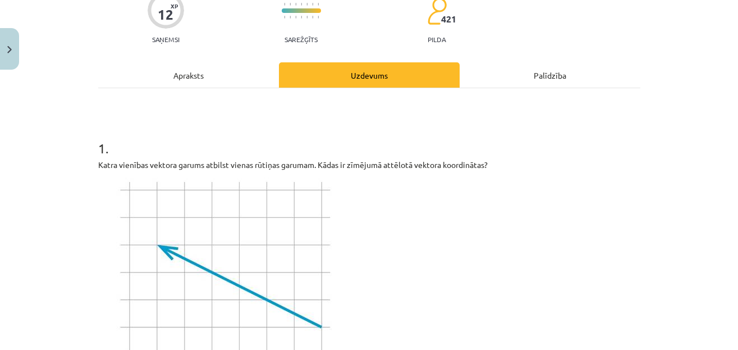
drag, startPoint x: 731, startPoint y: 323, endPoint x: 729, endPoint y: 12, distance: 310.9
click at [728, 12] on div "Mācību tēma: Matemātikas i - 10. klases 1. ieskaites mācību materiāls (a,b) #8 …" at bounding box center [369, 175] width 738 height 350
click at [665, 130] on div "Mācību tēma: Matemātikas i - 10. klases 1. ieskaites mācību materiāls (a,b) #8 …" at bounding box center [369, 175] width 738 height 350
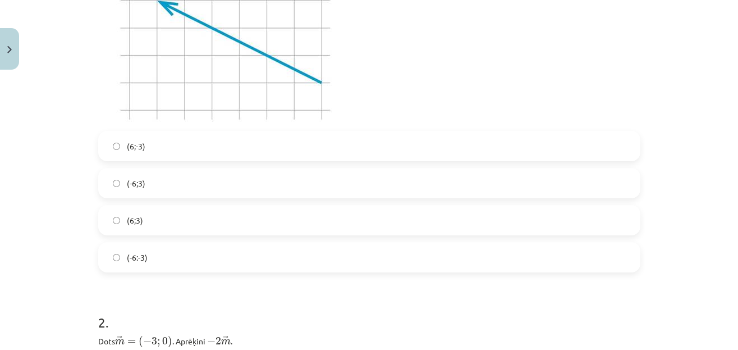
scroll to position [377, 0]
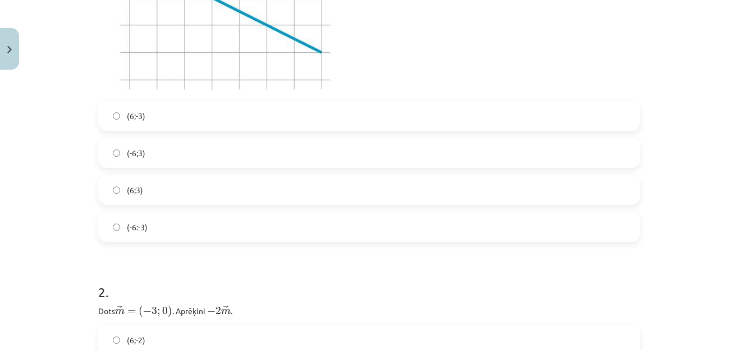
click at [258, 115] on label "(6;-3)" at bounding box center [369, 116] width 540 height 28
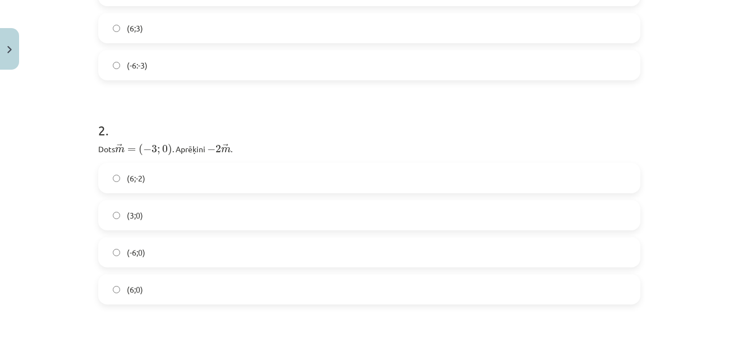
scroll to position [646, 0]
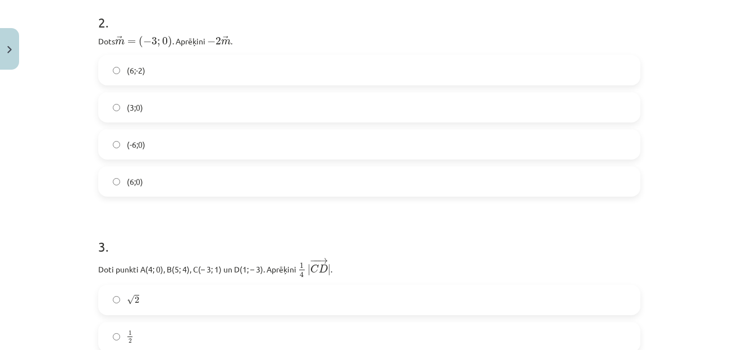
click at [210, 181] on label "(6;0)" at bounding box center [369, 181] width 540 height 28
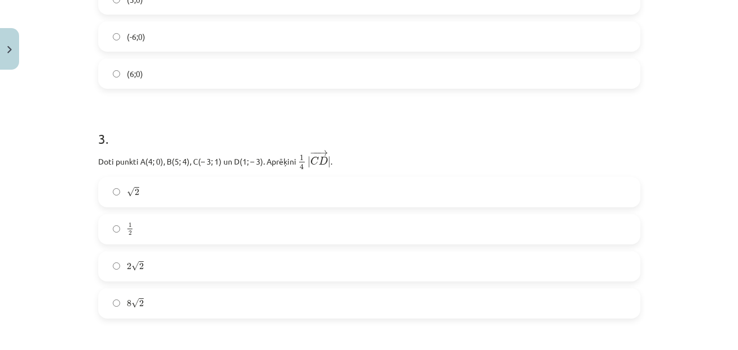
scroll to position [808, 0]
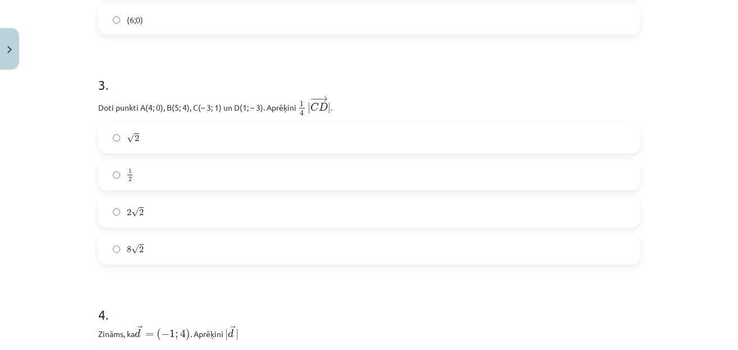
click at [185, 140] on label "√ 2 2" at bounding box center [369, 138] width 540 height 28
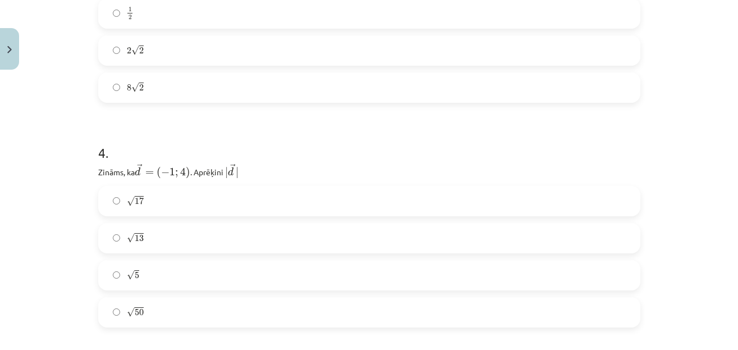
scroll to position [1077, 0]
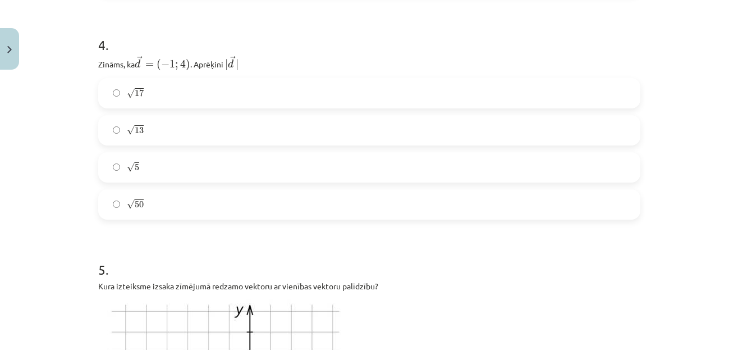
click at [176, 94] on label "√ 17 17" at bounding box center [369, 93] width 540 height 28
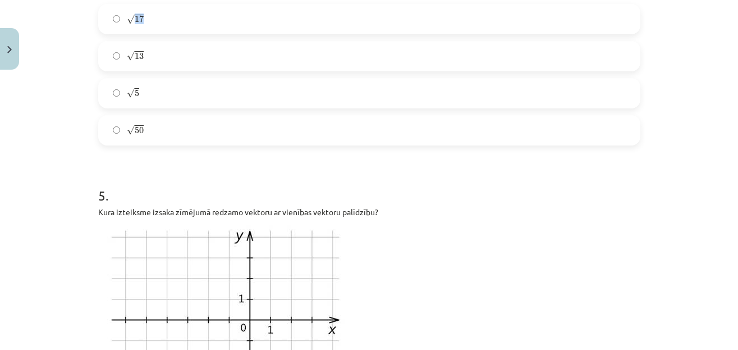
scroll to position [1131, 0]
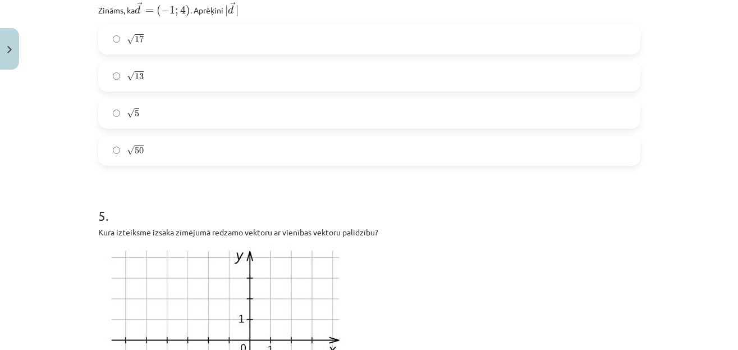
click at [167, 199] on h1 "5 ." at bounding box center [369, 205] width 542 height 35
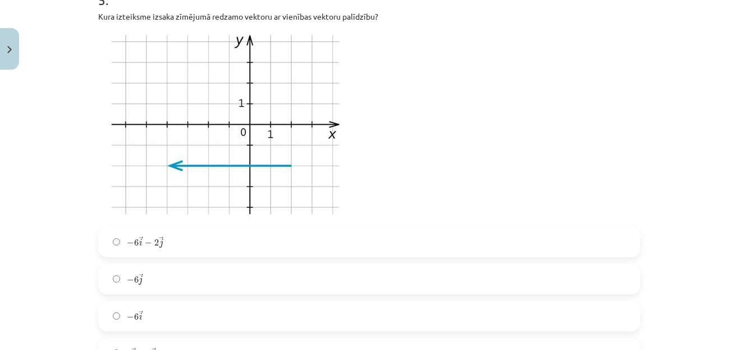
scroll to position [1359, 0]
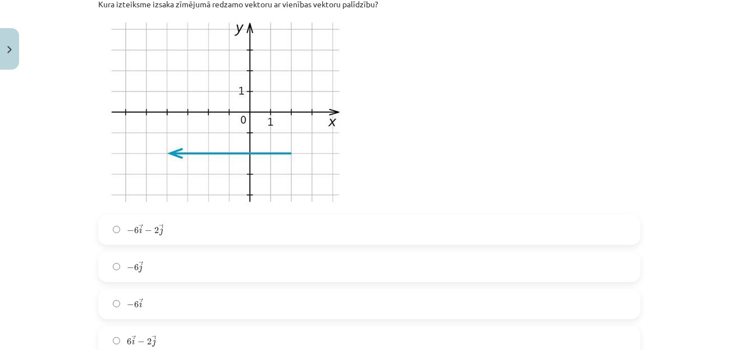
click at [263, 300] on label "− 6 → i − 6 i →" at bounding box center [369, 304] width 540 height 28
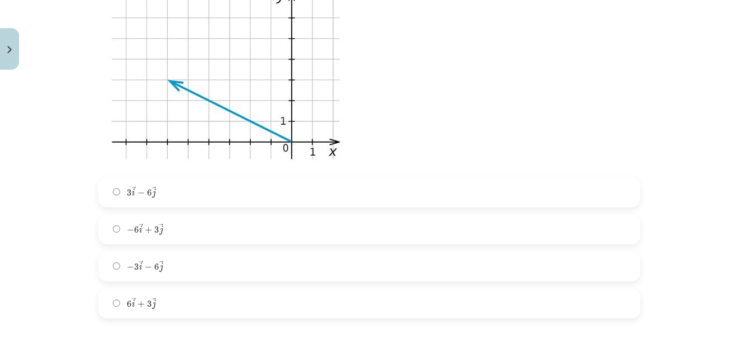
scroll to position [1844, 0]
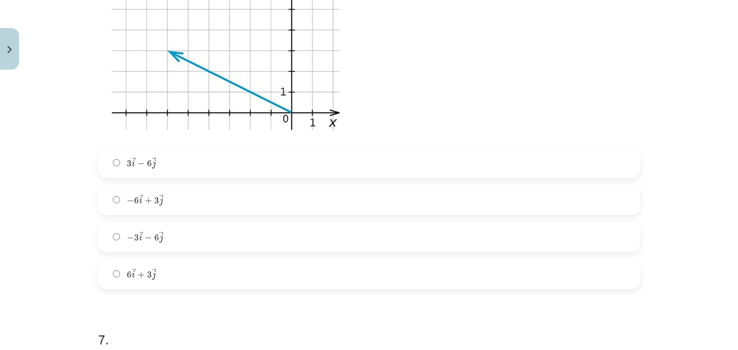
click at [173, 202] on label "− 6 → i + 3 → j − 6 i → + 3 j →" at bounding box center [369, 200] width 540 height 28
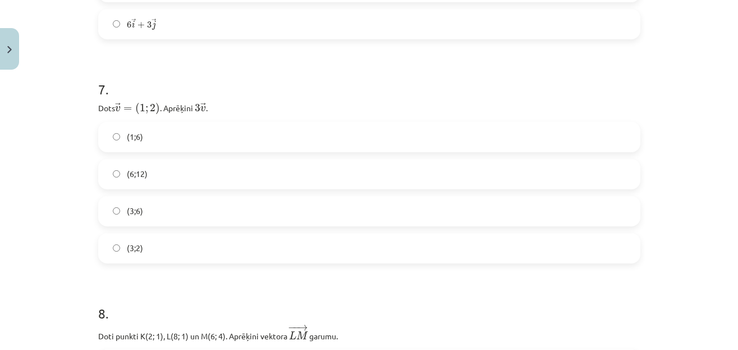
scroll to position [2113, 0]
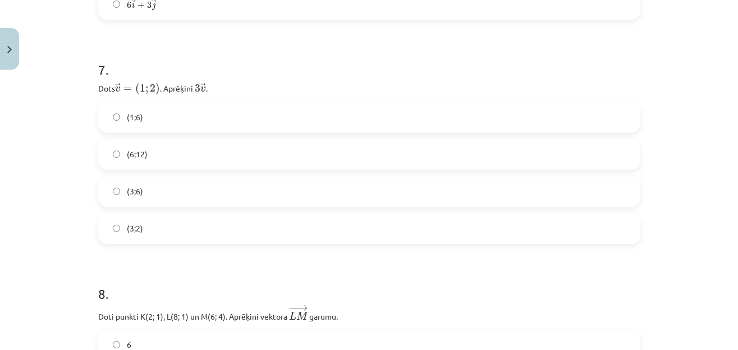
click at [159, 186] on label "(3;6)" at bounding box center [369, 191] width 540 height 28
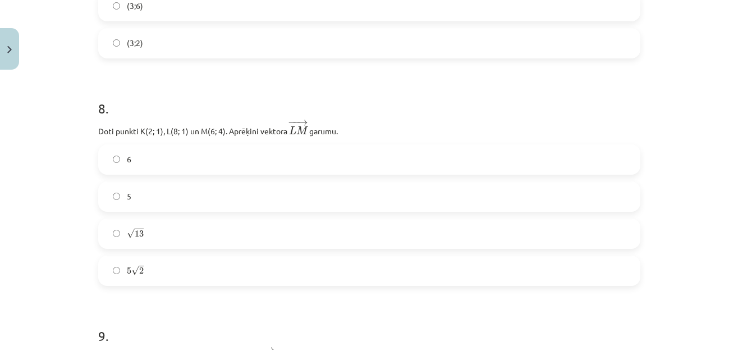
scroll to position [2329, 0]
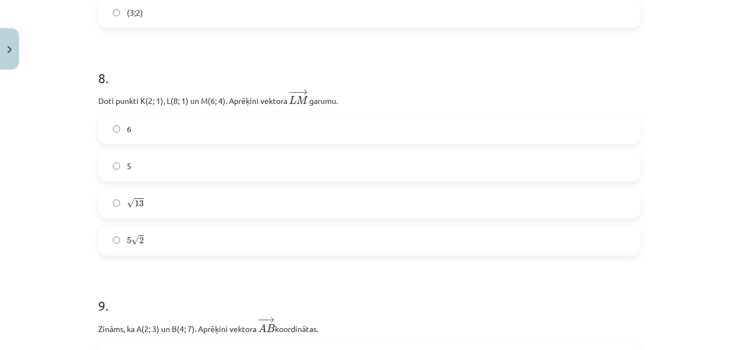
click at [145, 190] on label "√ 13 13" at bounding box center [369, 203] width 540 height 28
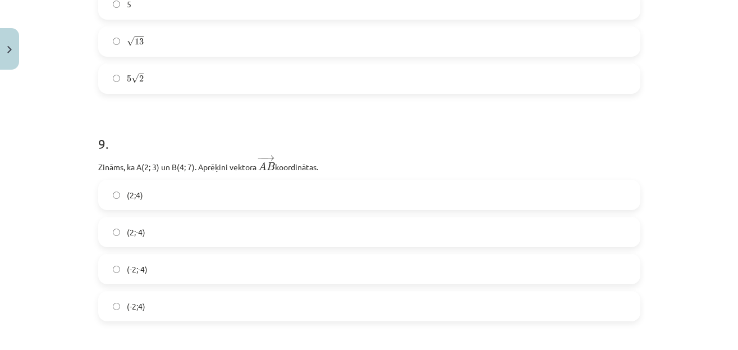
scroll to position [2598, 0]
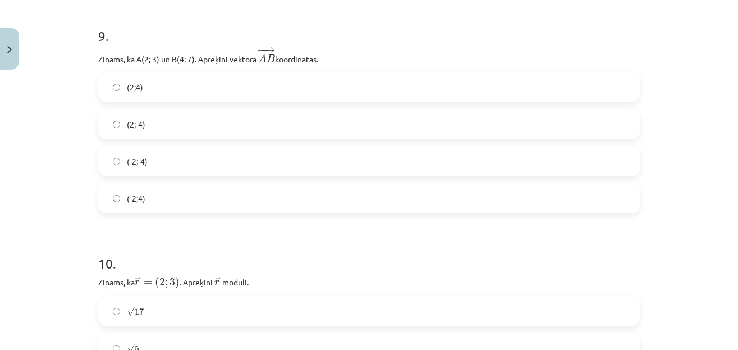
click at [131, 93] on label "(2;4)" at bounding box center [369, 87] width 540 height 28
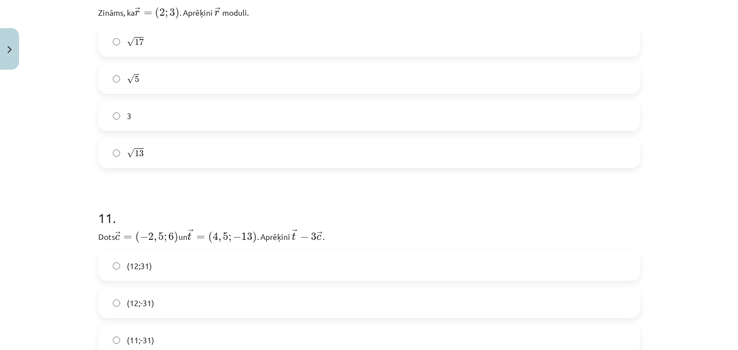
scroll to position [2813, 0]
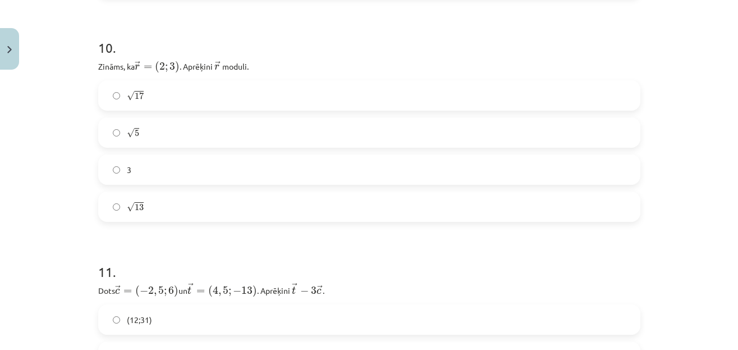
click at [132, 192] on label "√ 13 13" at bounding box center [369, 206] width 540 height 28
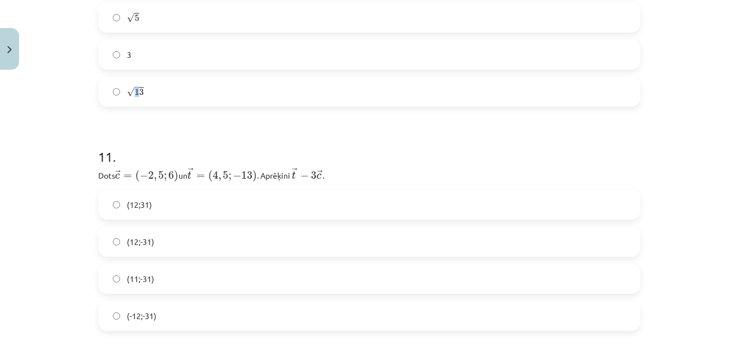
scroll to position [2975, 0]
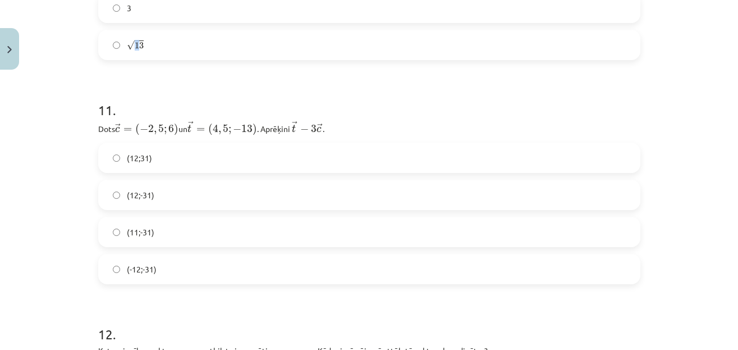
click at [187, 93] on h1 "11 ." at bounding box center [369, 99] width 542 height 35
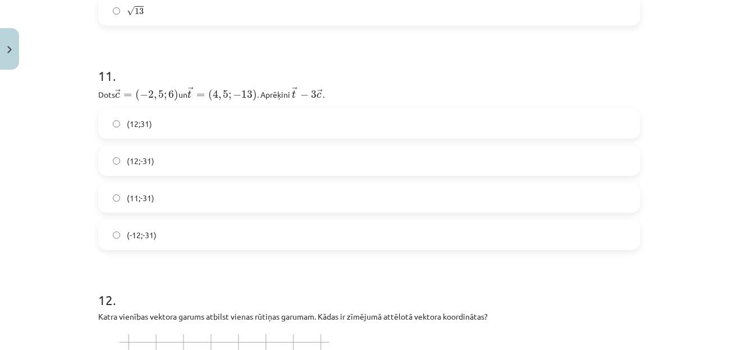
scroll to position [3029, 0]
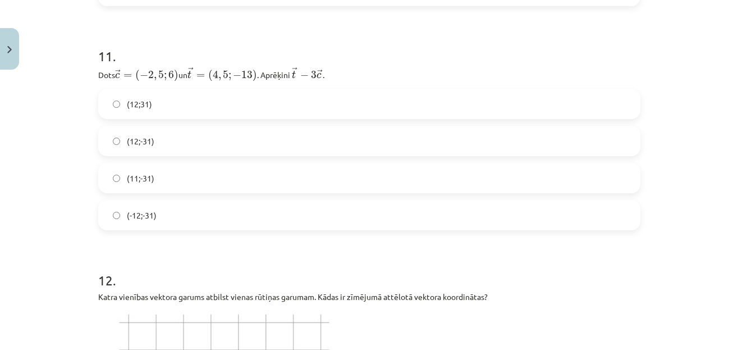
click at [164, 143] on label "(12;-31)" at bounding box center [369, 141] width 540 height 28
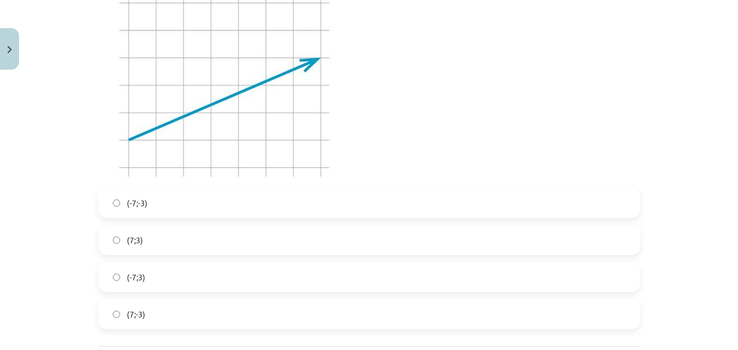
scroll to position [3456, 0]
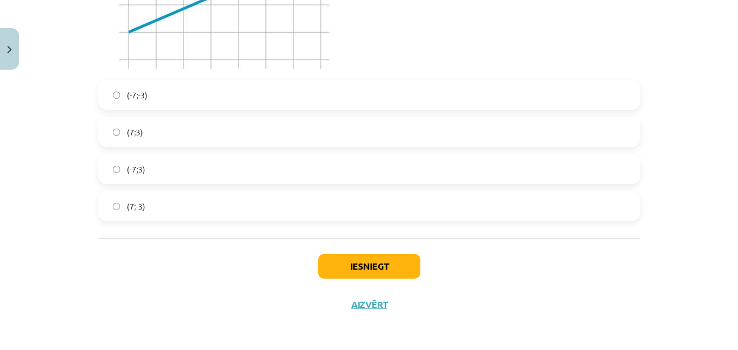
click at [157, 134] on label "(7;3)" at bounding box center [369, 132] width 540 height 28
click at [326, 259] on button "Iesniegt" at bounding box center [369, 266] width 102 height 25
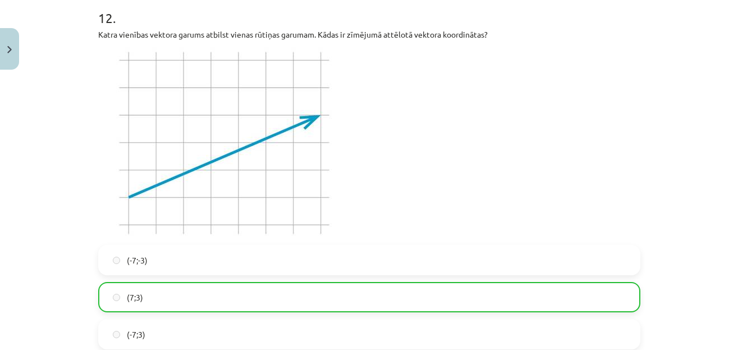
scroll to position [3492, 0]
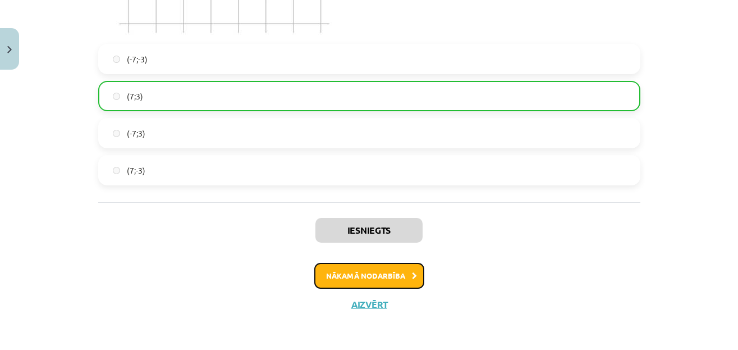
click at [396, 278] on button "Nākamā nodarbība" at bounding box center [369, 276] width 110 height 26
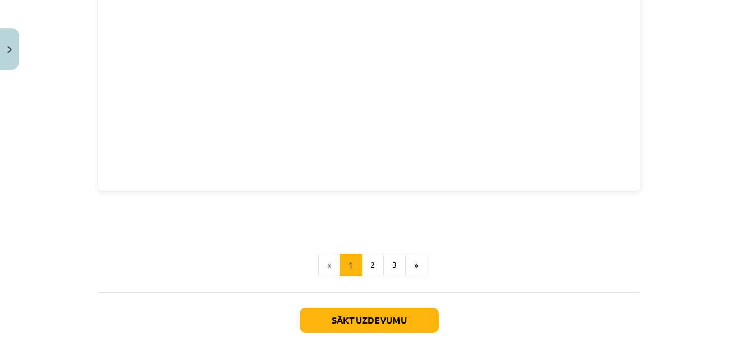
scroll to position [1617, 0]
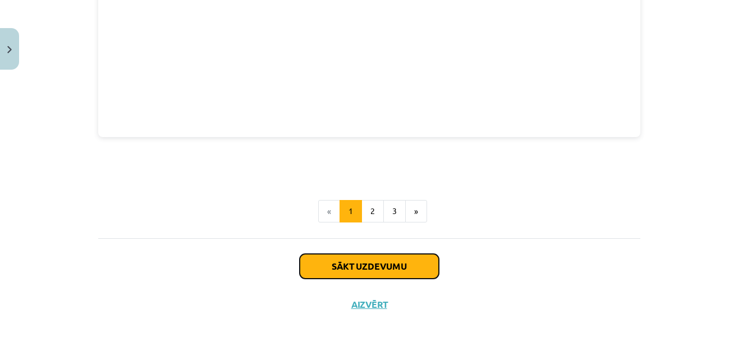
click at [386, 256] on button "Sākt uzdevumu" at bounding box center [369, 266] width 139 height 25
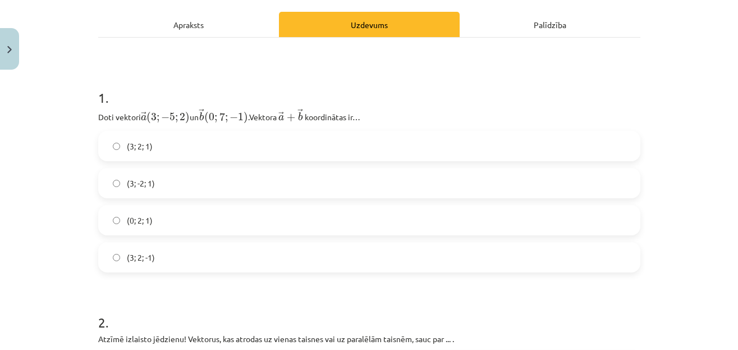
scroll to position [180, 0]
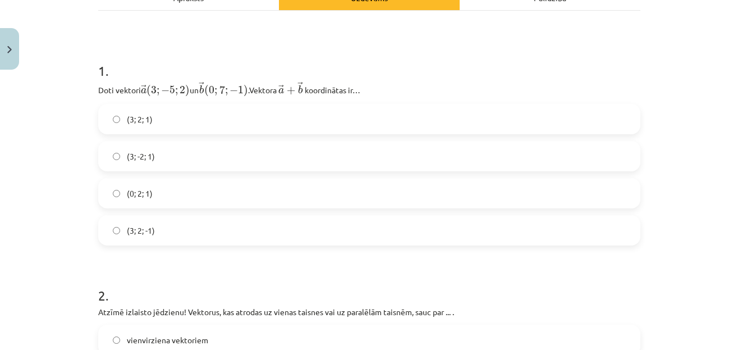
click at [345, 113] on label "(3; 2; 1)" at bounding box center [369, 119] width 540 height 28
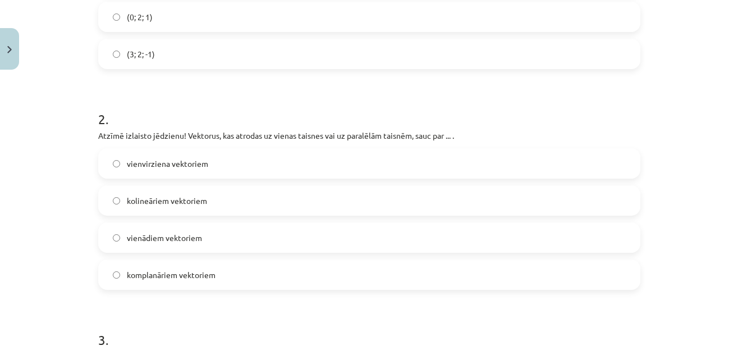
scroll to position [396, 0]
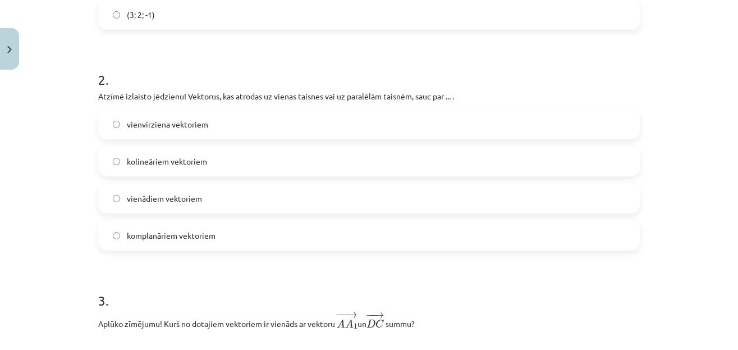
click at [333, 167] on label "kolineāriem vektoriem" at bounding box center [369, 161] width 540 height 28
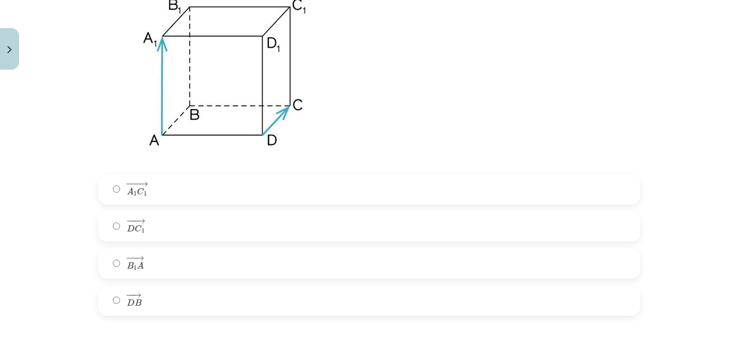
scroll to position [773, 0]
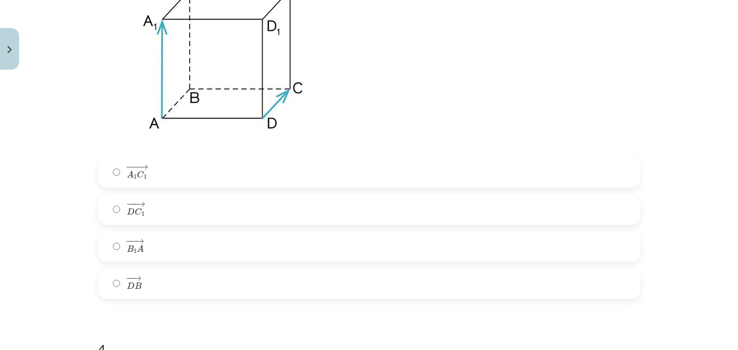
click at [260, 222] on label "− −− → D C 1 D C 1 →" at bounding box center [369, 209] width 540 height 28
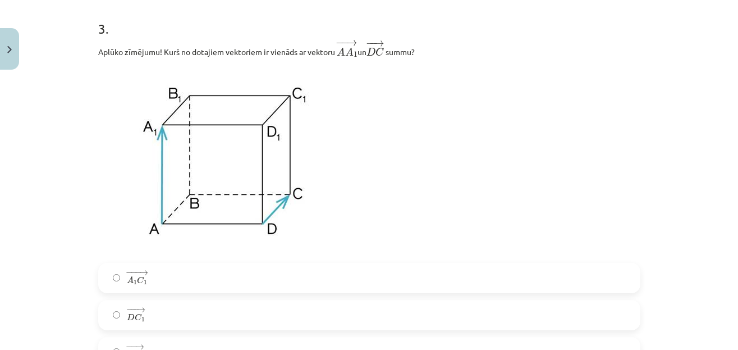
scroll to position [665, 0]
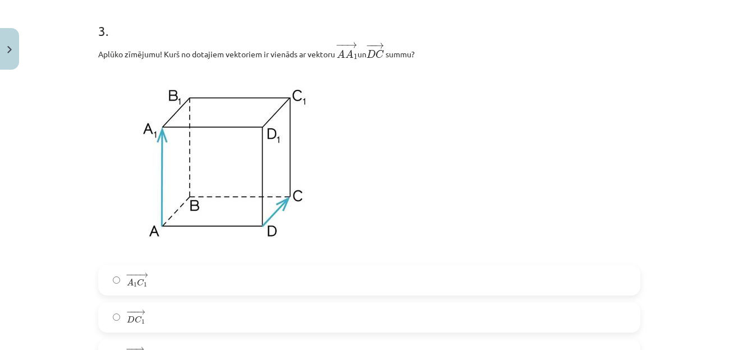
click at [271, 283] on label "− −− → A 1 C 1 A 1 C 1 →" at bounding box center [369, 280] width 540 height 28
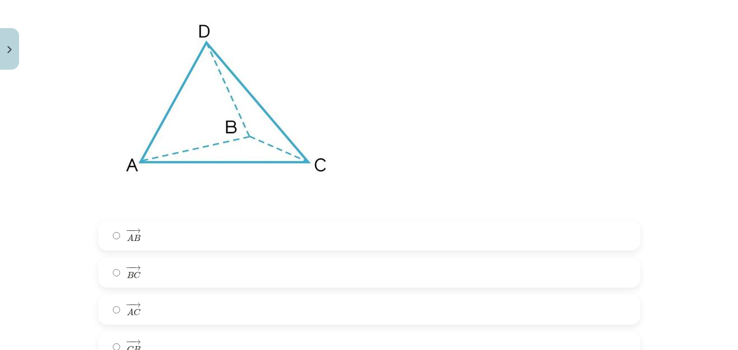
scroll to position [1204, 0]
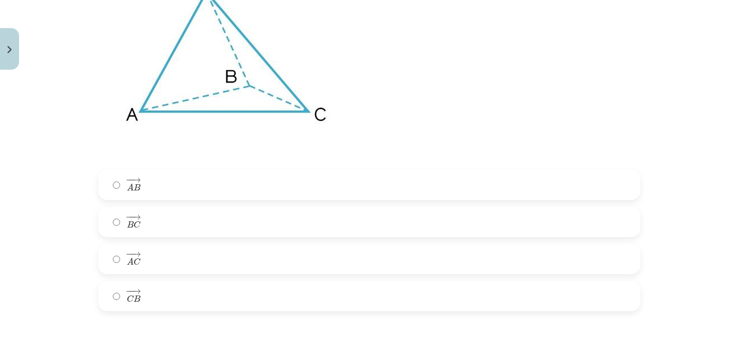
click at [249, 289] on label "− − → C B C B →" at bounding box center [369, 296] width 540 height 28
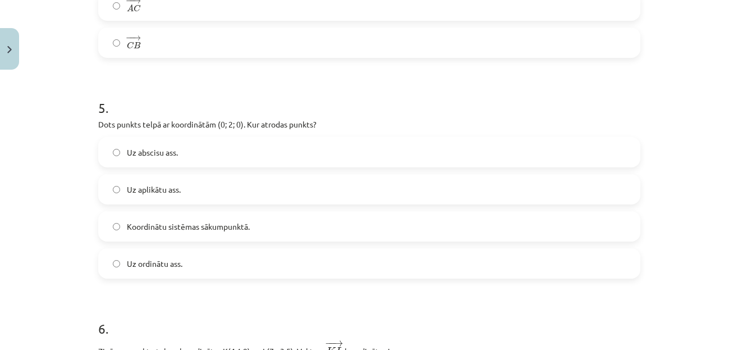
scroll to position [1473, 0]
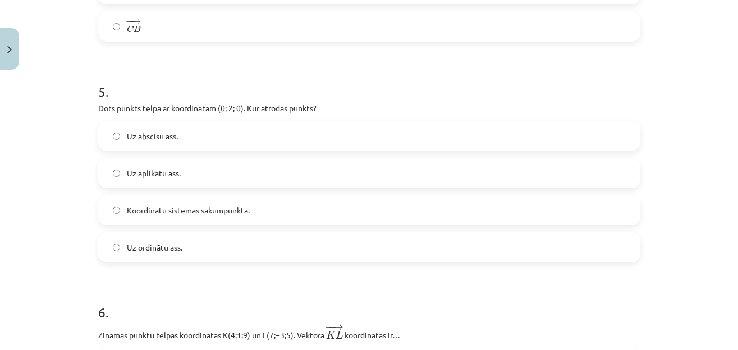
click at [146, 142] on span "Uz abscisu ass." at bounding box center [152, 136] width 51 height 12
click at [342, 85] on h1 "5 ." at bounding box center [369, 81] width 542 height 35
click at [353, 111] on p "Dots punkts telpā ar koordinātām (0; 2; 0). Kur atrodas punkts?" at bounding box center [369, 108] width 542 height 12
click at [228, 247] on label "Uz ordinātu ass." at bounding box center [369, 247] width 540 height 28
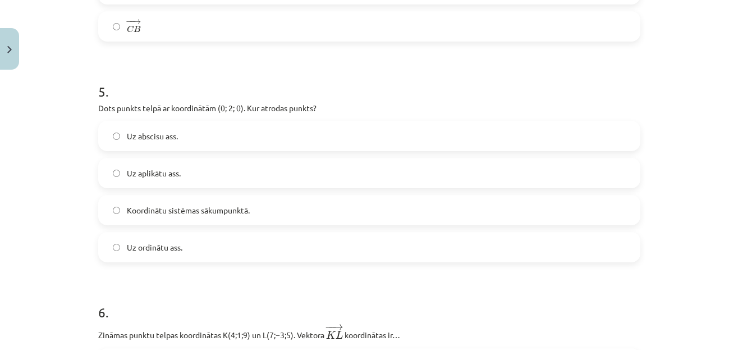
click at [297, 82] on h1 "5 ." at bounding box center [369, 81] width 542 height 35
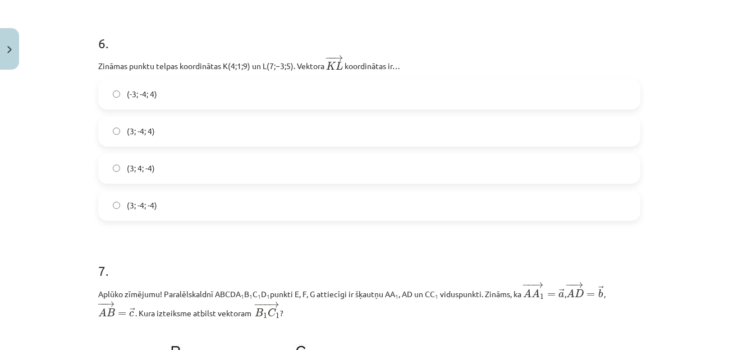
scroll to position [1742, 0]
click at [238, 204] on label "(3; -4; -4)" at bounding box center [369, 205] width 540 height 28
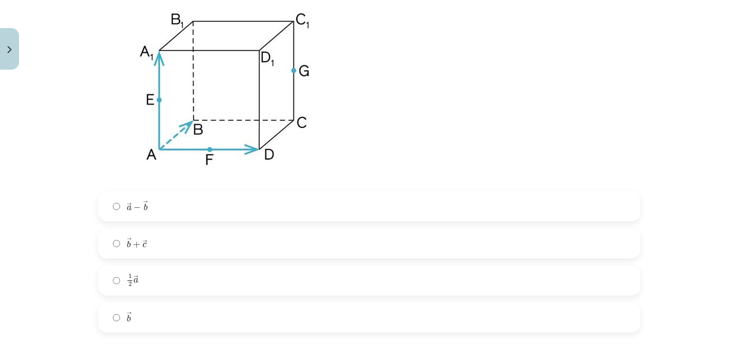
scroll to position [2079, 0]
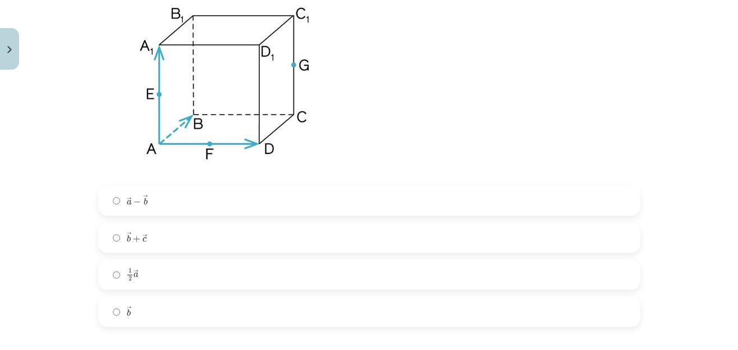
click at [281, 324] on label "→ b b →" at bounding box center [369, 311] width 540 height 28
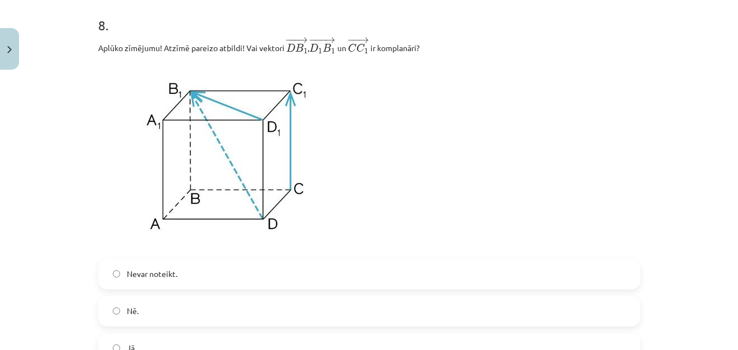
scroll to position [2457, 0]
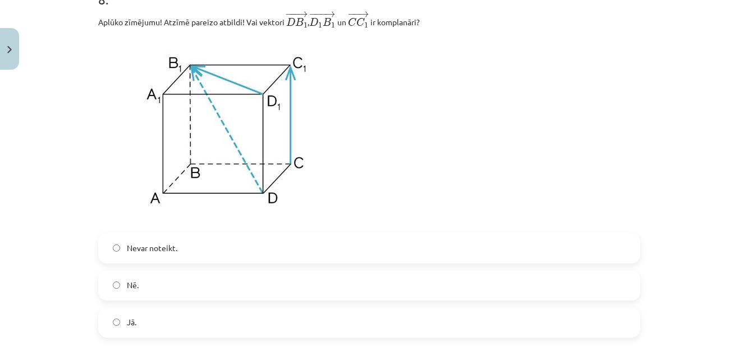
click at [227, 318] on label "Jā." at bounding box center [369, 322] width 540 height 28
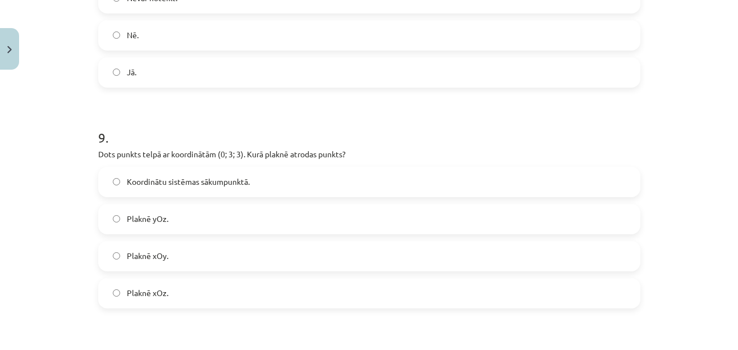
scroll to position [2780, 0]
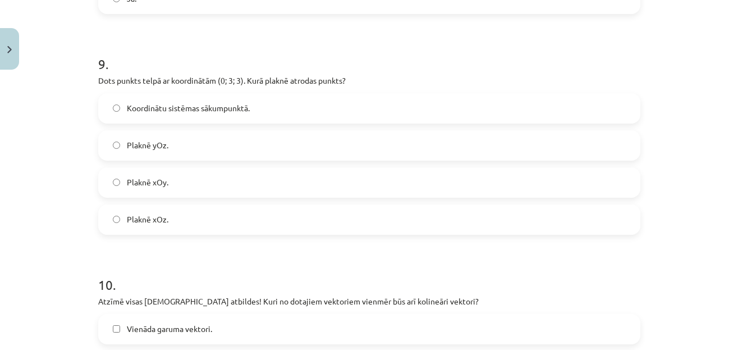
click at [267, 153] on label "Plaknē yOz." at bounding box center [369, 145] width 540 height 28
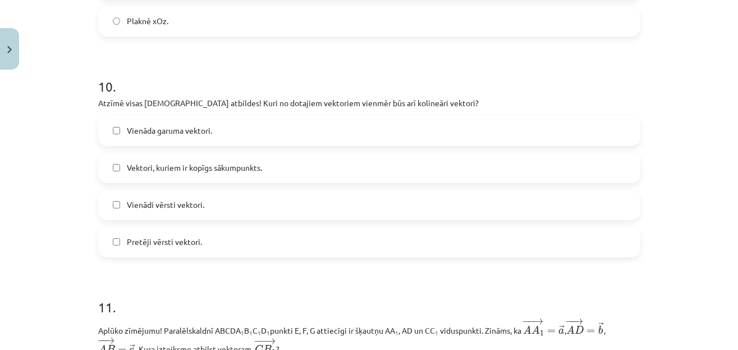
scroll to position [2995, 0]
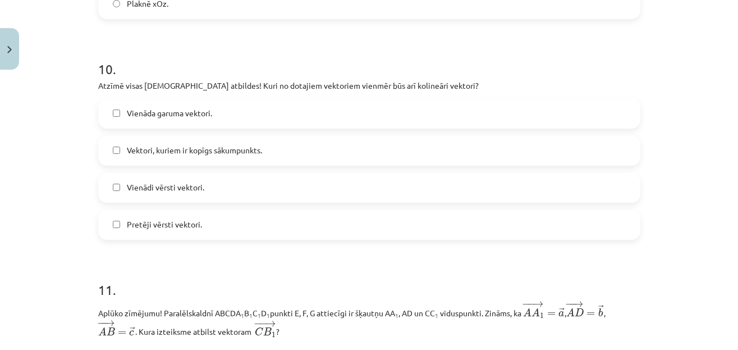
click at [253, 195] on label "Vienādi vērsti vektori." at bounding box center [369, 187] width 540 height 28
click at [256, 229] on label "Pretēji vērsti vektori." at bounding box center [369, 224] width 540 height 28
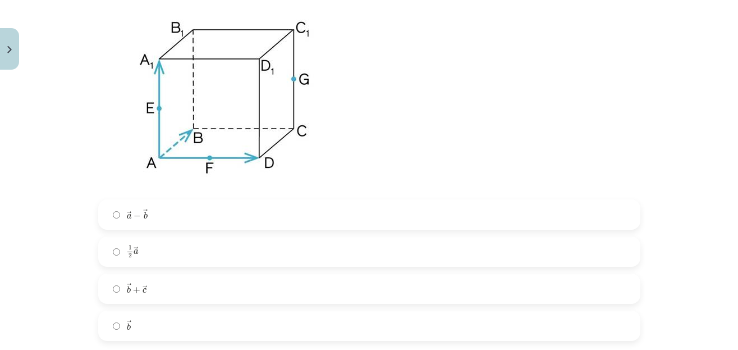
scroll to position [3372, 0]
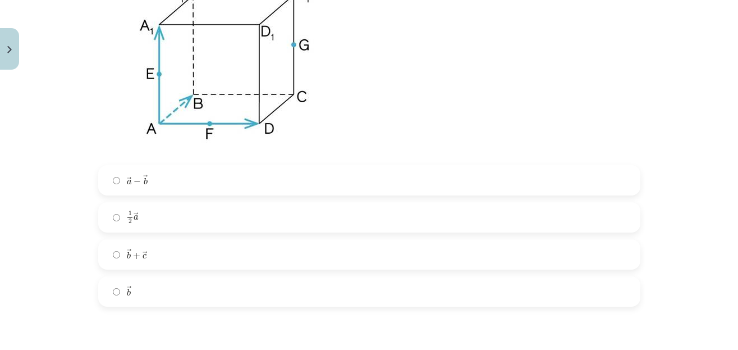
click at [214, 180] on label "→ a − → b a → − b →" at bounding box center [369, 180] width 540 height 28
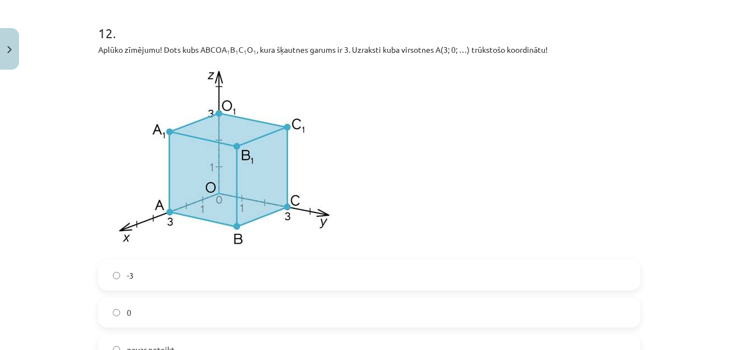
scroll to position [3857, 0]
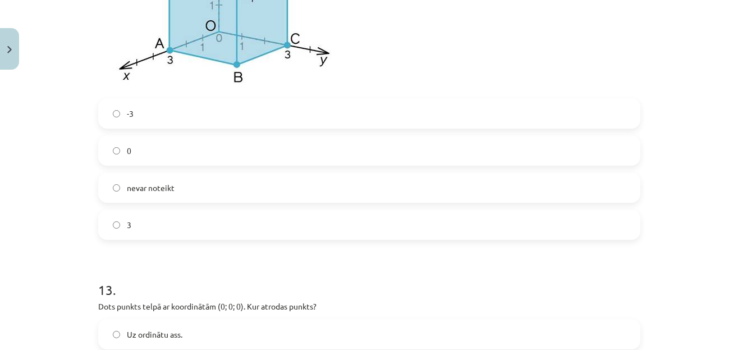
click at [241, 154] on label "0" at bounding box center [369, 150] width 540 height 28
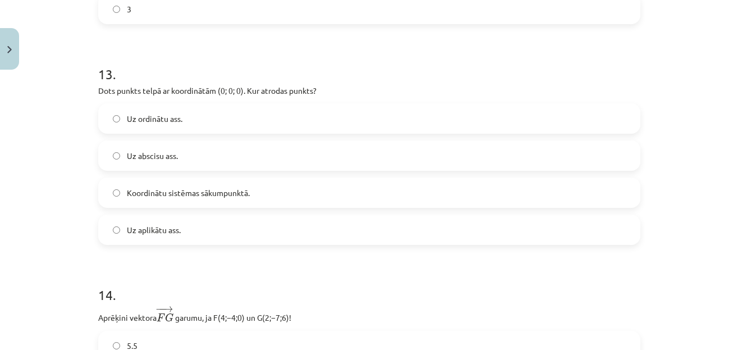
click at [255, 197] on label "Koordinātu sistēmas sākumpunktā." at bounding box center [369, 192] width 540 height 28
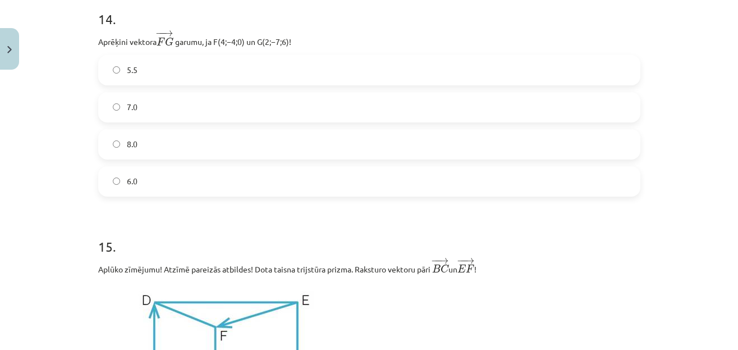
scroll to position [4332, 0]
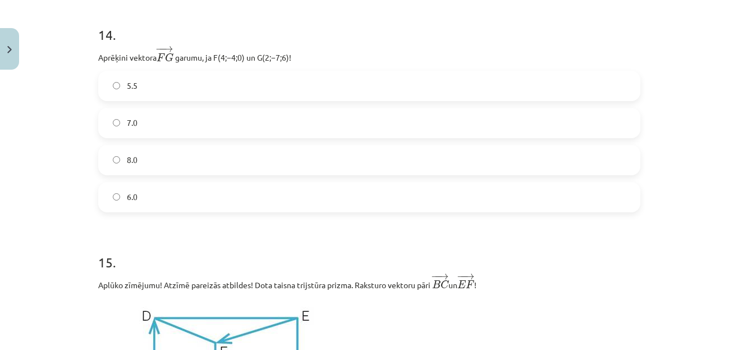
click at [260, 131] on label "7.0" at bounding box center [369, 123] width 540 height 28
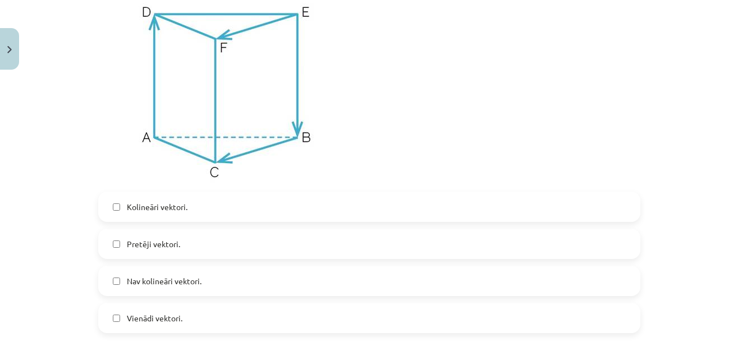
scroll to position [4655, 0]
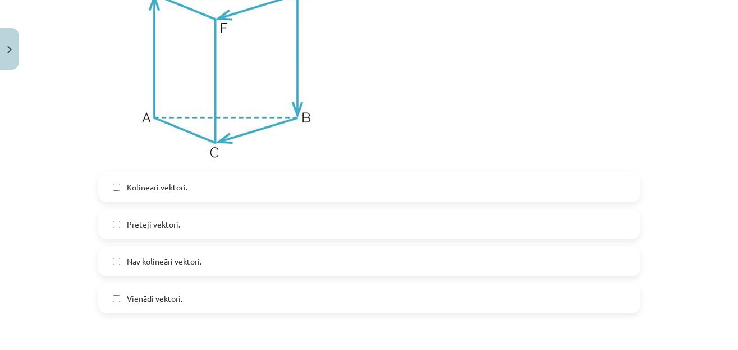
click at [186, 307] on label "Vienādi vektori." at bounding box center [369, 298] width 540 height 28
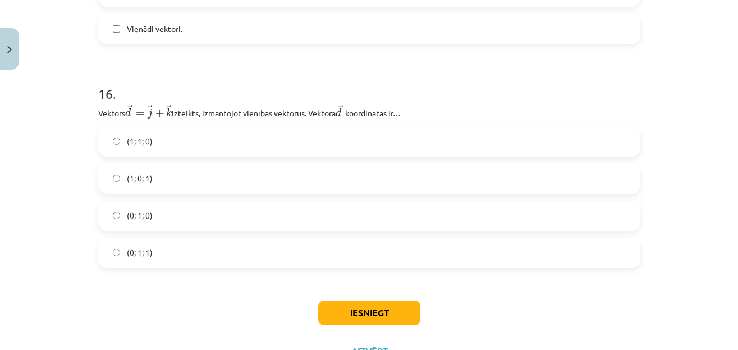
scroll to position [4979, 0]
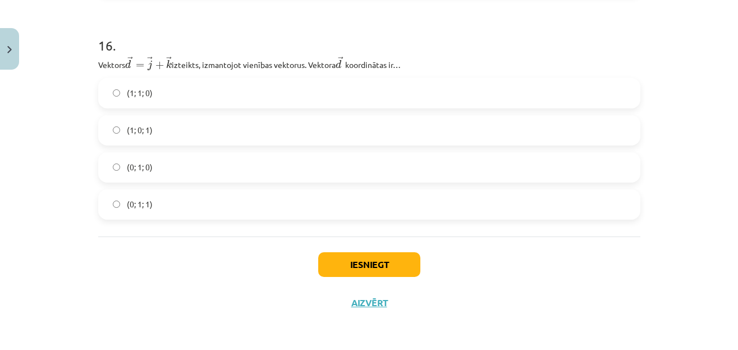
click at [145, 206] on span "(0; 1; 1)" at bounding box center [140, 204] width 26 height 12
click at [329, 262] on button "Iesniegt" at bounding box center [369, 264] width 102 height 25
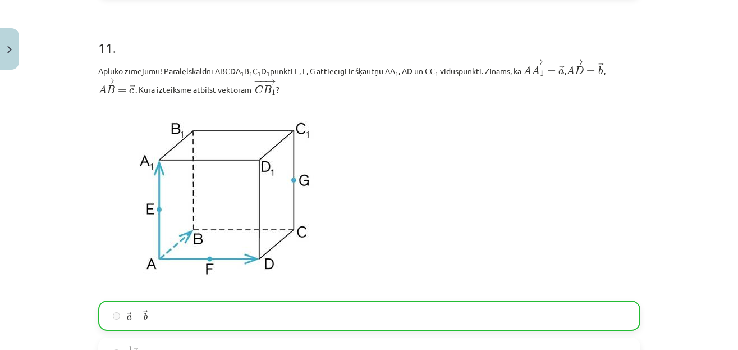
scroll to position [5014, 0]
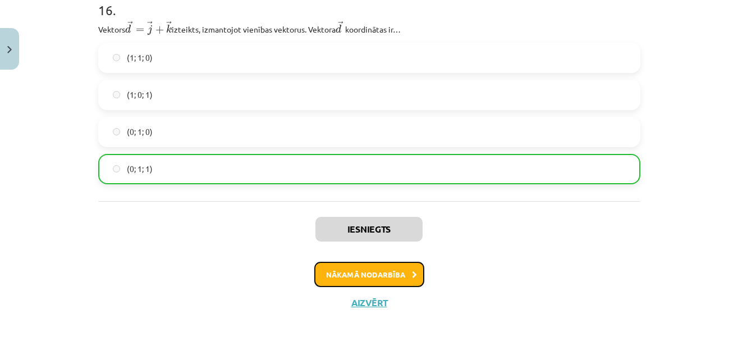
click at [399, 263] on button "Nākamā nodarbība" at bounding box center [369, 274] width 110 height 26
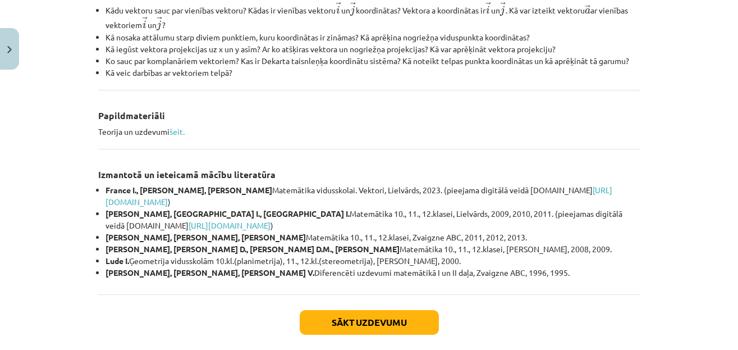
scroll to position [543, 0]
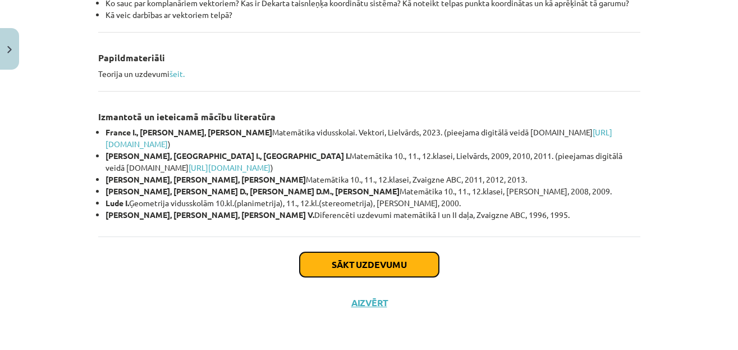
click at [371, 258] on button "Sākt uzdevumu" at bounding box center [369, 264] width 139 height 25
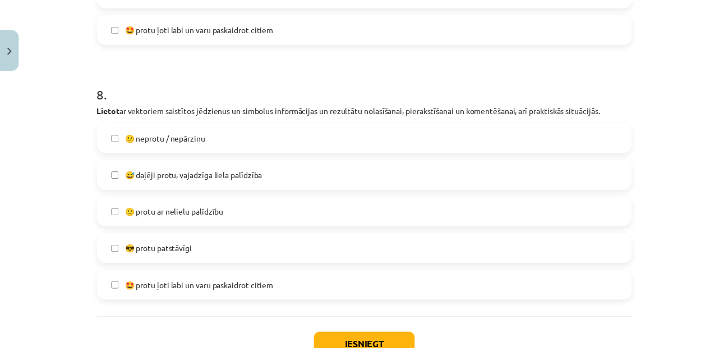
scroll to position [2156, 0]
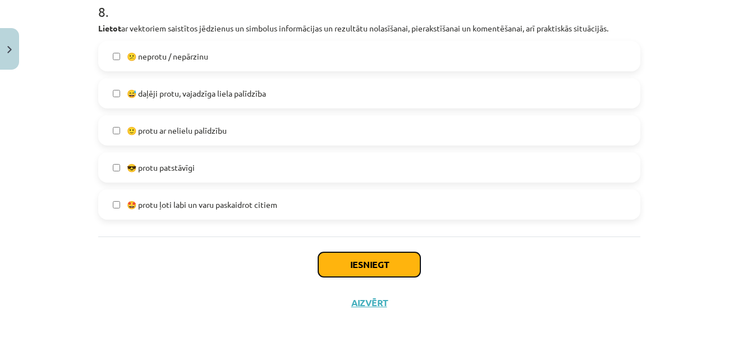
click at [370, 269] on button "Iesniegt" at bounding box center [369, 264] width 102 height 25
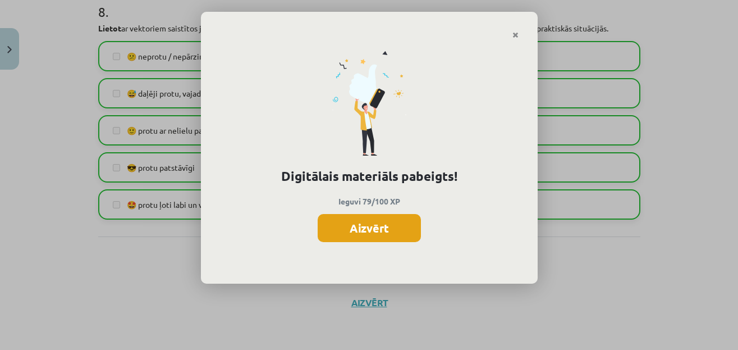
click at [364, 228] on button "Aizvērt" at bounding box center [369, 228] width 103 height 28
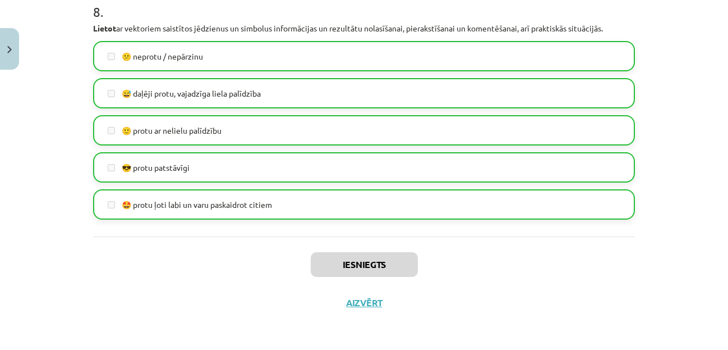
click at [366, 309] on div "Iesniegts Aizvērt" at bounding box center [364, 275] width 542 height 79
click at [366, 301] on button "Aizvērt" at bounding box center [364, 302] width 43 height 11
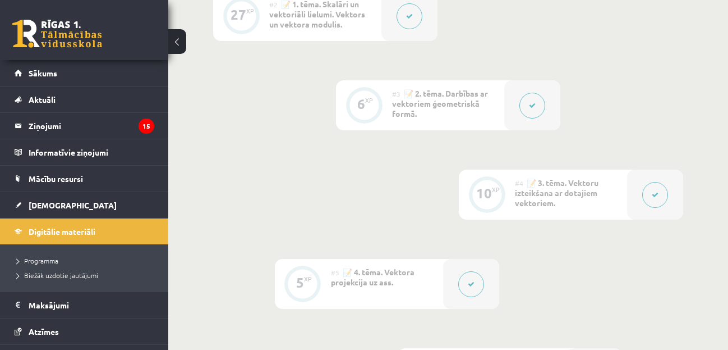
scroll to position [687, 0]
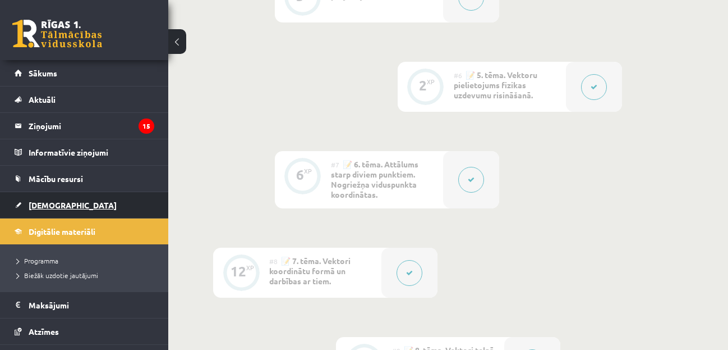
click at [45, 205] on span "[DEMOGRAPHIC_DATA]" at bounding box center [73, 205] width 88 height 10
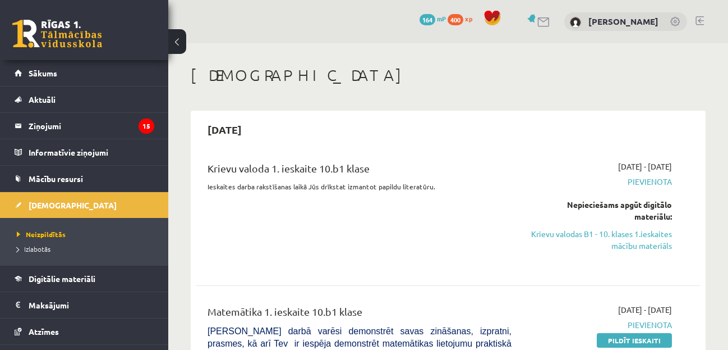
click at [698, 21] on link at bounding box center [700, 20] width 8 height 9
